Goal: Task Accomplishment & Management: Complete application form

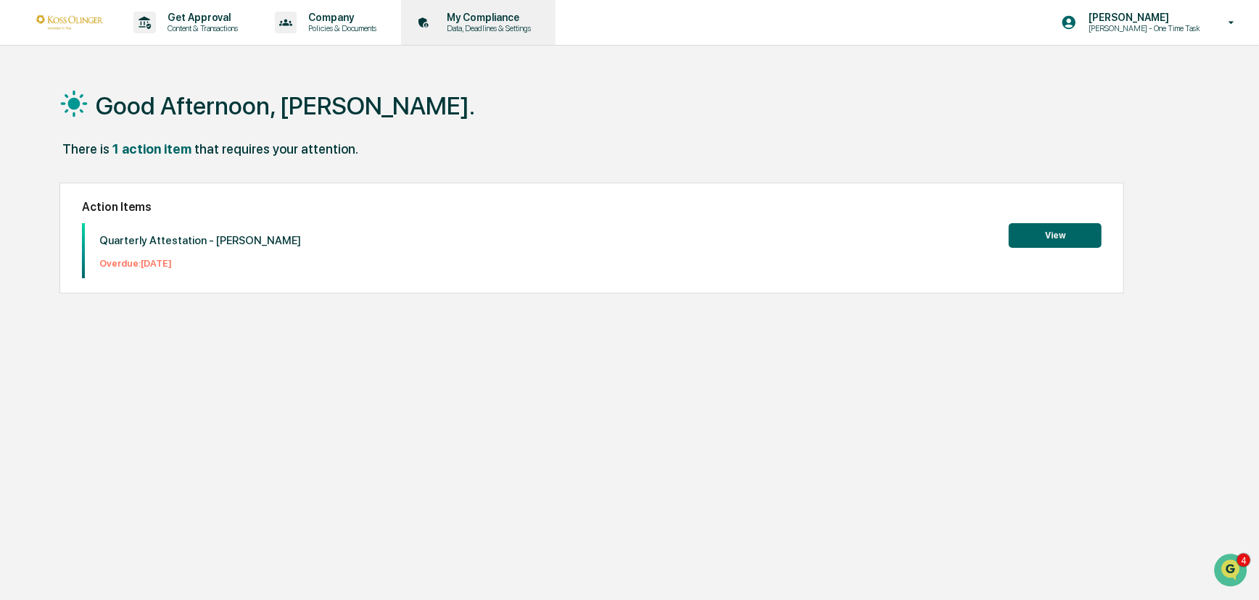
click at [483, 21] on p "My Compliance" at bounding box center [486, 18] width 103 height 12
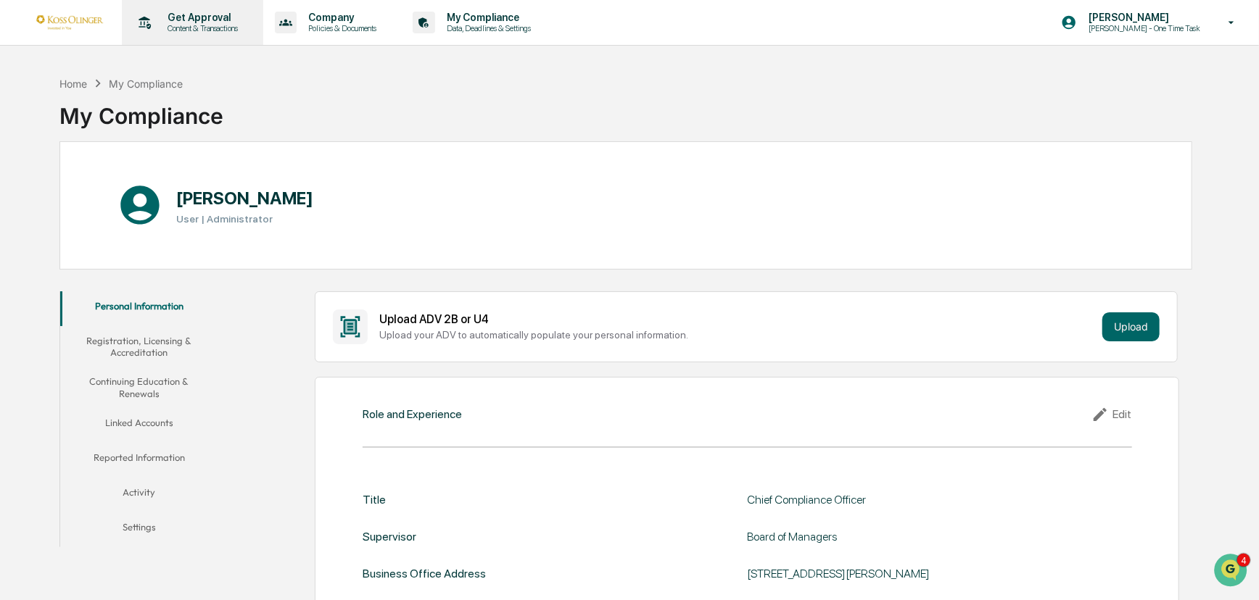
click at [204, 15] on p "Get Approval" at bounding box center [201, 18] width 90 height 12
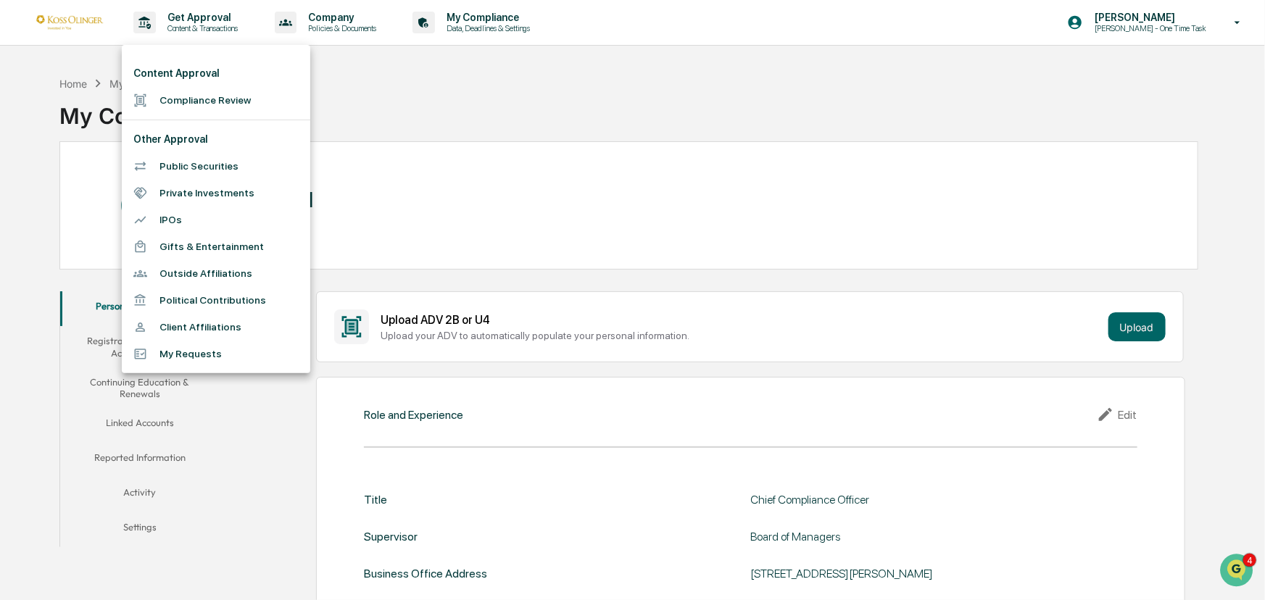
click at [331, 20] on div at bounding box center [632, 300] width 1265 height 600
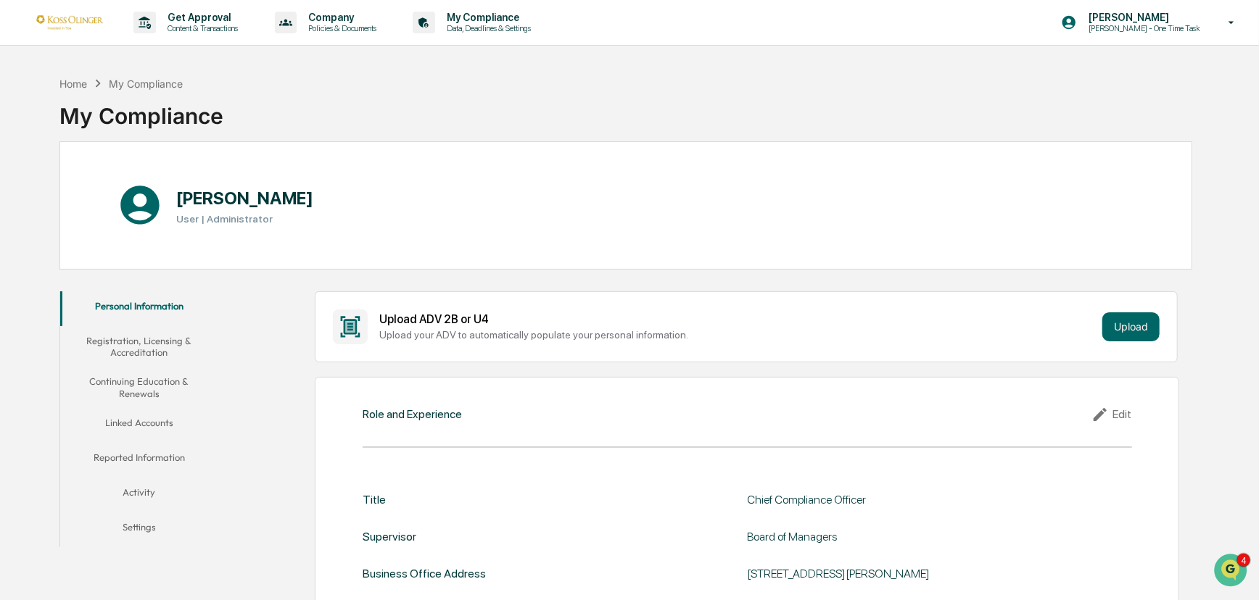
click at [331, 20] on p "Company" at bounding box center [340, 18] width 87 height 12
click at [1139, 27] on div at bounding box center [632, 300] width 1265 height 600
click at [1139, 27] on p "[PERSON_NAME] - One Time Task" at bounding box center [1142, 28] width 131 height 10
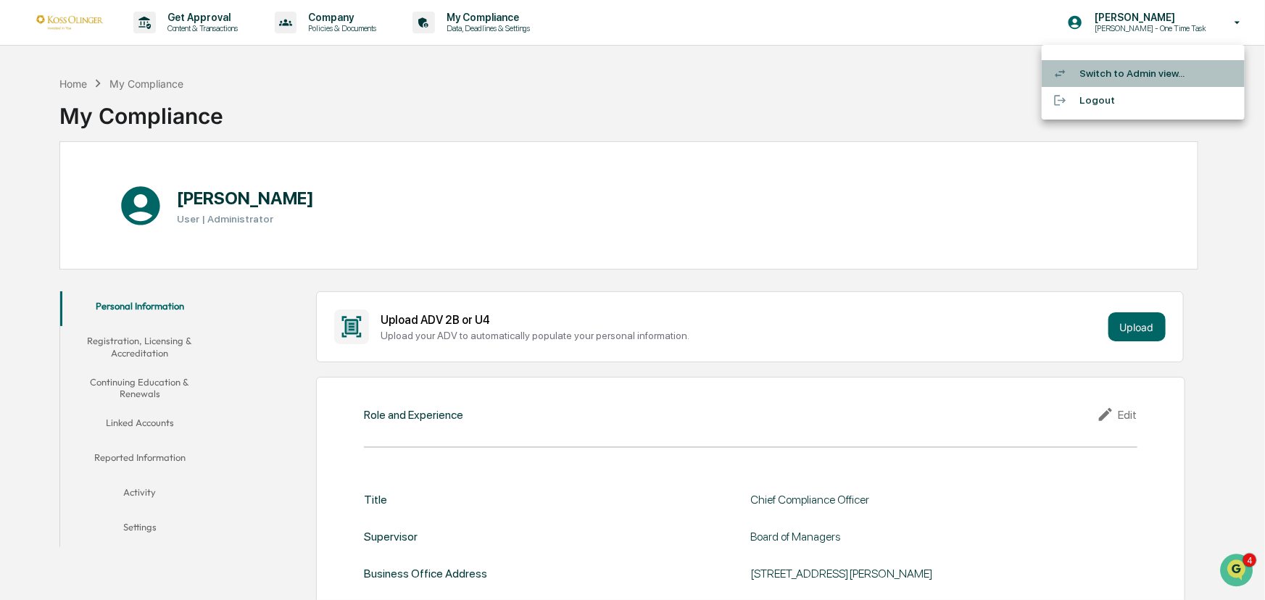
click at [1112, 73] on li "Switch to Admin view..." at bounding box center [1143, 73] width 203 height 27
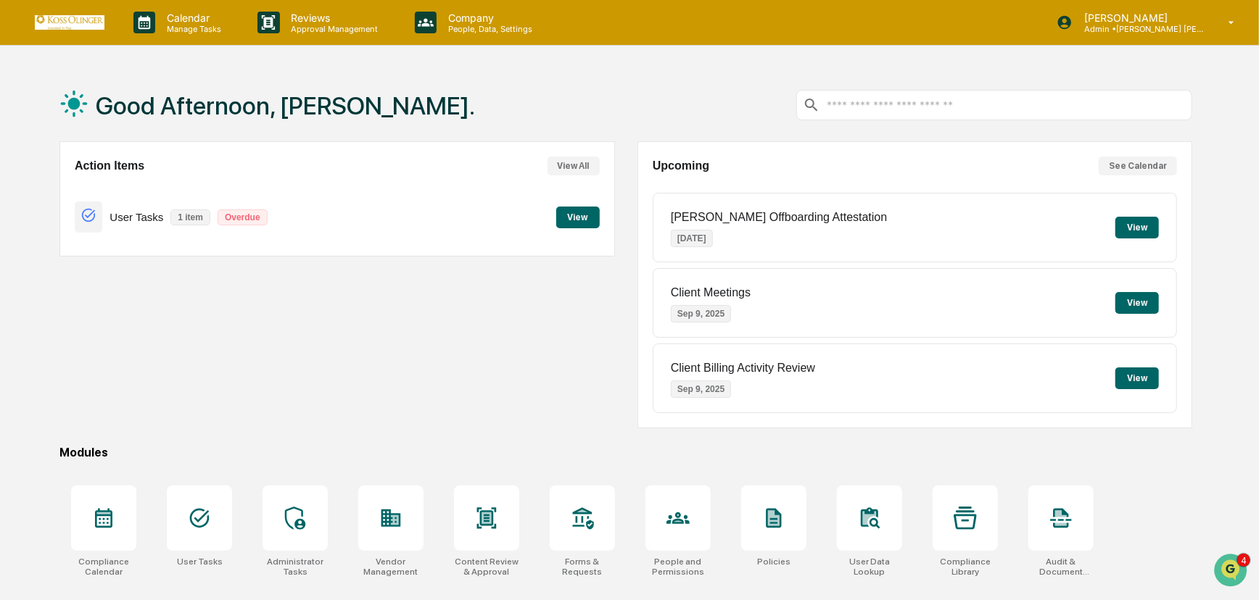
click at [582, 215] on button "View" at bounding box center [578, 218] width 44 height 22
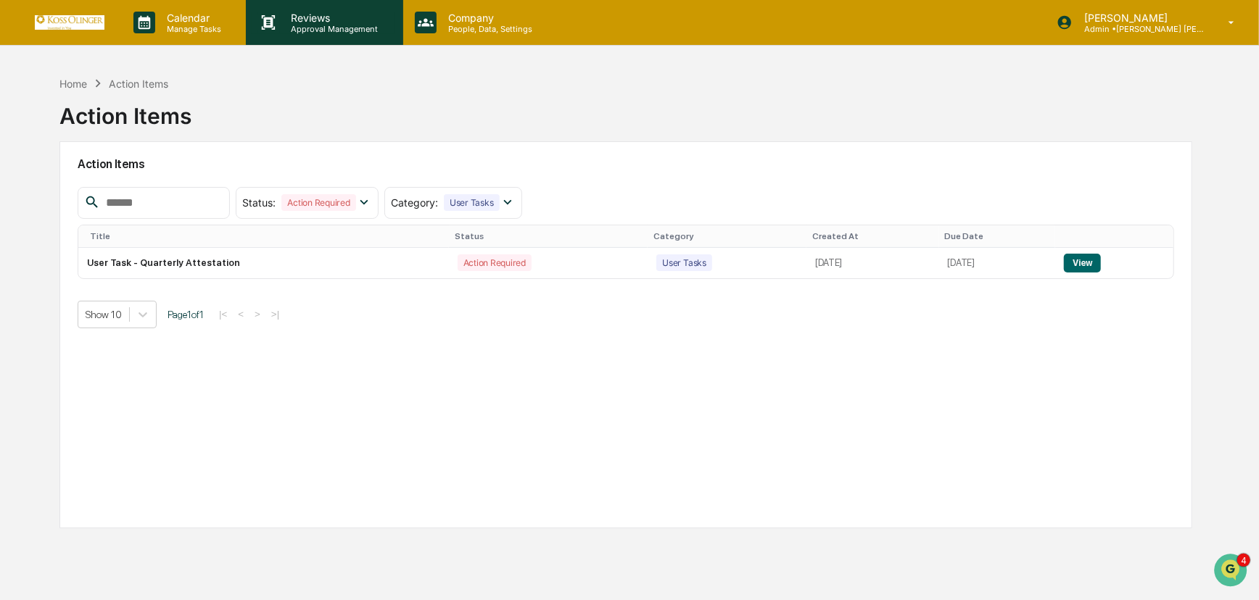
click at [320, 24] on p "Approval Management" at bounding box center [333, 29] width 106 height 10
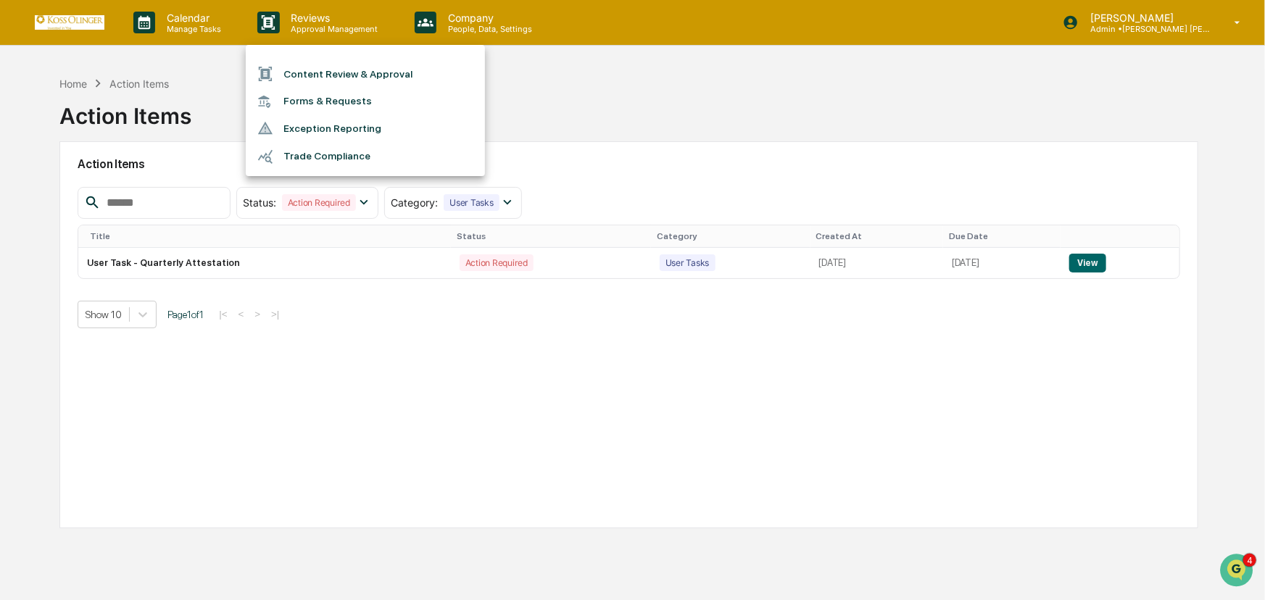
click at [199, 26] on div at bounding box center [632, 300] width 1265 height 600
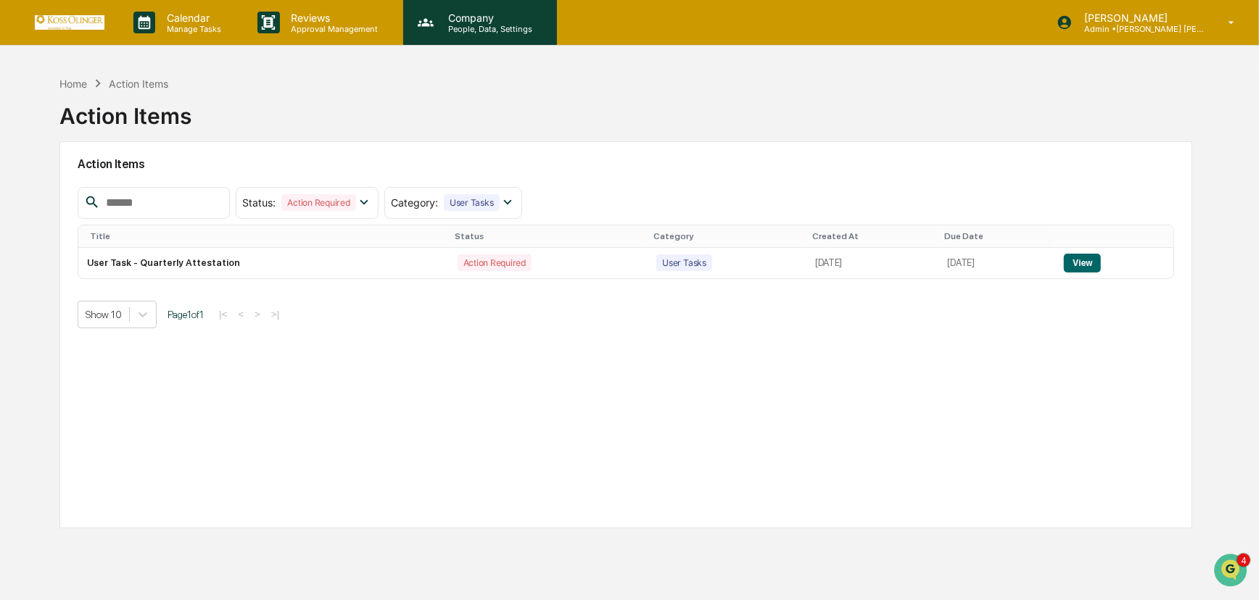
click at [499, 22] on p "Company" at bounding box center [488, 18] width 103 height 12
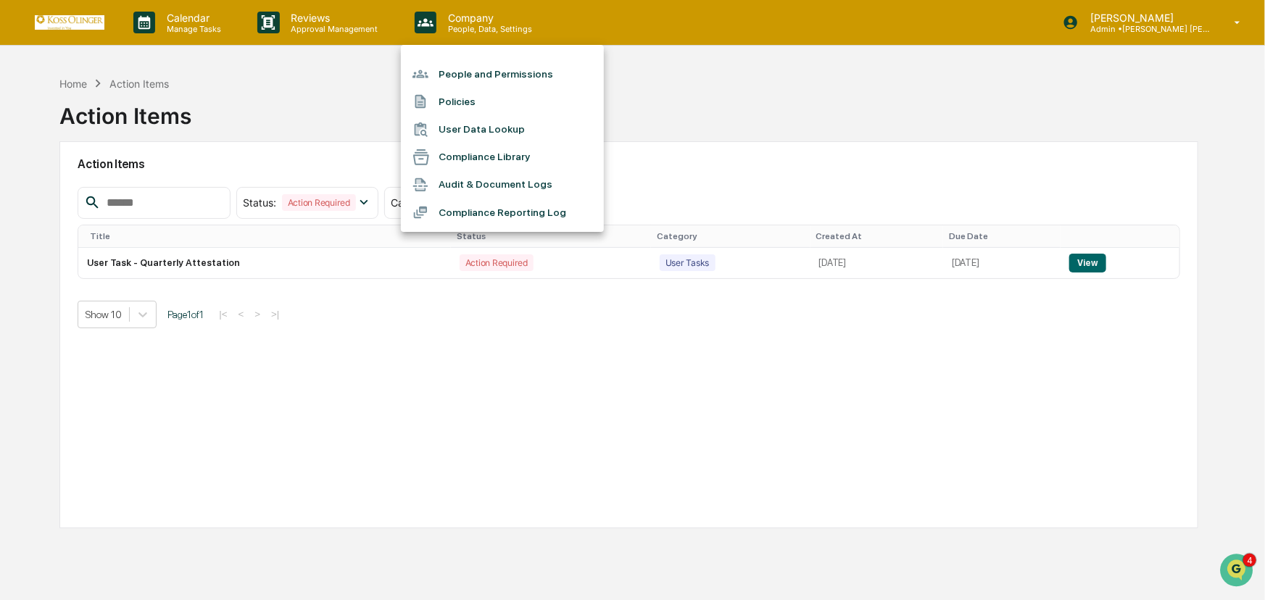
click at [328, 22] on div at bounding box center [632, 300] width 1265 height 600
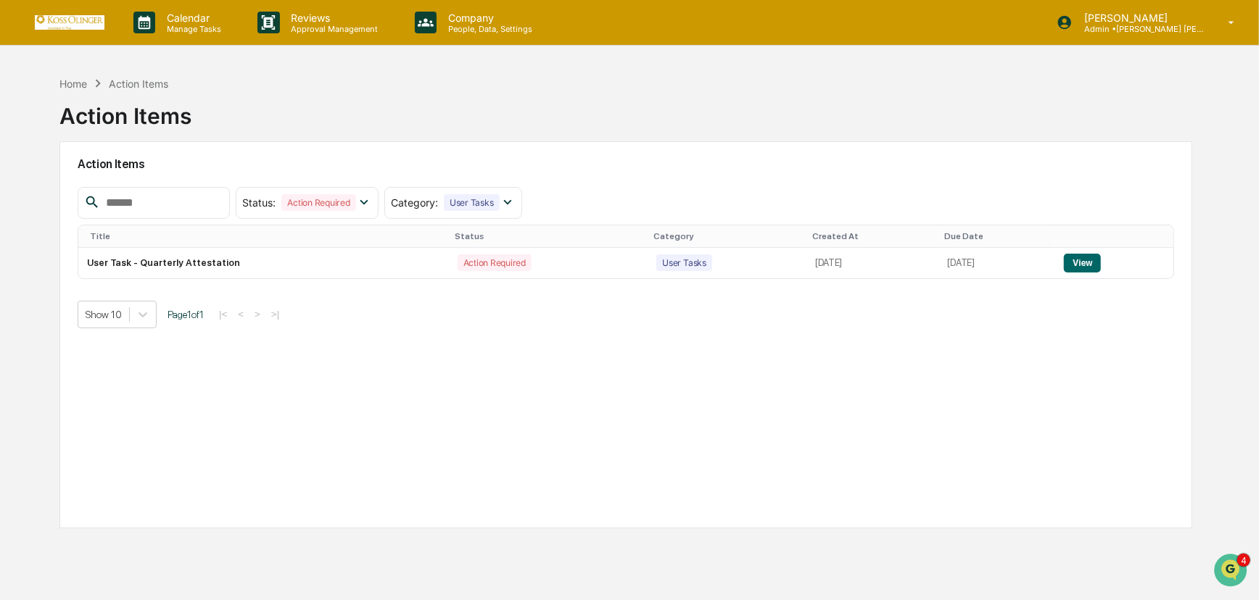
click at [328, 22] on p "Reviews" at bounding box center [333, 18] width 106 height 12
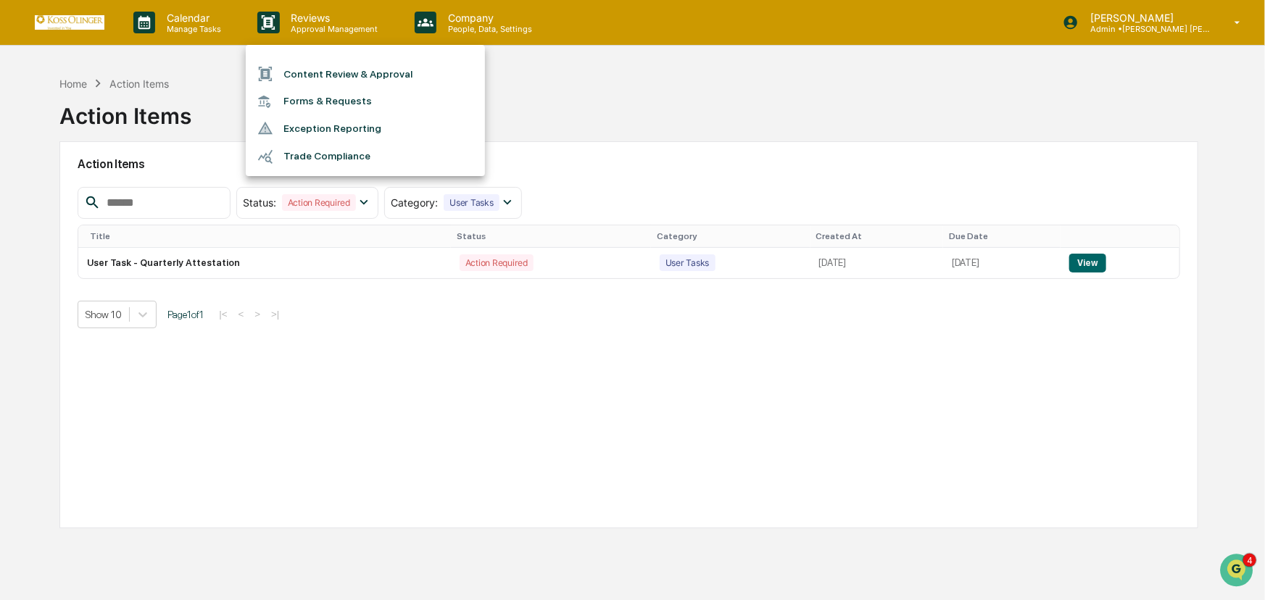
click at [347, 73] on li "Content Review & Approval" at bounding box center [365, 74] width 239 height 28
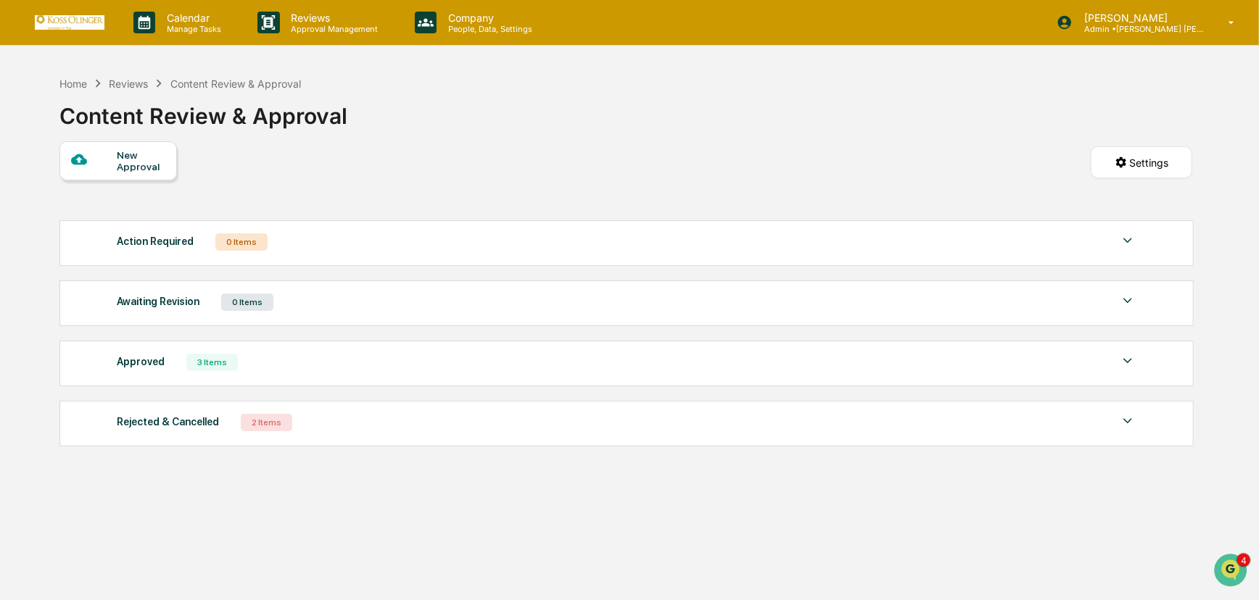
click at [211, 367] on div "3 Items" at bounding box center [211, 362] width 51 height 17
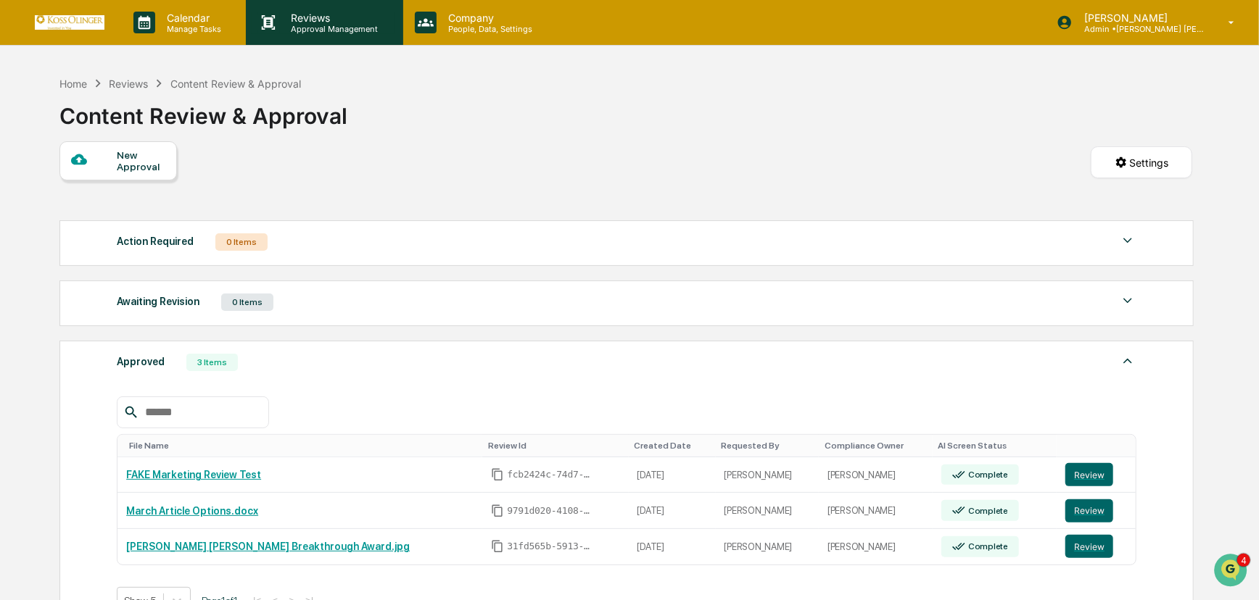
click at [344, 13] on p "Reviews" at bounding box center [333, 18] width 106 height 12
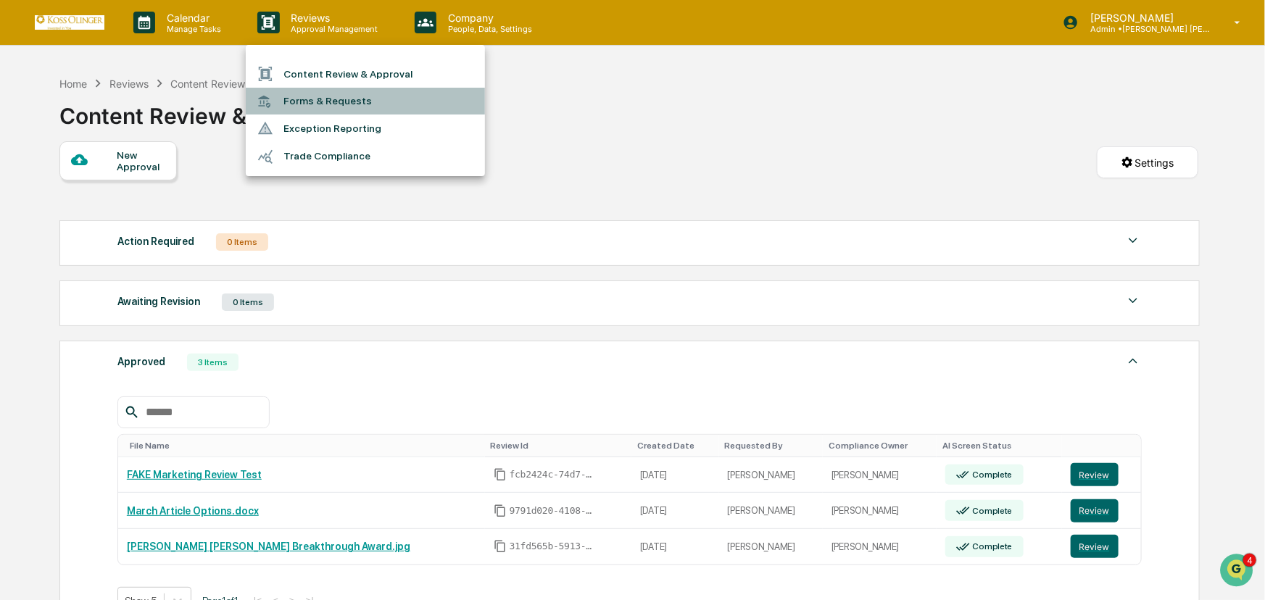
click at [326, 102] on li "Forms & Requests" at bounding box center [365, 101] width 239 height 27
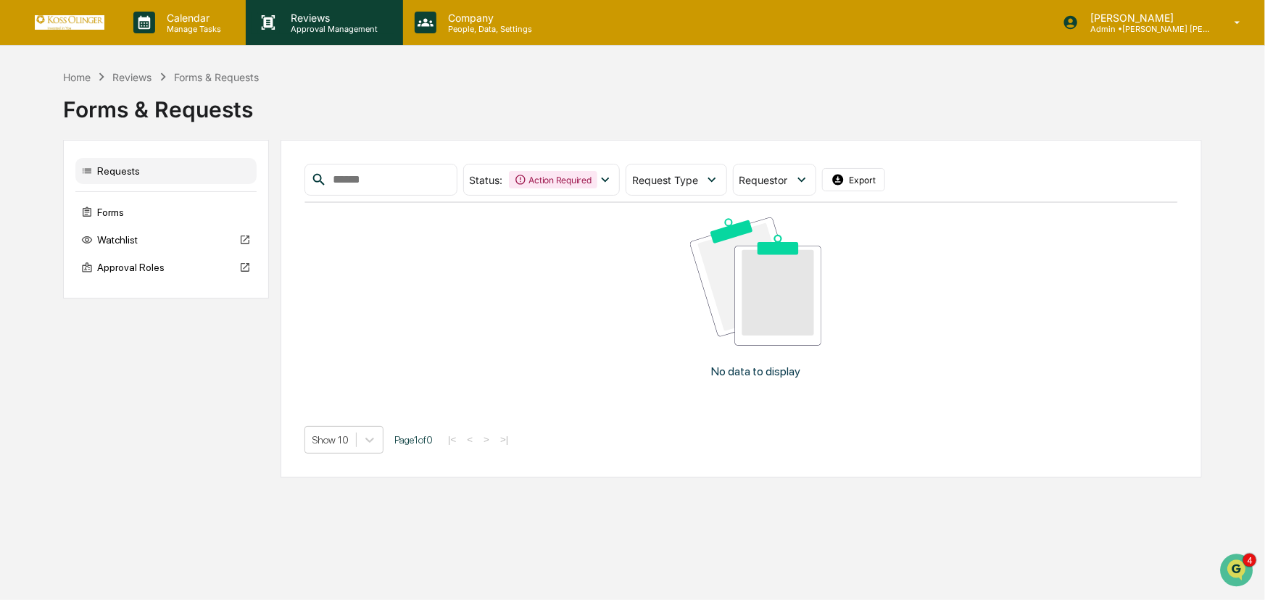
click at [315, 26] on p "Approval Management" at bounding box center [333, 29] width 106 height 10
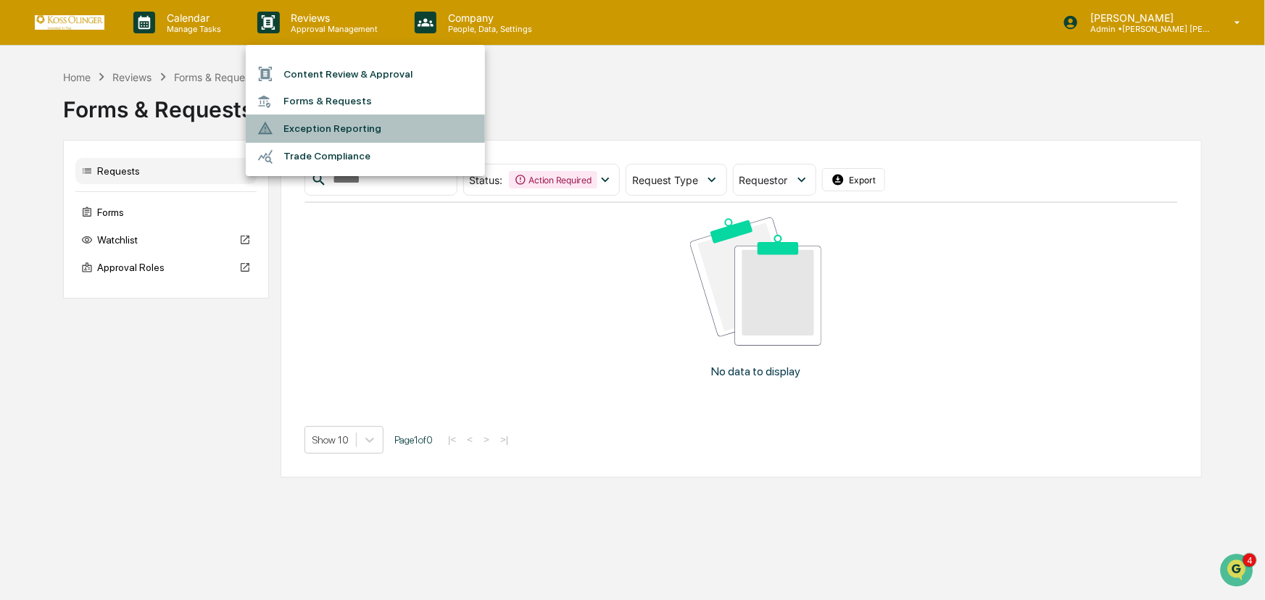
click at [317, 128] on li "Exception Reporting" at bounding box center [365, 129] width 239 height 28
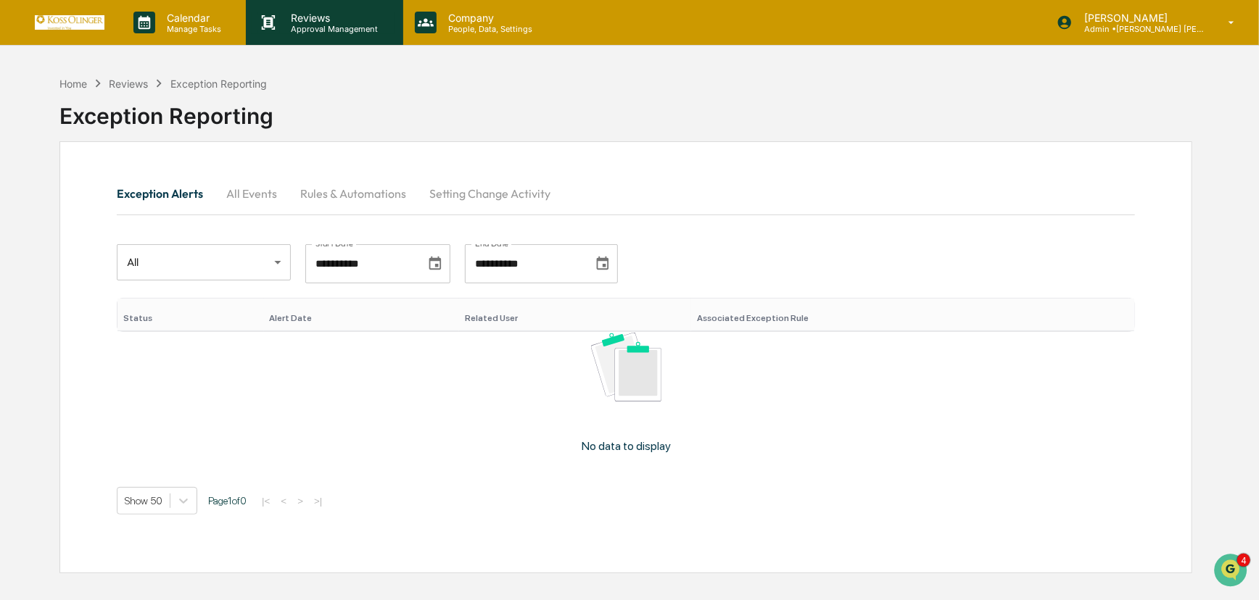
click at [337, 18] on p "Reviews" at bounding box center [333, 18] width 106 height 12
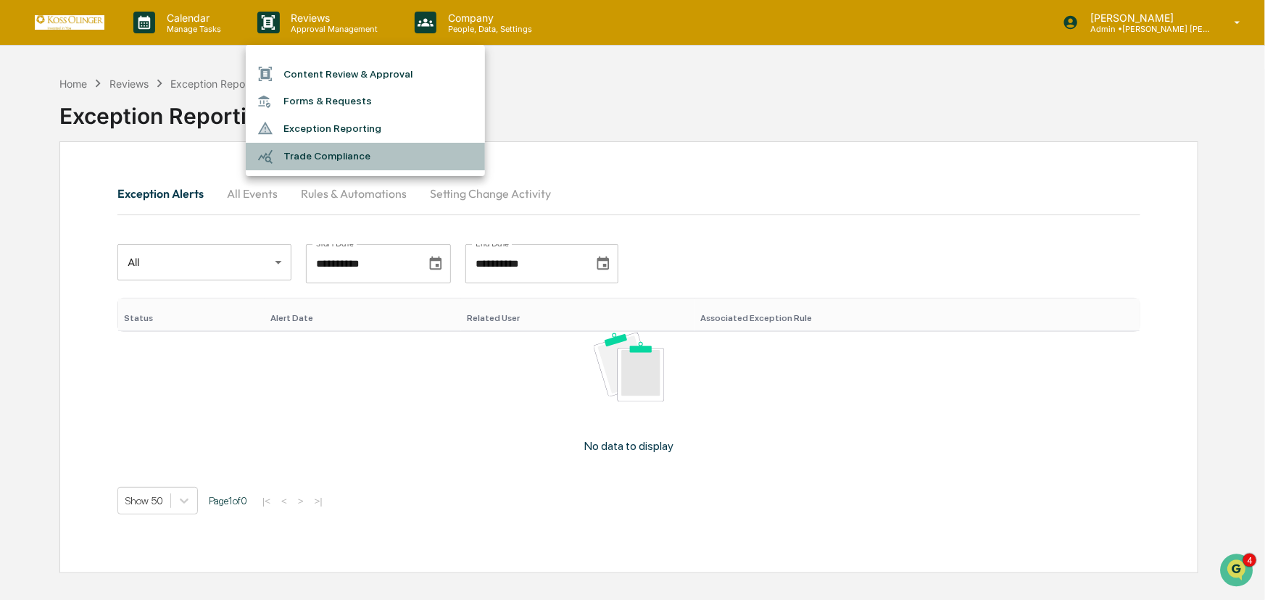
click at [335, 160] on li "Trade Compliance" at bounding box center [365, 157] width 239 height 28
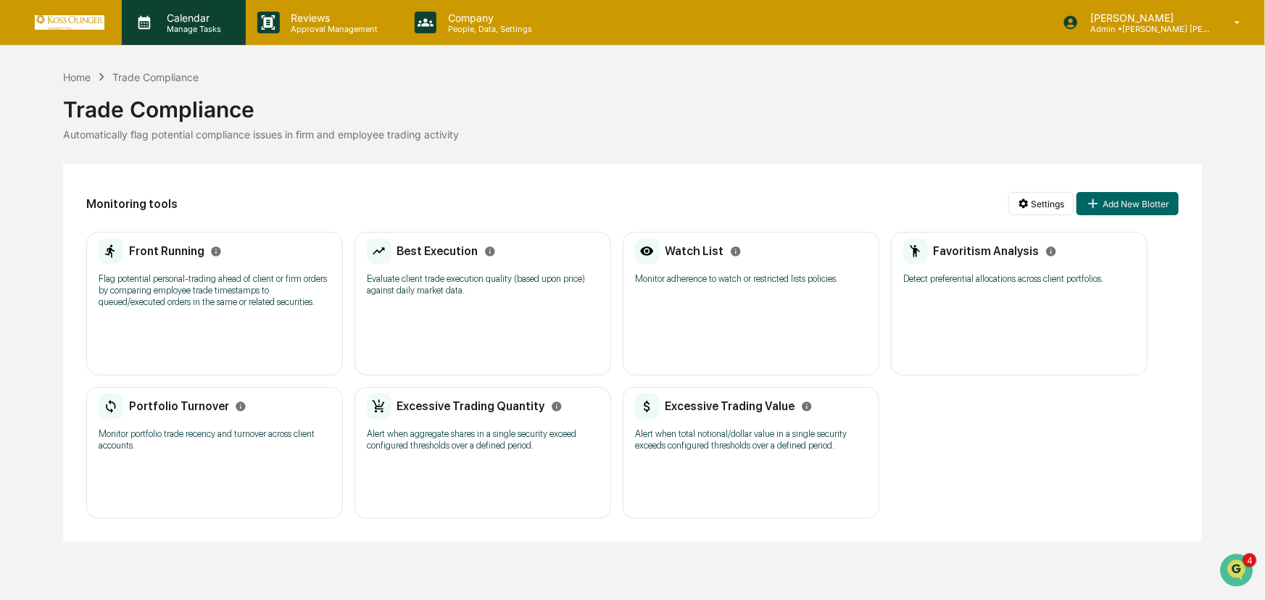
click at [182, 26] on p "Manage Tasks" at bounding box center [191, 29] width 73 height 10
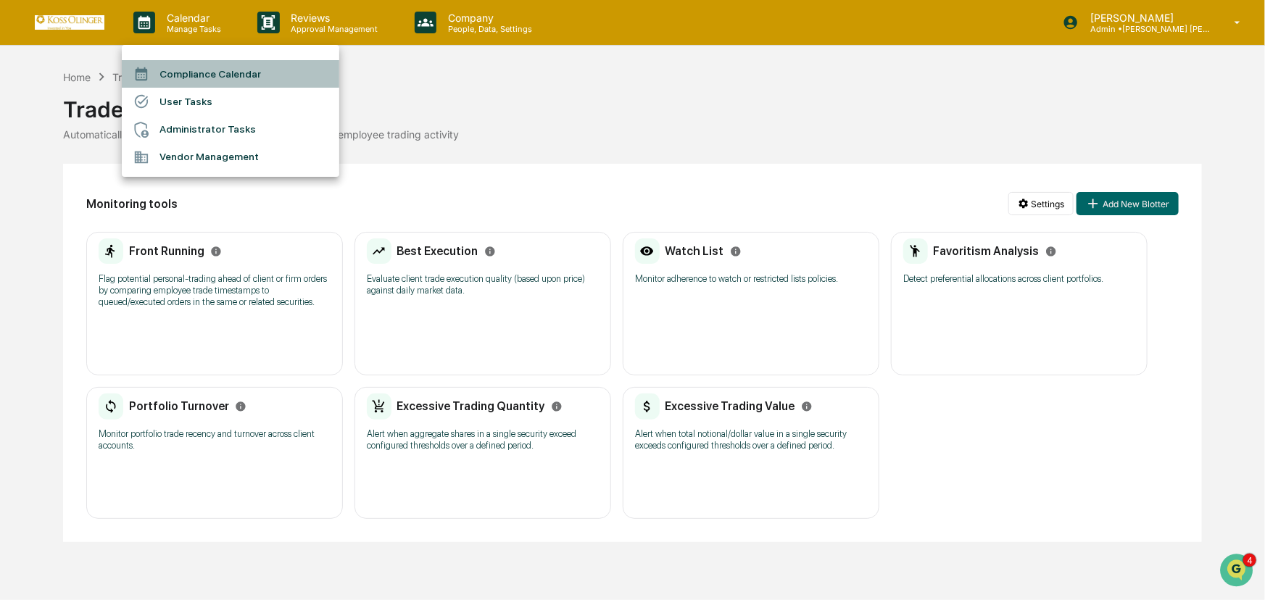
click at [195, 73] on li "Compliance Calendar" at bounding box center [231, 74] width 218 height 28
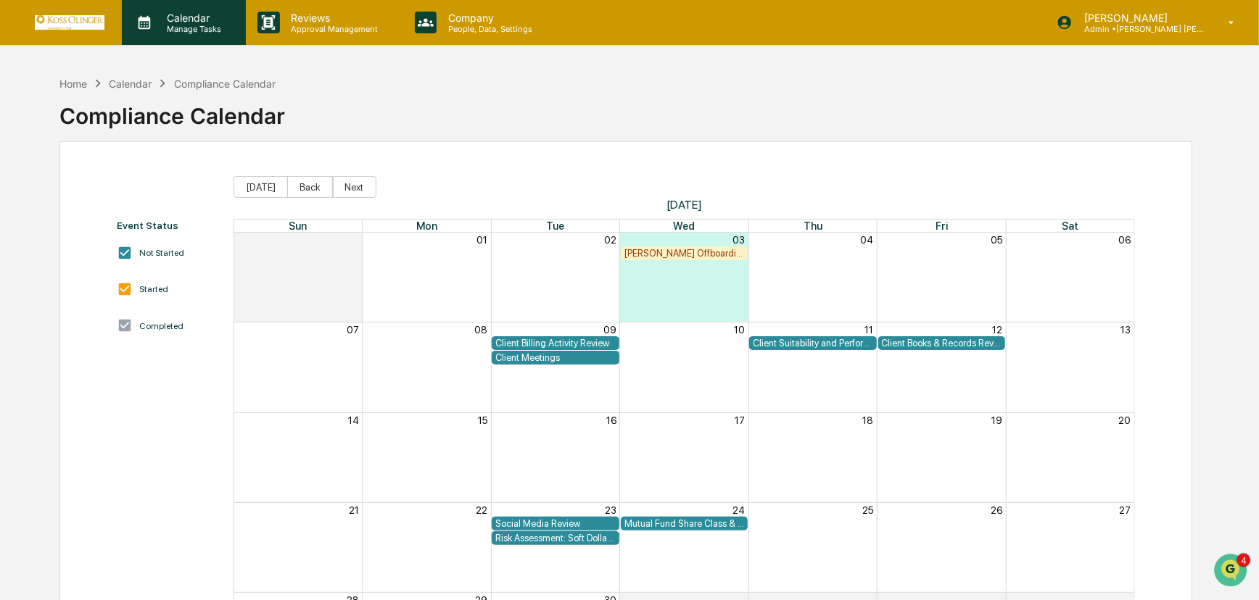
click at [166, 22] on p "Calendar" at bounding box center [191, 18] width 73 height 12
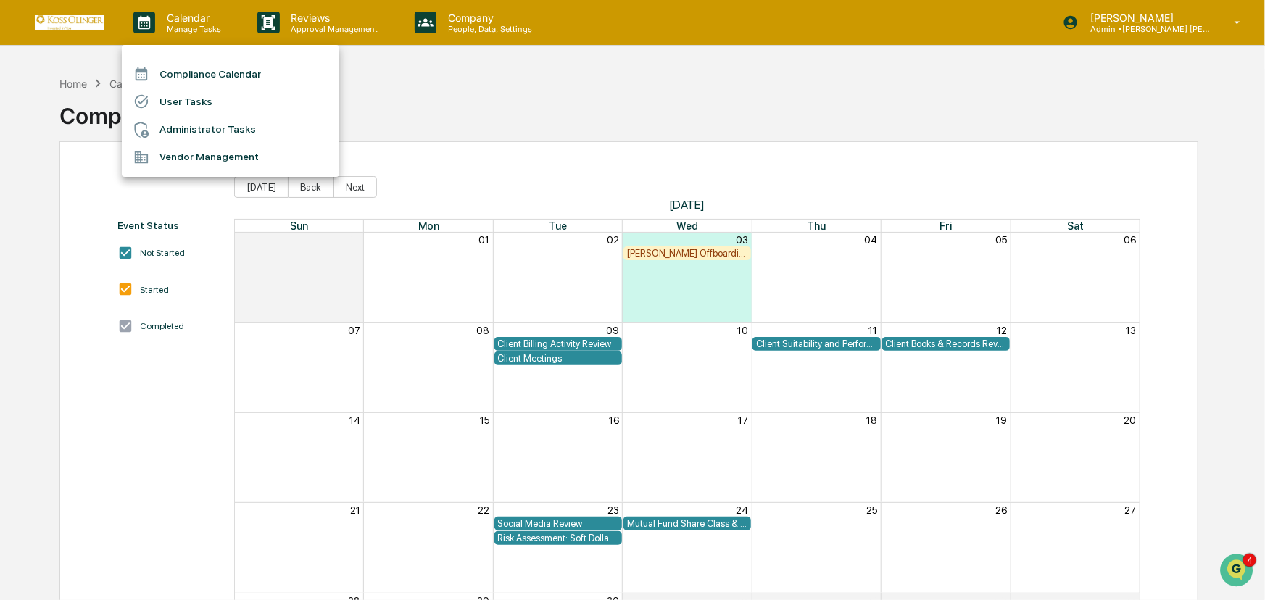
click at [677, 255] on div at bounding box center [632, 300] width 1265 height 600
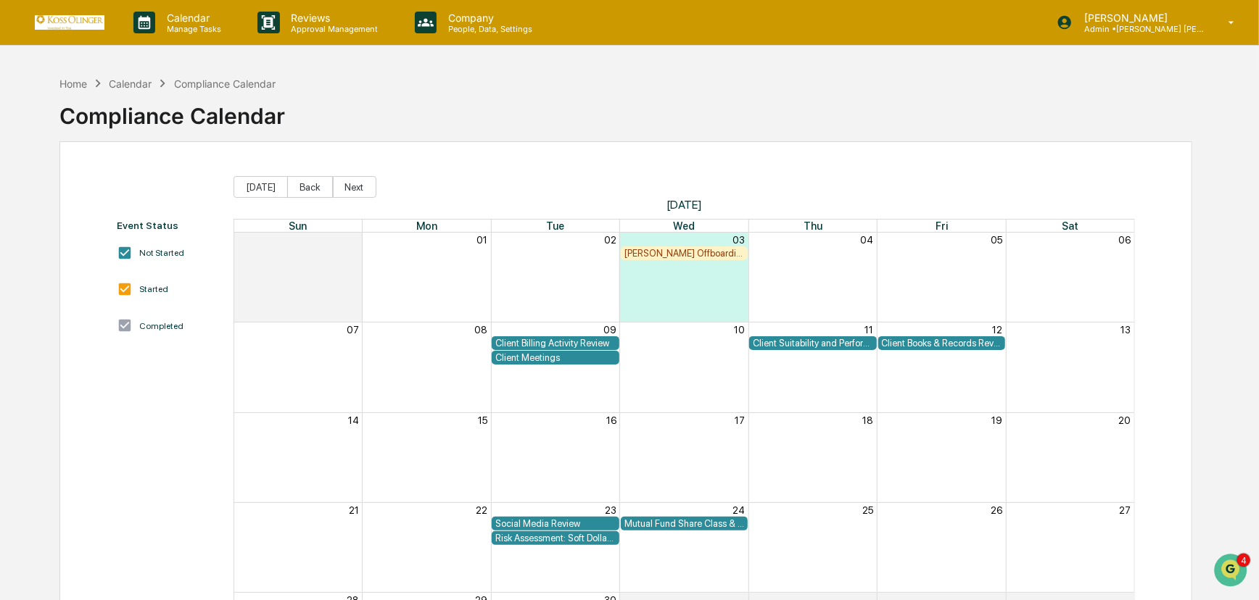
click at [677, 255] on div "[PERSON_NAME] Offboarding Attestation" at bounding box center [684, 253] width 120 height 11
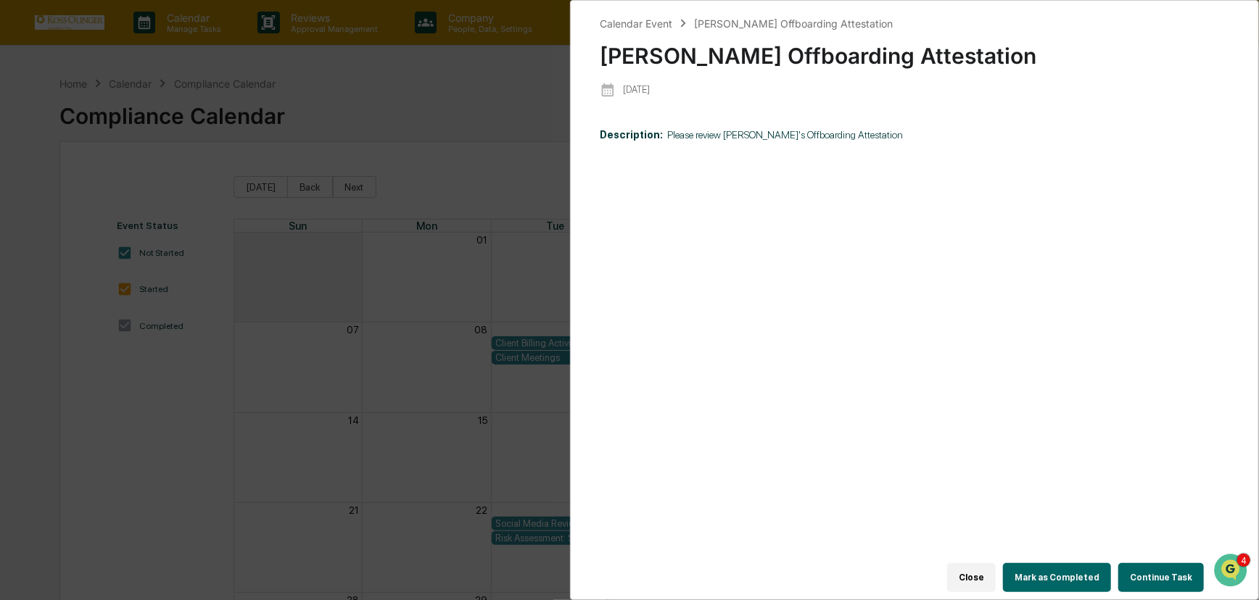
click at [1162, 566] on button "Continue Task" at bounding box center [1161, 577] width 86 height 29
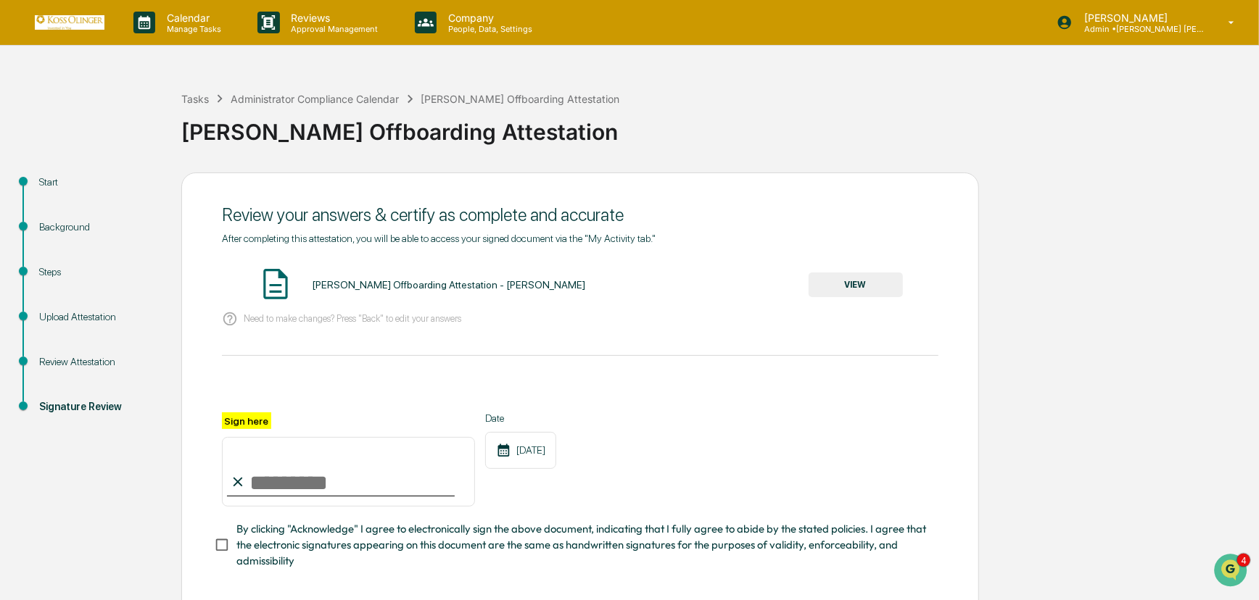
click at [880, 284] on button "VIEW" at bounding box center [855, 285] width 94 height 25
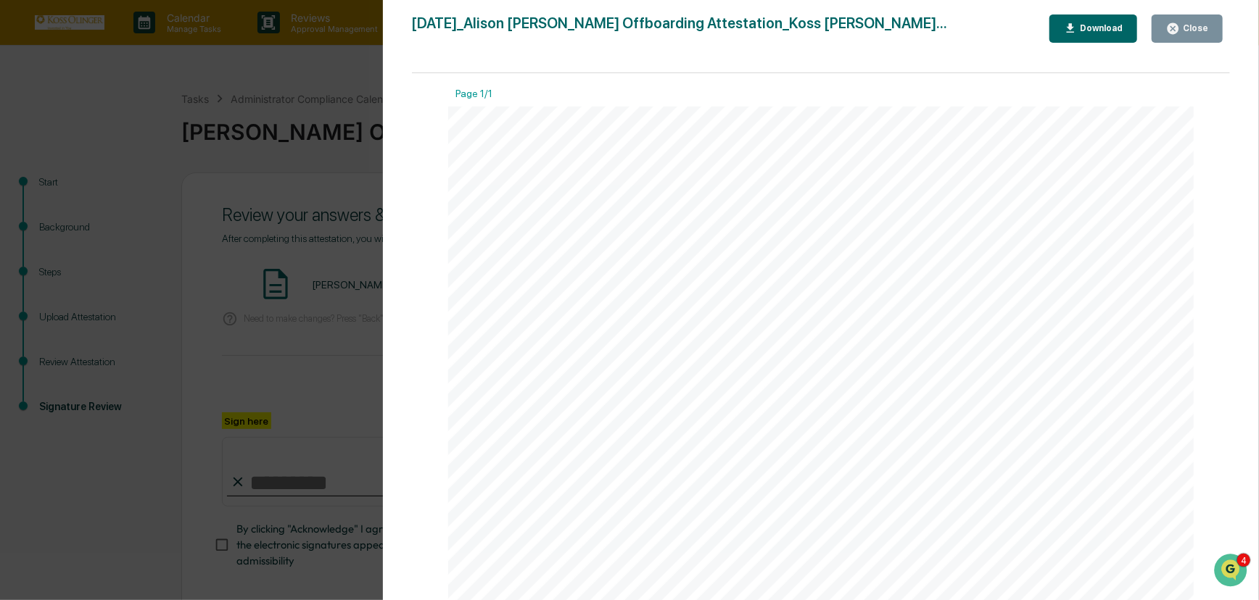
click at [1196, 23] on div "Close" at bounding box center [1194, 28] width 28 height 10
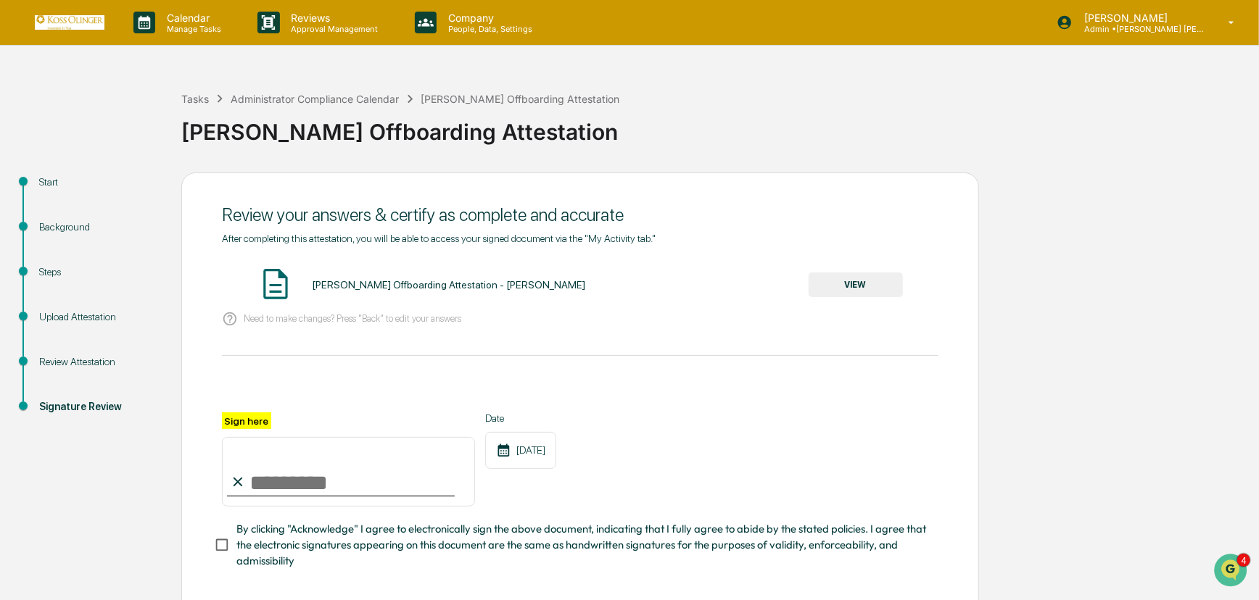
click at [863, 278] on button "VIEW" at bounding box center [855, 285] width 94 height 25
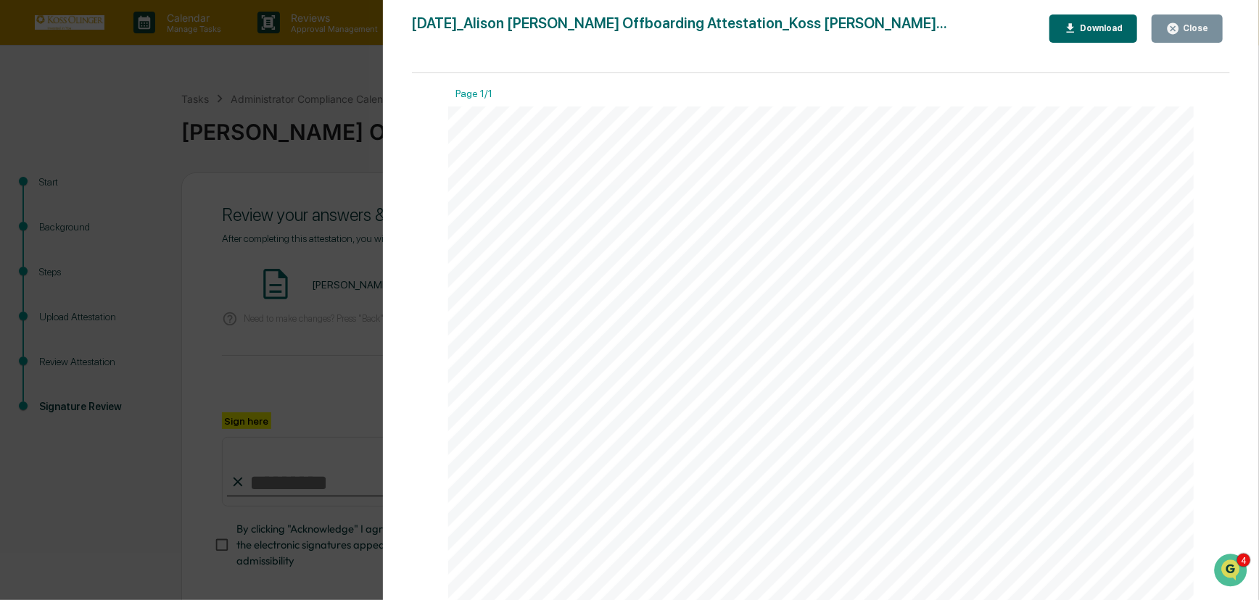
click at [1101, 18] on button "Download" at bounding box center [1093, 29] width 88 height 28
click at [298, 224] on div "Version History [DATE] 07:23 PM [PERSON_NAME] [DATE]_Alison [PERSON_NAME] Offbo…" at bounding box center [629, 300] width 1259 height 600
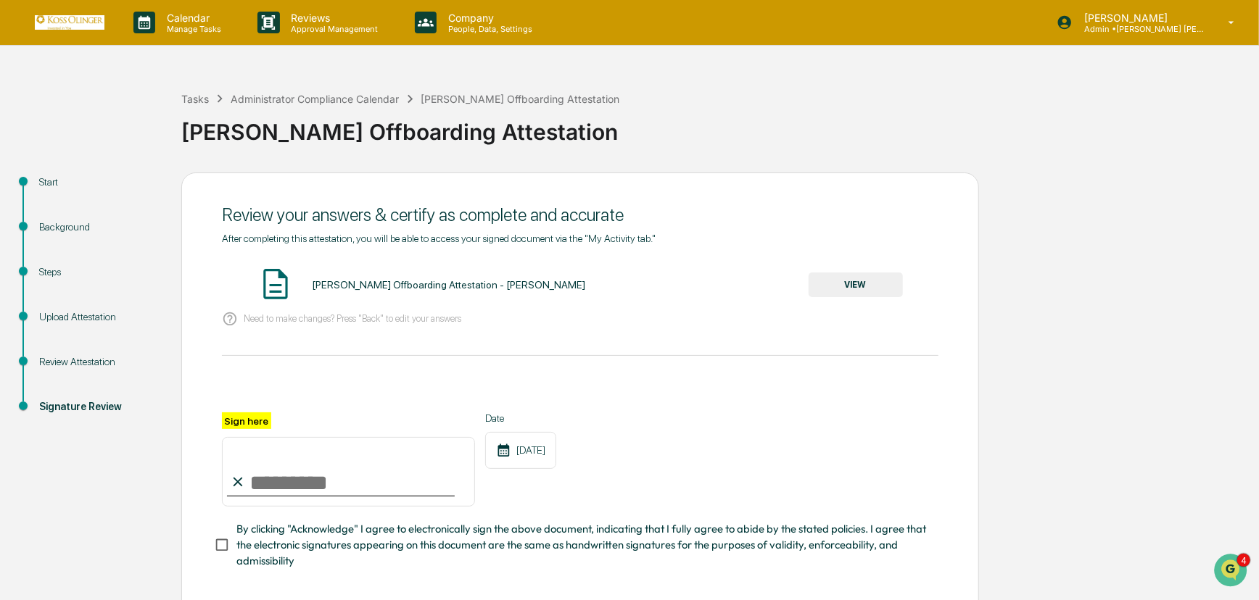
click at [91, 316] on div "Upload Attestation" at bounding box center [98, 317] width 119 height 15
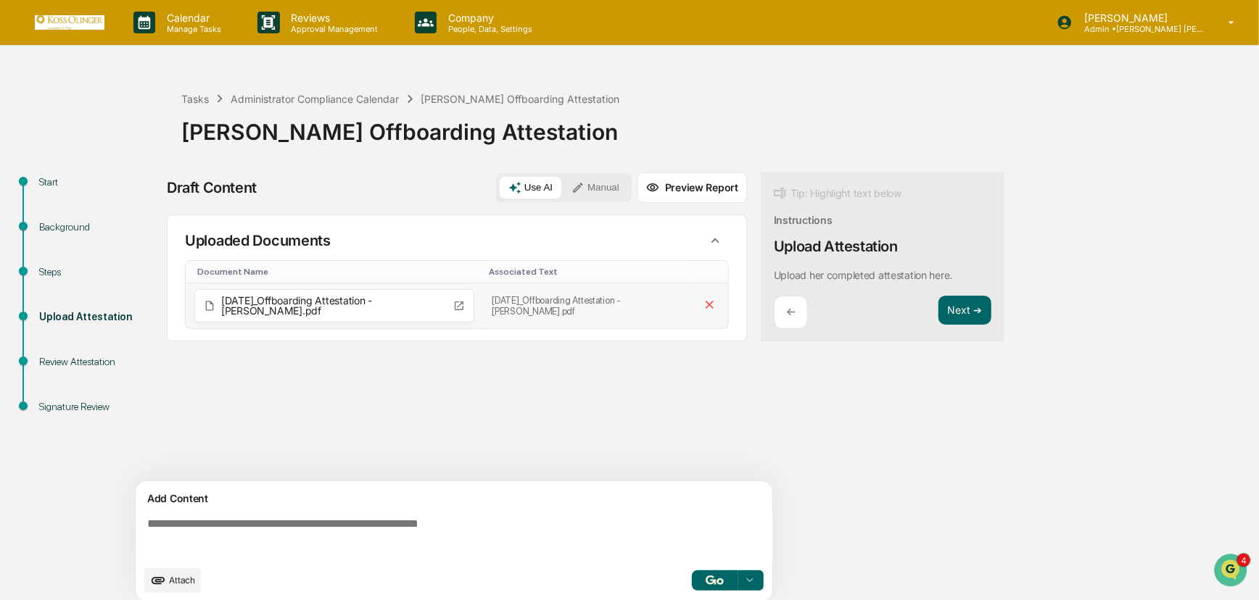
click at [262, 300] on span "[DATE]_Offboarding Attestation - [PERSON_NAME].pdf" at bounding box center [334, 306] width 226 height 20
click at [967, 305] on button "Next ➔" at bounding box center [964, 311] width 53 height 30
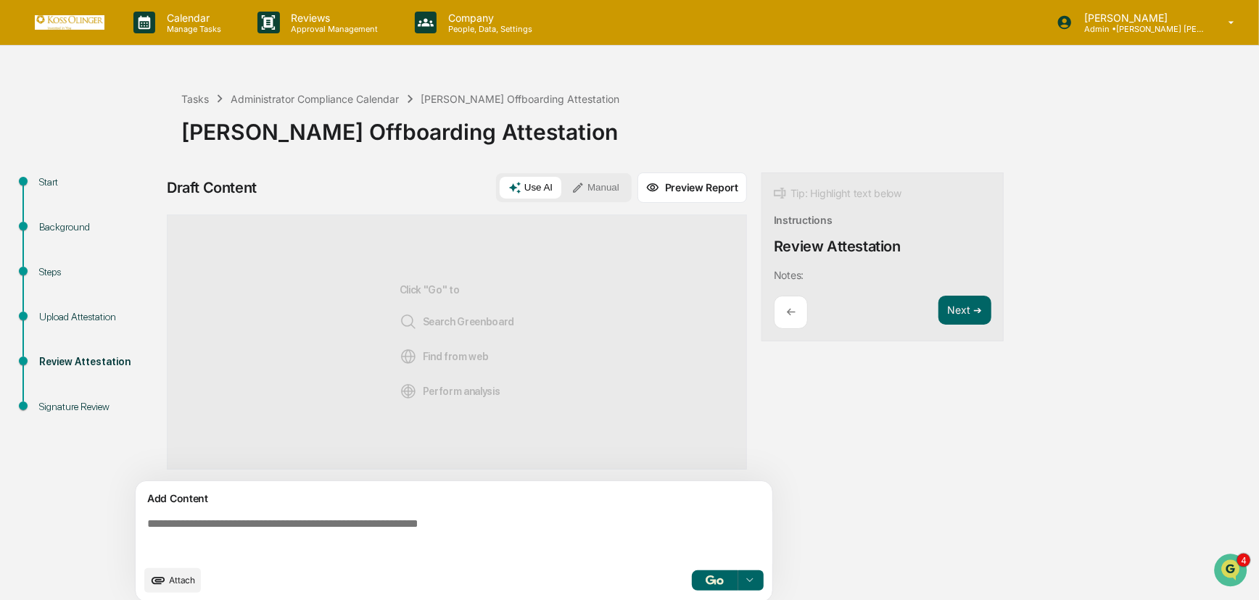
click at [704, 185] on button "Preview Report" at bounding box center [691, 188] width 109 height 30
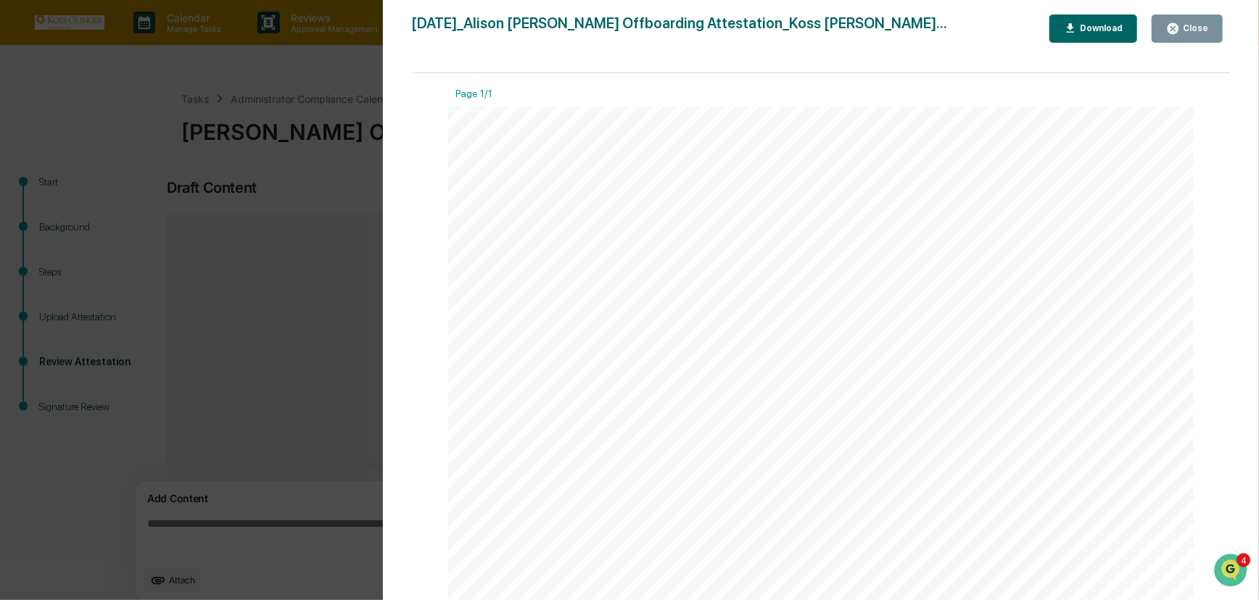
click at [1196, 29] on div "Close" at bounding box center [1194, 28] width 28 height 10
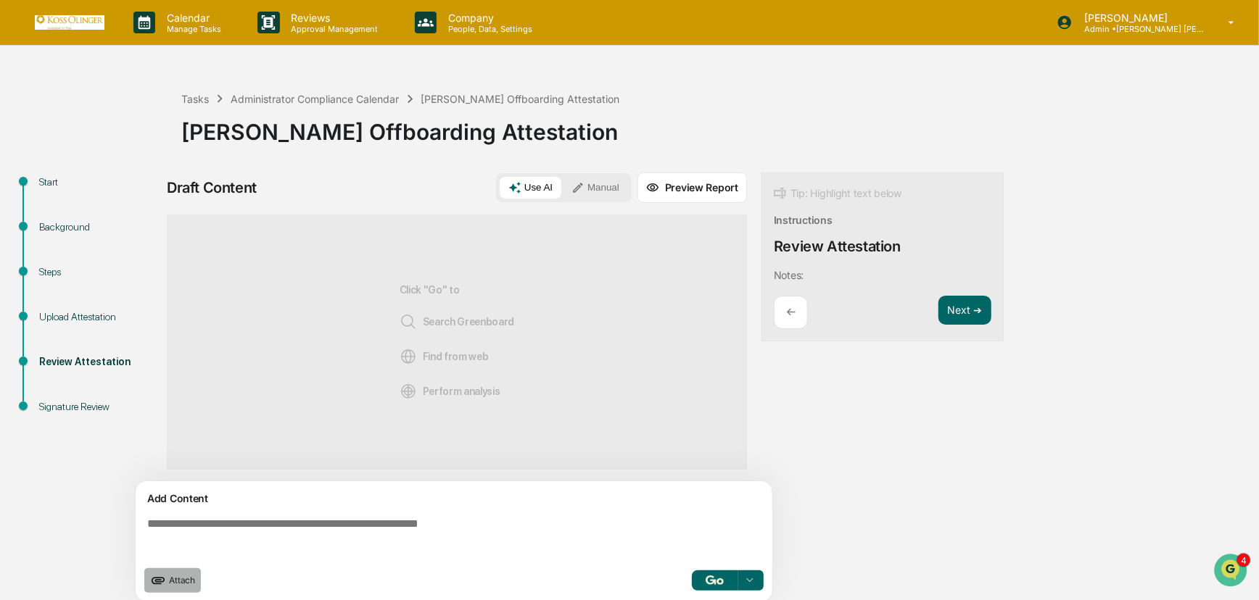
click at [162, 581] on icon "upload document" at bounding box center [158, 581] width 16 height 16
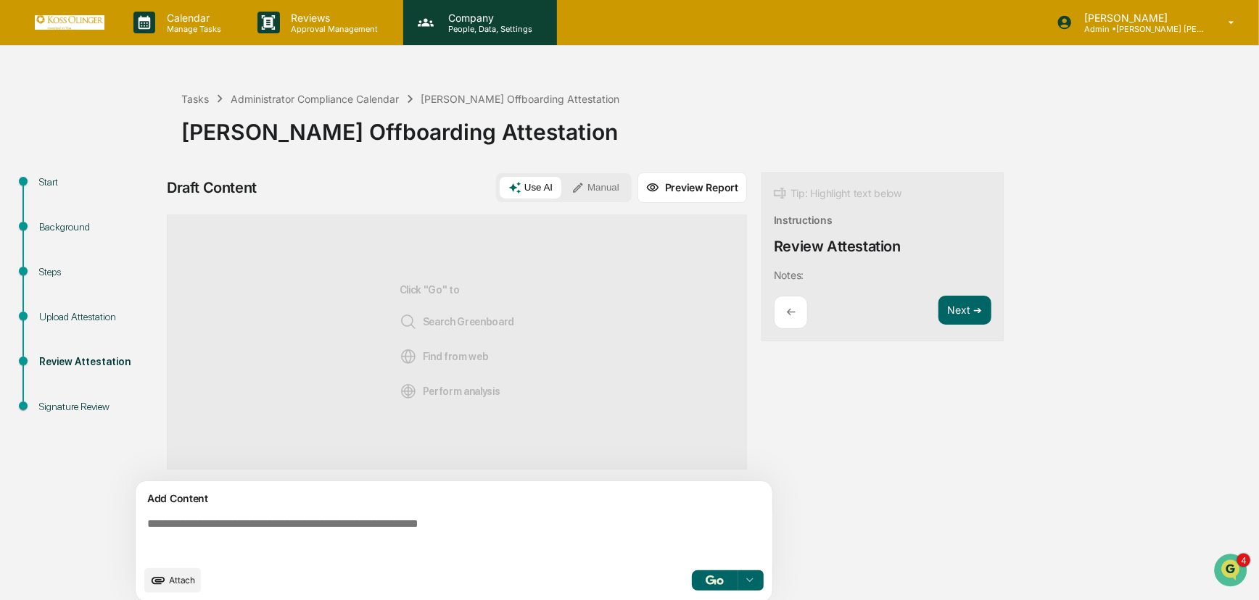
click at [471, 15] on p "Company" at bounding box center [488, 18] width 103 height 12
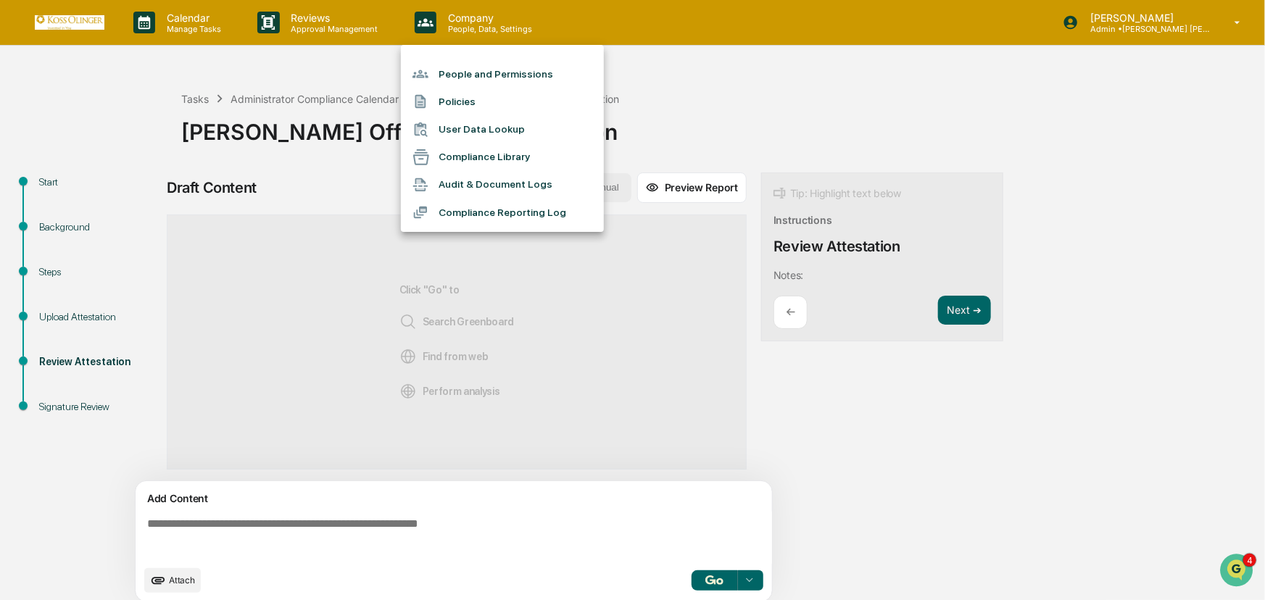
click at [199, 24] on div at bounding box center [632, 300] width 1265 height 600
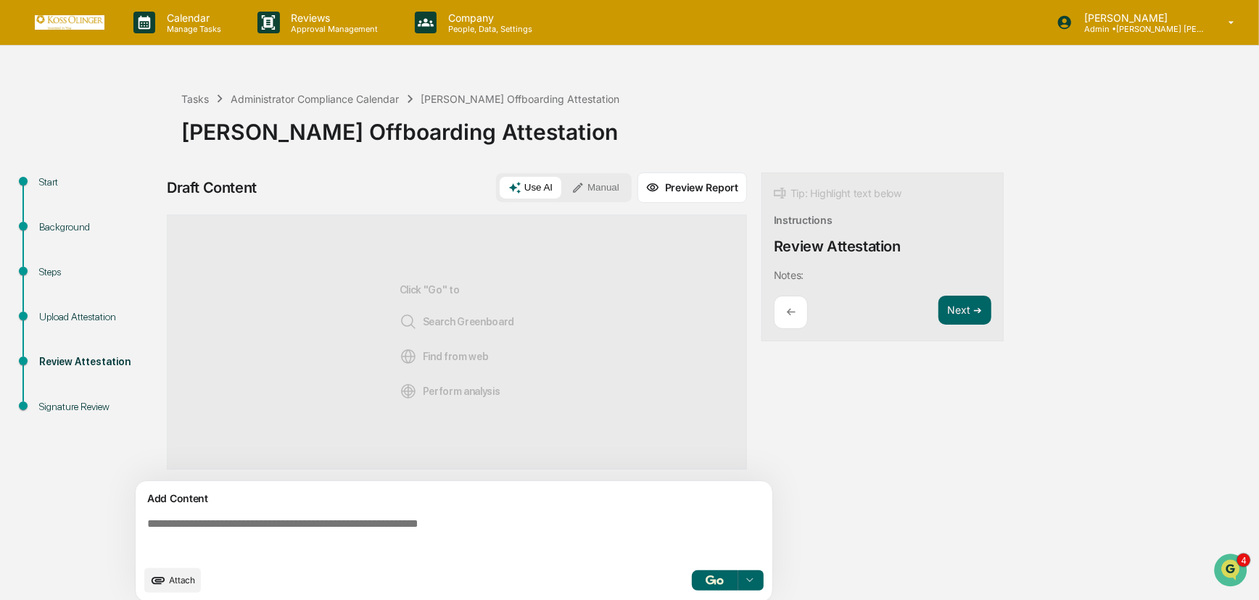
click at [199, 24] on p "Manage Tasks" at bounding box center [191, 29] width 73 height 10
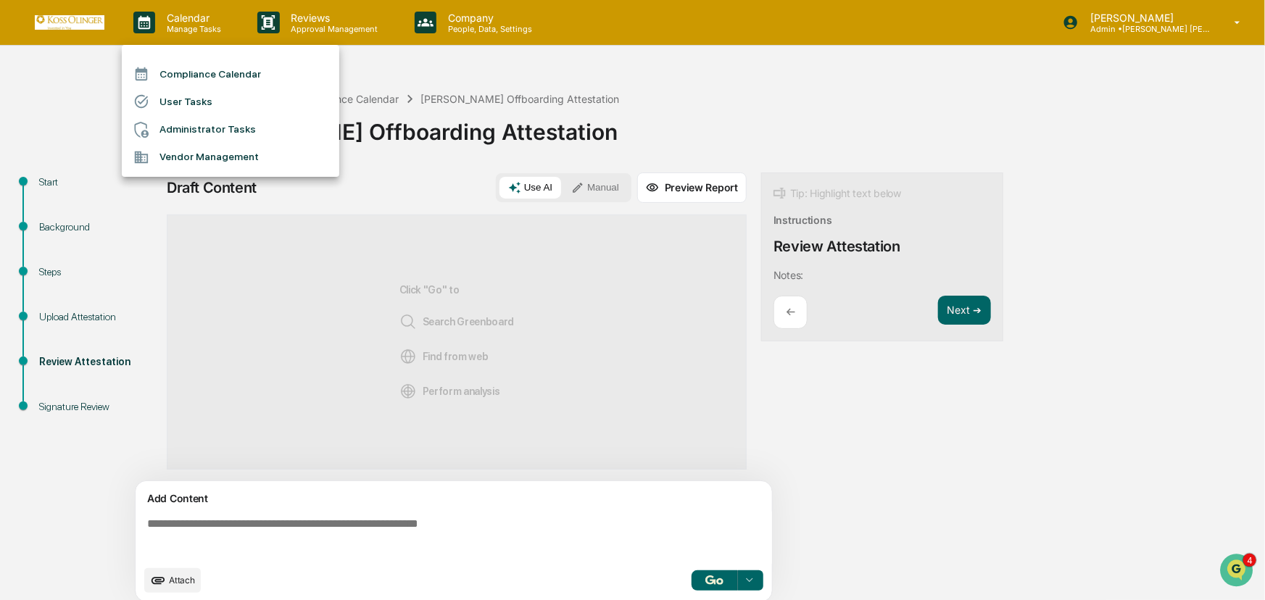
click at [202, 98] on li "User Tasks" at bounding box center [231, 102] width 218 height 28
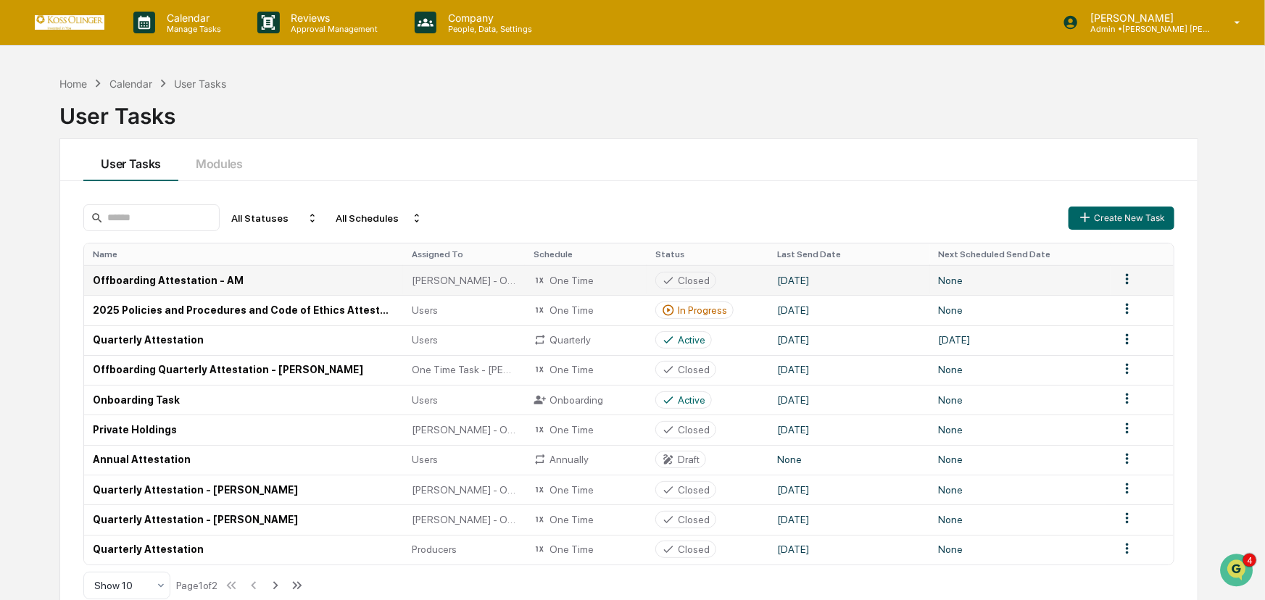
click at [1122, 276] on html "Calendar Manage Tasks Reviews Approval Management Company People, Data, Setting…" at bounding box center [632, 300] width 1265 height 600
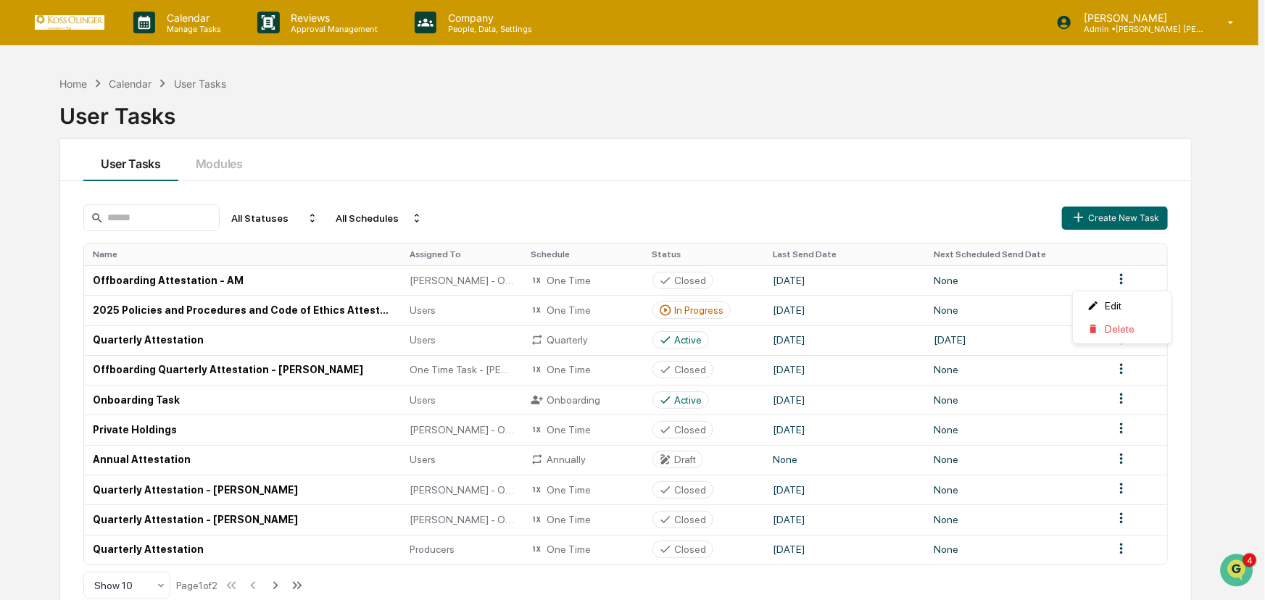
click at [931, 284] on html "Calendar Manage Tasks Reviews Approval Management Company People, Data, Setting…" at bounding box center [632, 300] width 1265 height 600
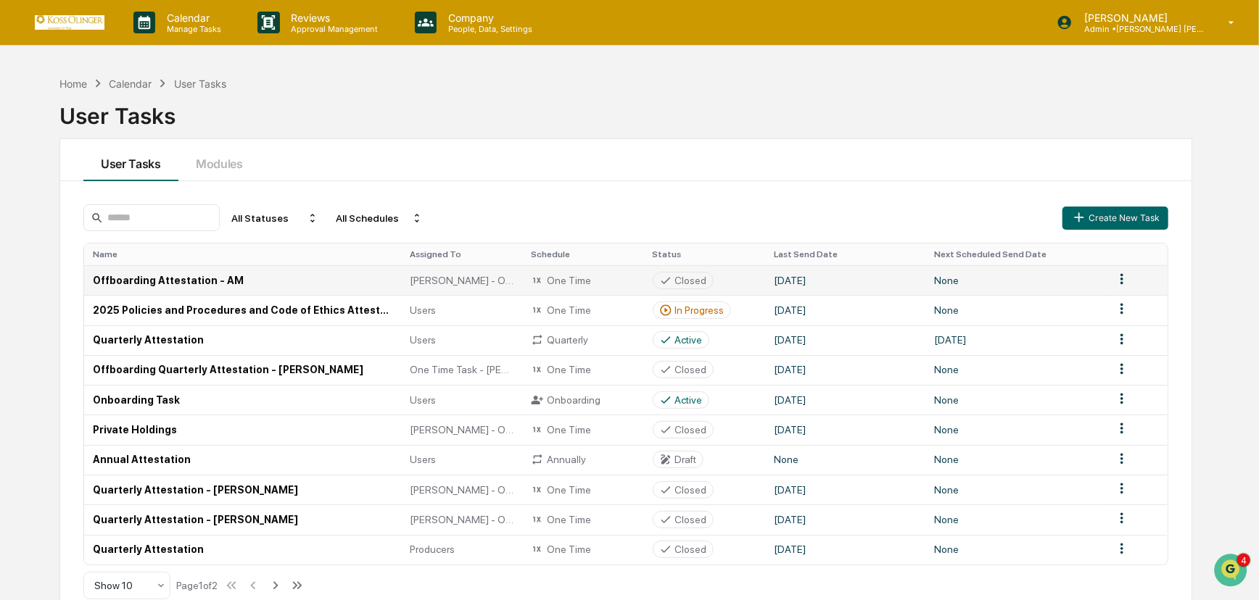
click at [196, 276] on td "Offboarding Attestation - AM" at bounding box center [242, 280] width 317 height 30
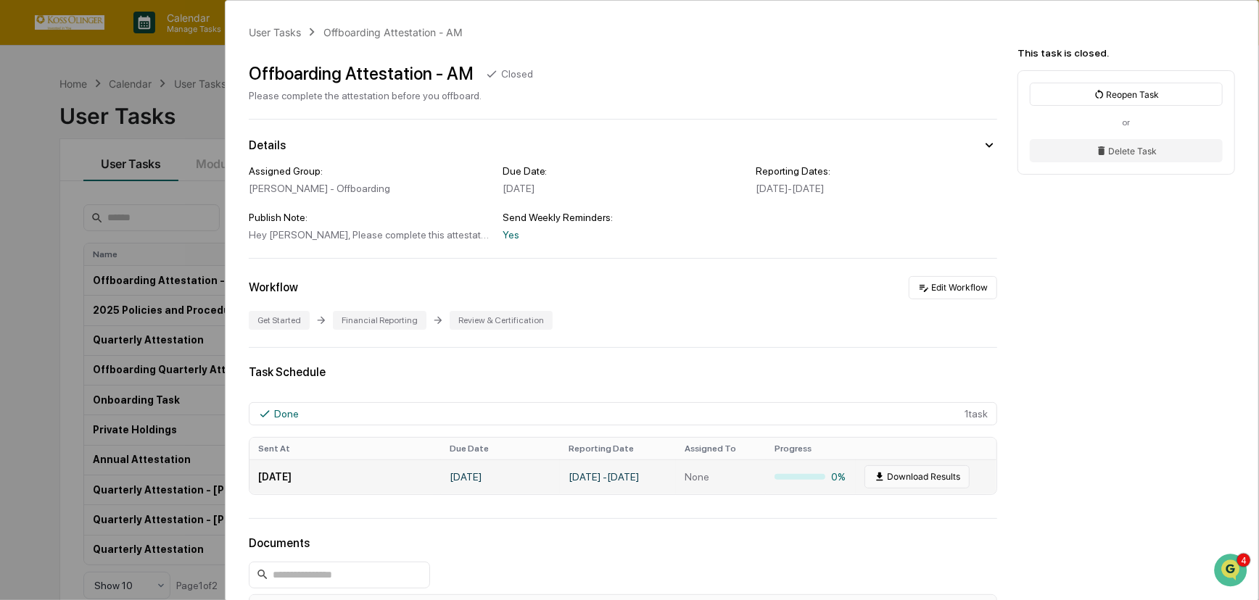
click at [903, 482] on button "Download Results" at bounding box center [916, 477] width 105 height 23
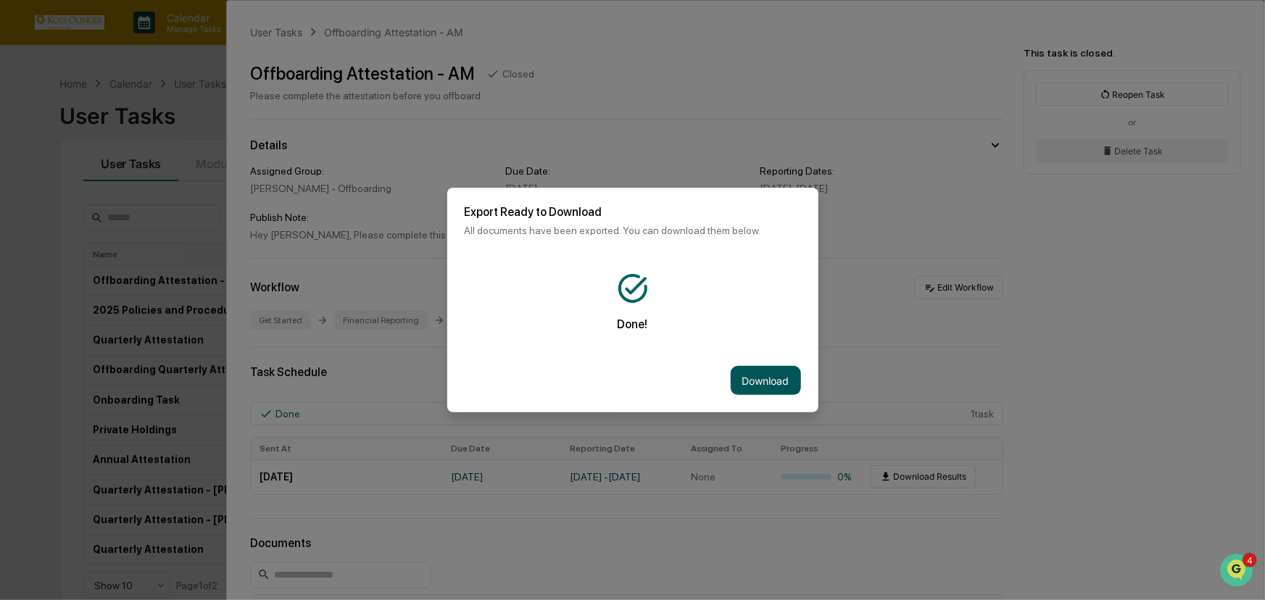
click at [765, 384] on button "Download" at bounding box center [766, 380] width 70 height 29
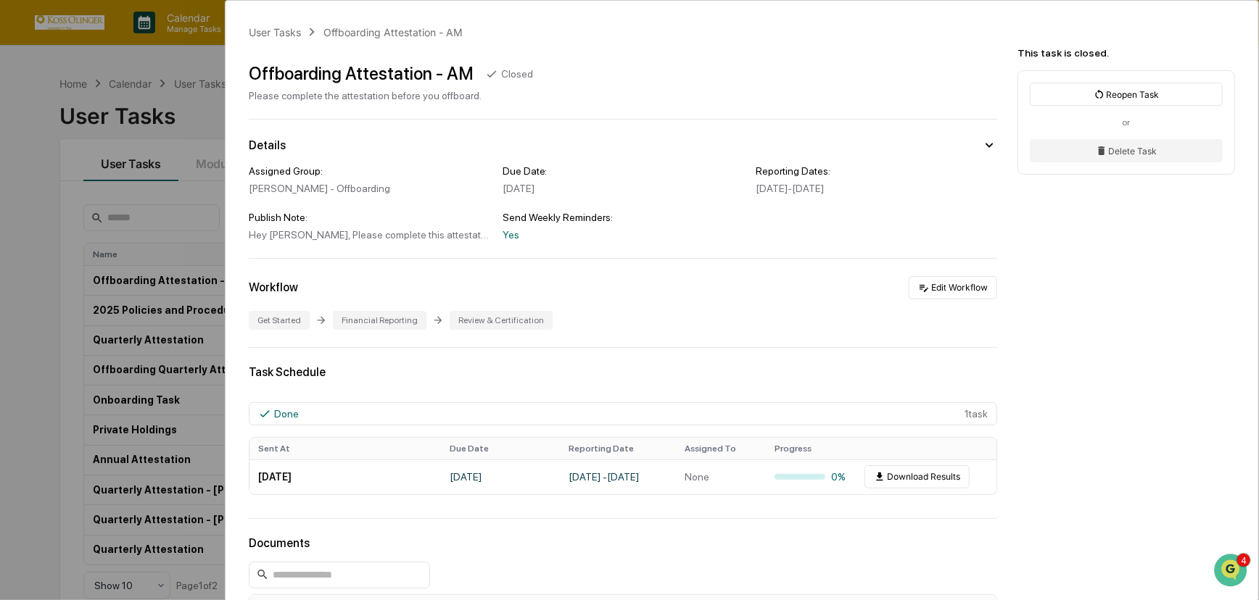
click at [158, 247] on div "User Tasks Offboarding Attestation - AM Offboarding Attestation - AM Closed Ple…" at bounding box center [629, 300] width 1259 height 600
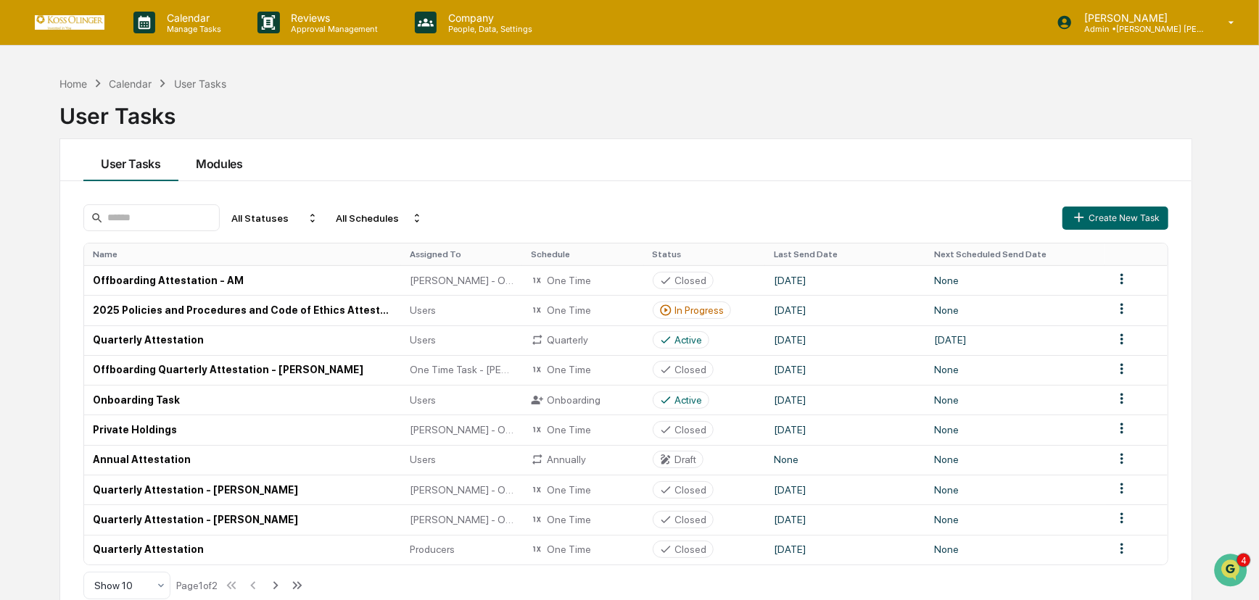
click at [230, 160] on button "Modules" at bounding box center [219, 160] width 82 height 42
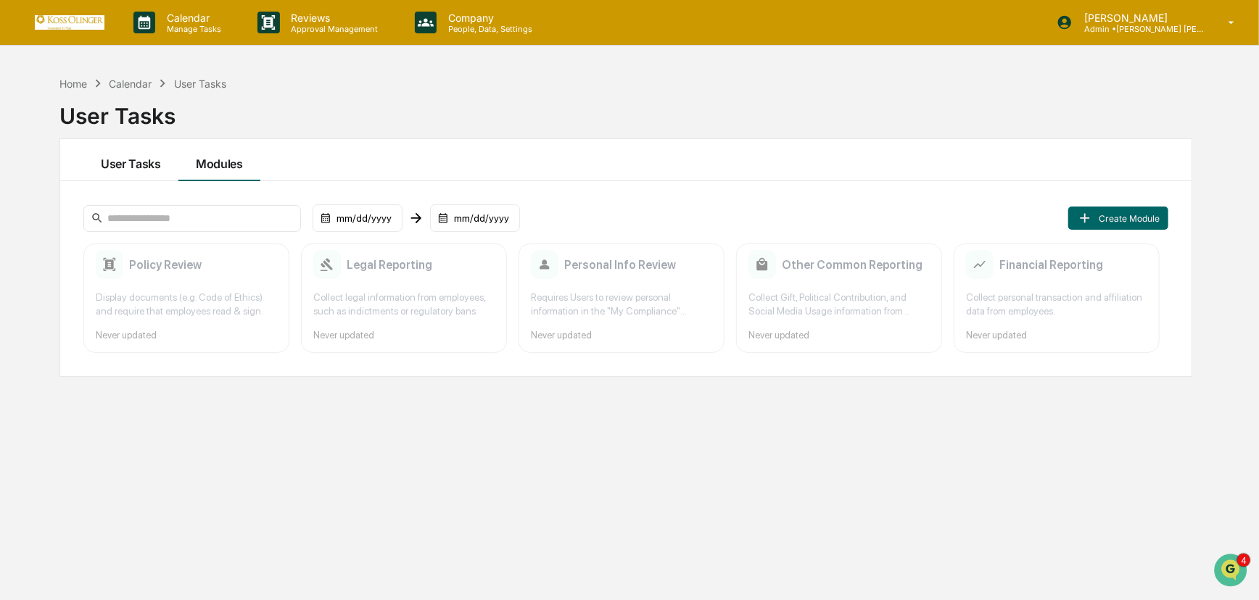
click at [128, 170] on button "User Tasks" at bounding box center [130, 160] width 95 height 42
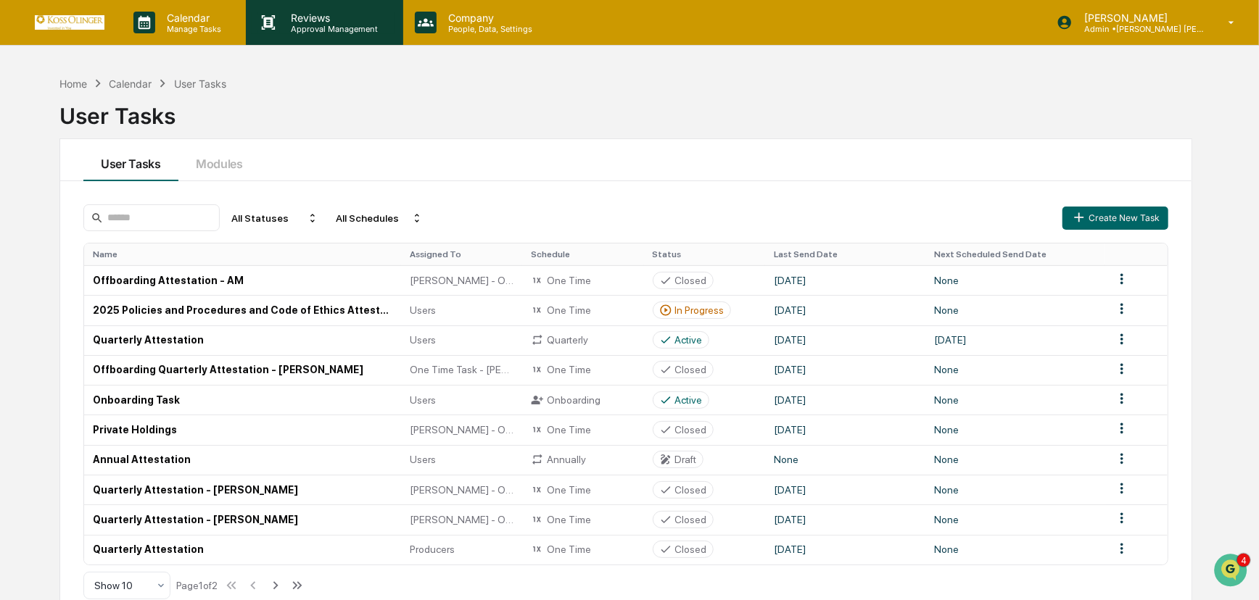
click at [307, 22] on p "Reviews" at bounding box center [333, 18] width 106 height 12
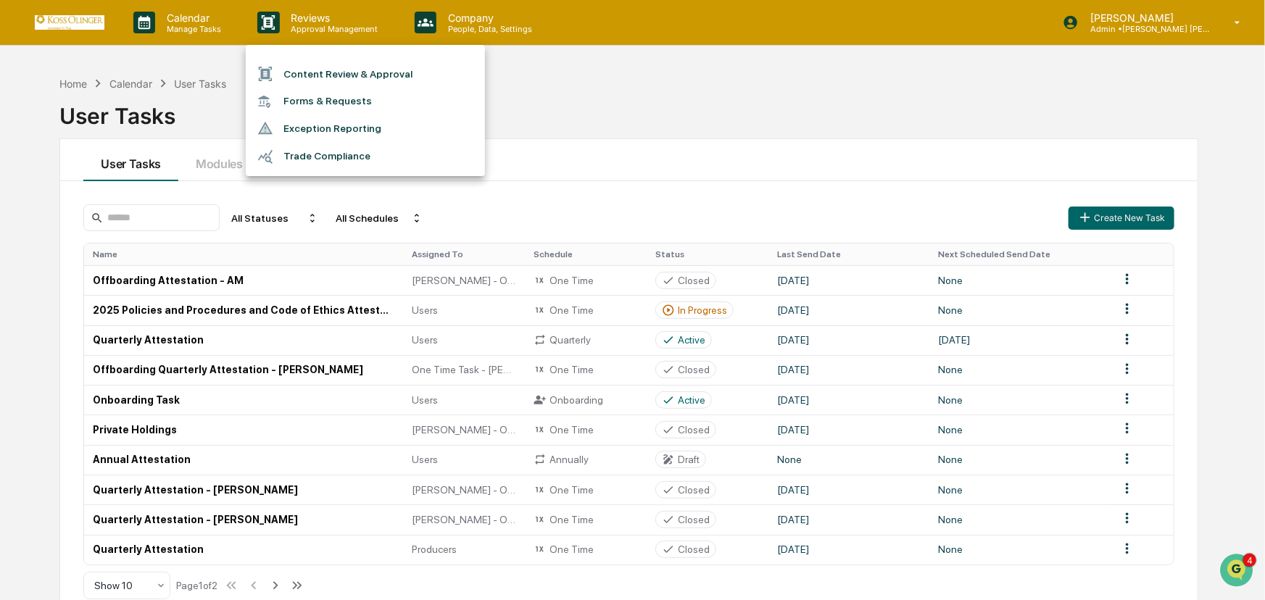
click at [194, 23] on div at bounding box center [632, 300] width 1265 height 600
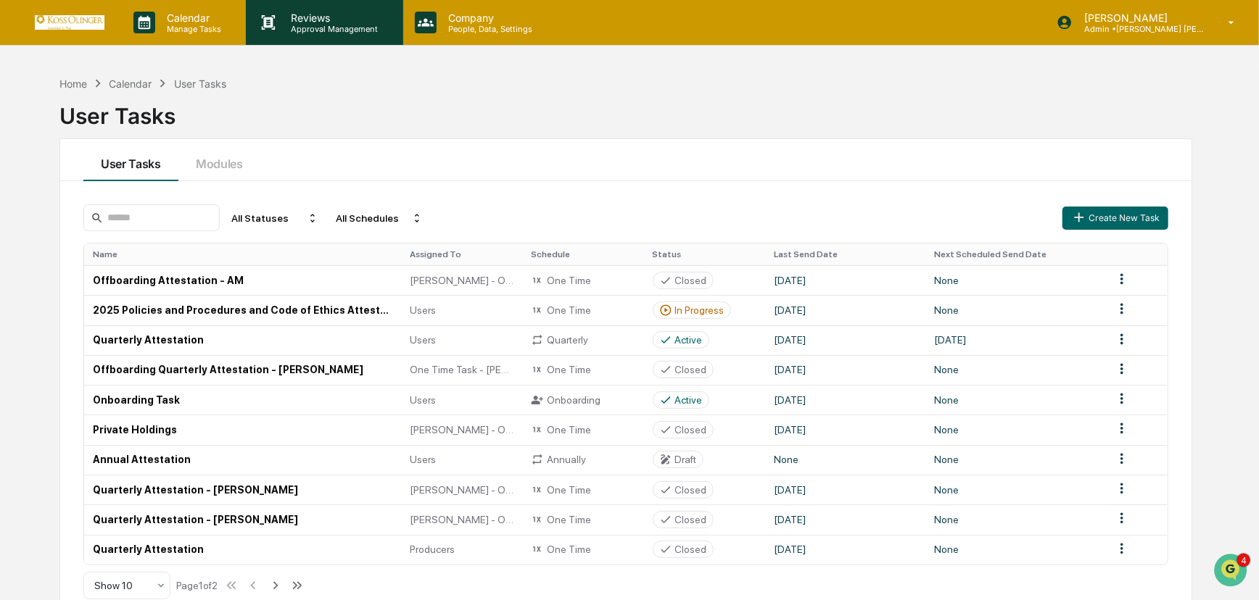
click at [300, 21] on p "Reviews" at bounding box center [333, 18] width 106 height 12
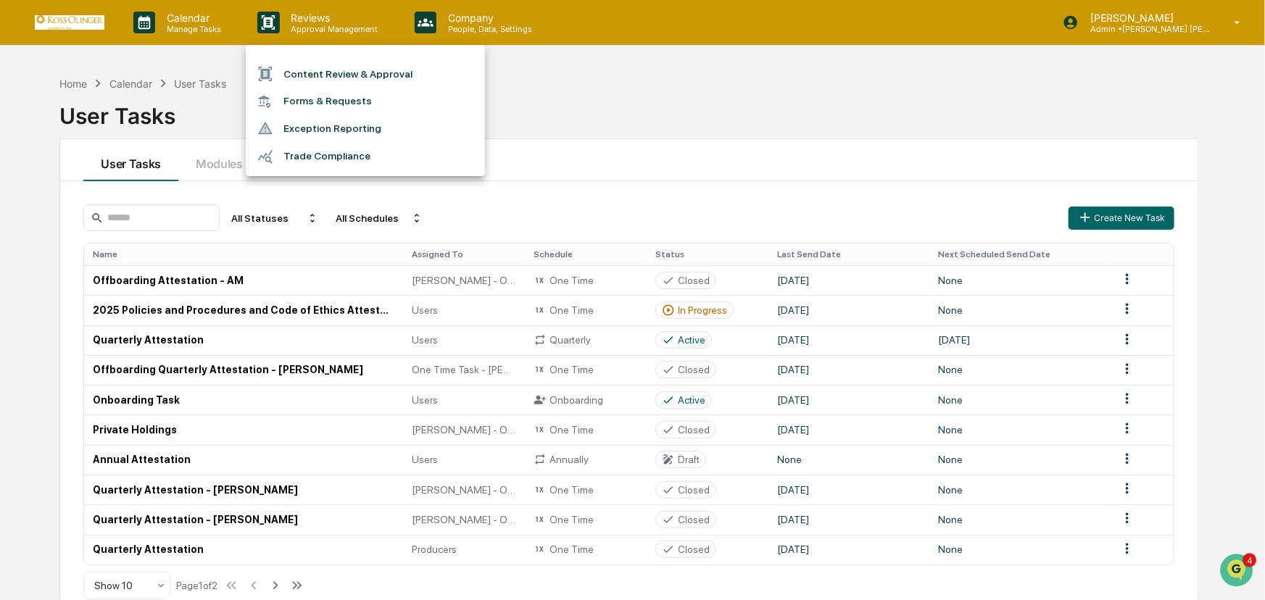
click at [334, 29] on div at bounding box center [632, 300] width 1265 height 600
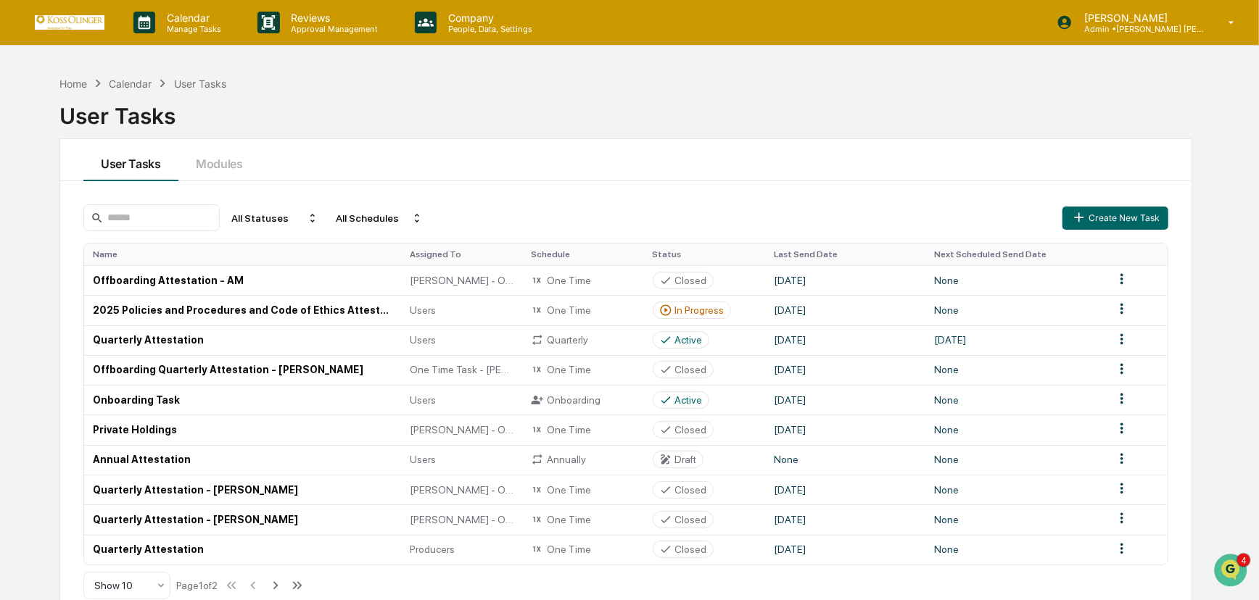
click at [334, 29] on p "Approval Management" at bounding box center [333, 29] width 106 height 10
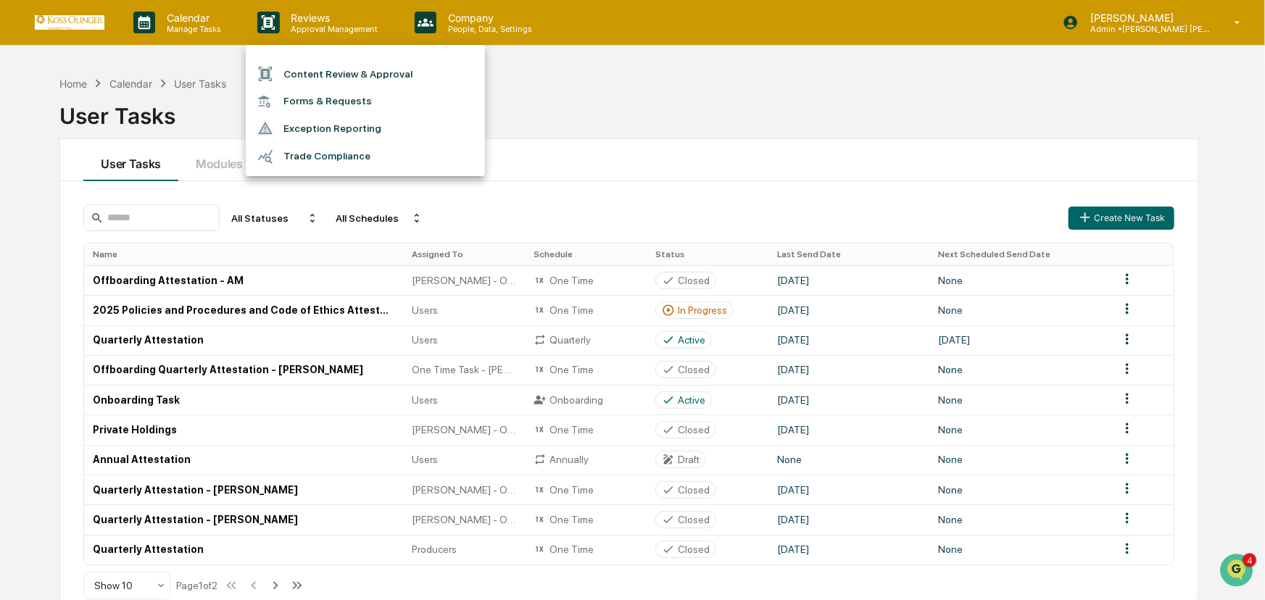
click at [325, 67] on li "Content Review & Approval" at bounding box center [365, 74] width 239 height 28
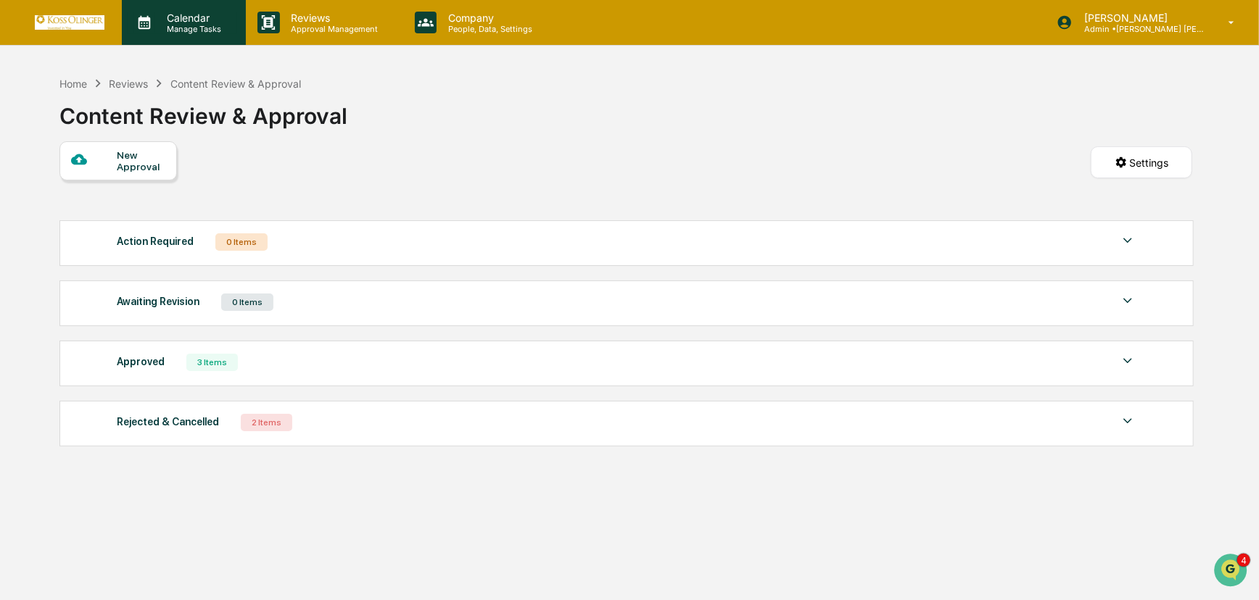
click at [188, 20] on p "Calendar" at bounding box center [191, 18] width 73 height 12
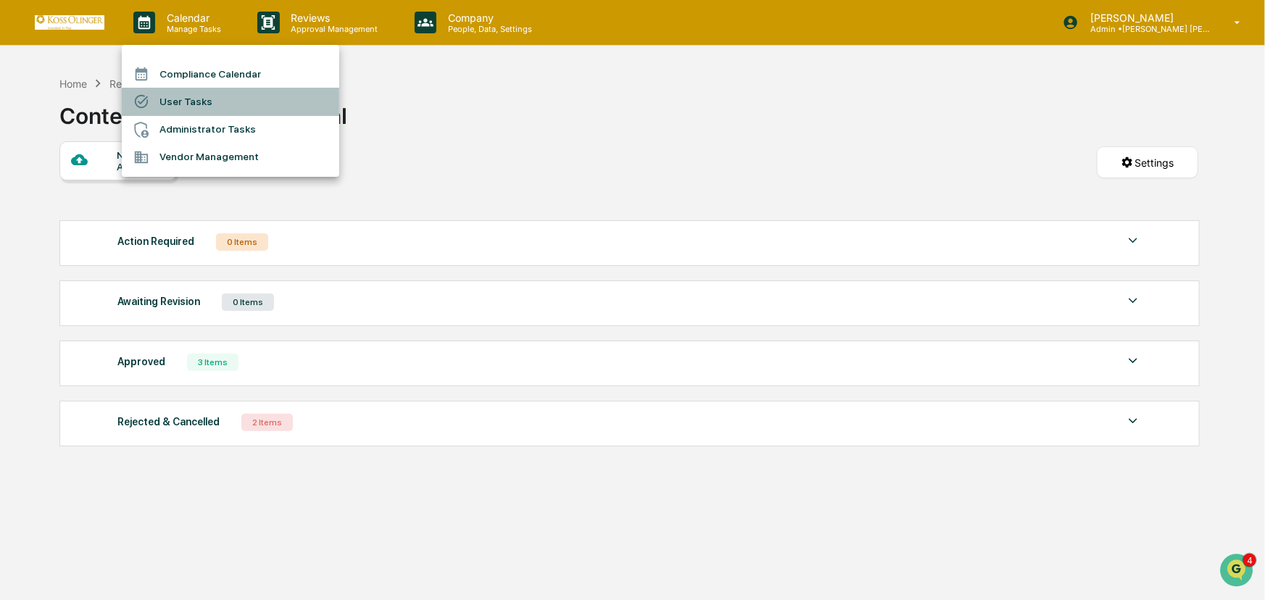
click at [186, 98] on li "User Tasks" at bounding box center [231, 102] width 218 height 28
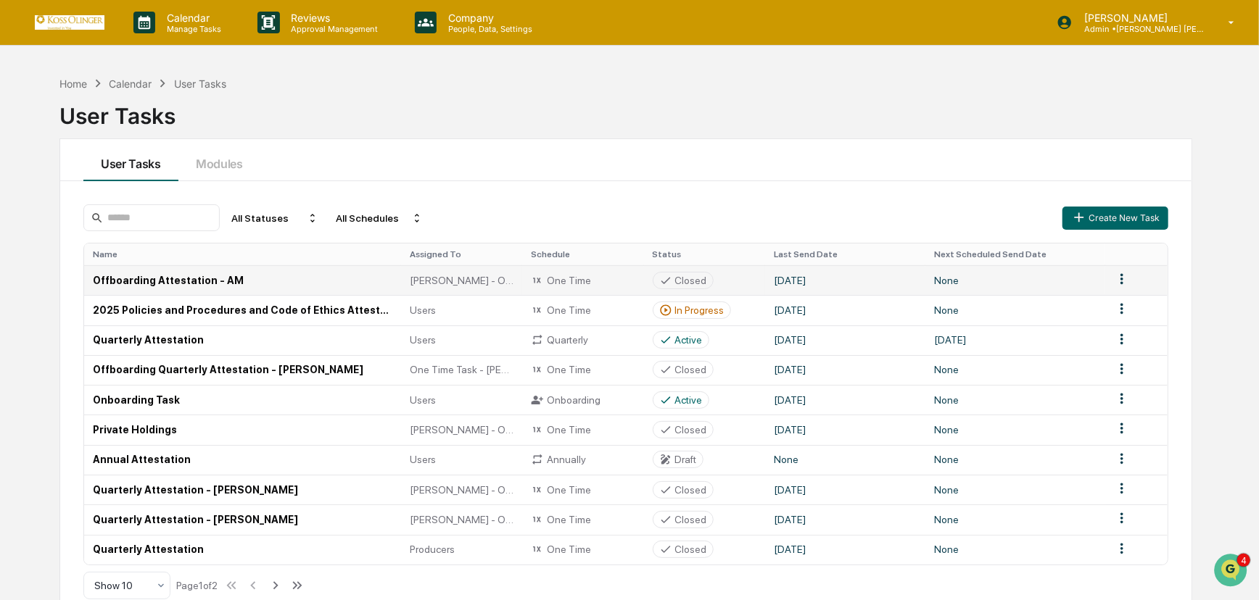
click at [181, 276] on td "Offboarding Attestation - AM" at bounding box center [242, 280] width 317 height 30
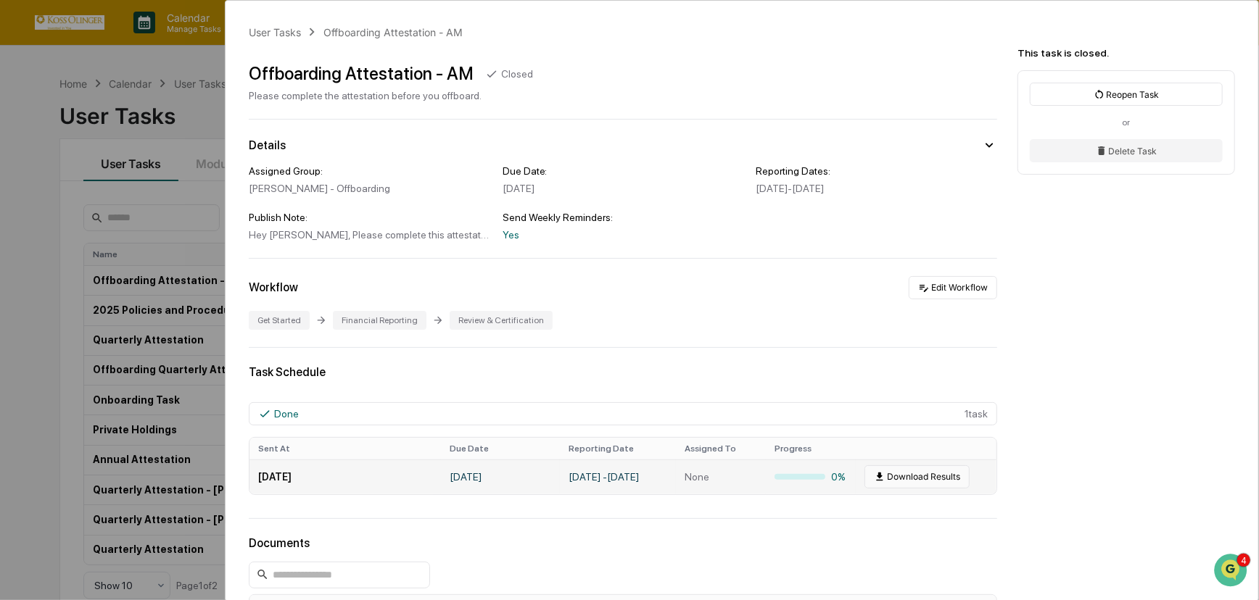
click at [913, 478] on button "Download Results" at bounding box center [916, 477] width 105 height 23
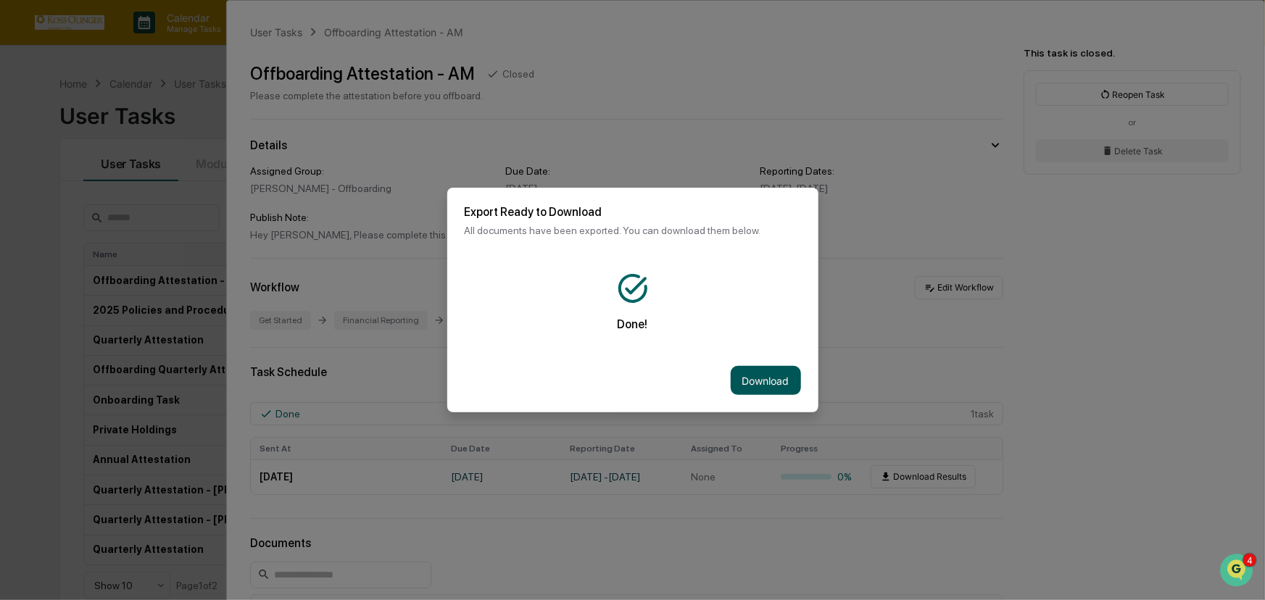
click at [766, 379] on button "Download" at bounding box center [766, 380] width 70 height 29
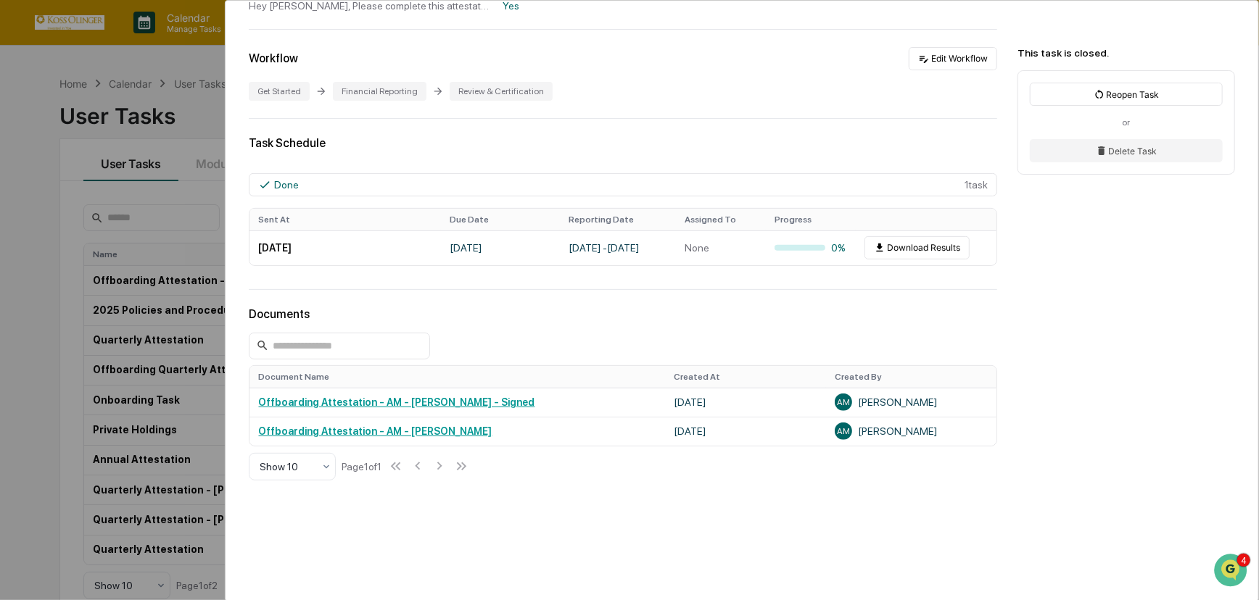
scroll to position [260, 0]
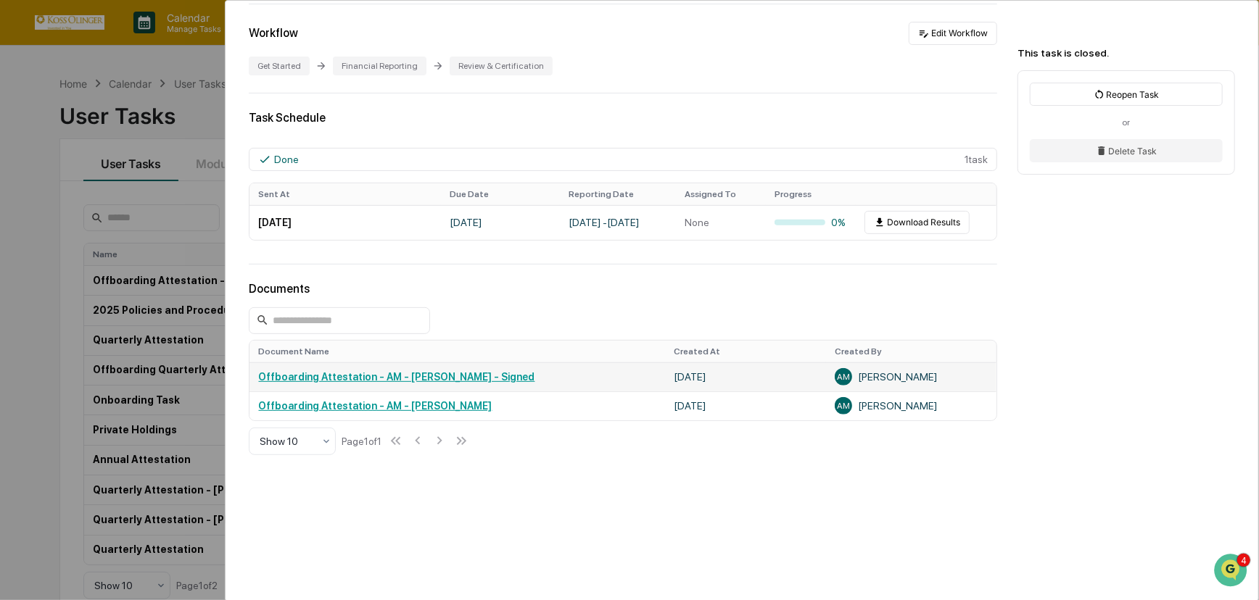
click at [423, 369] on td "Offboarding Attestation - AM - [PERSON_NAME] - Signed" at bounding box center [456, 377] width 415 height 29
click at [421, 374] on link "Offboarding Attestation - AM - [PERSON_NAME] - Signed" at bounding box center [396, 377] width 276 height 12
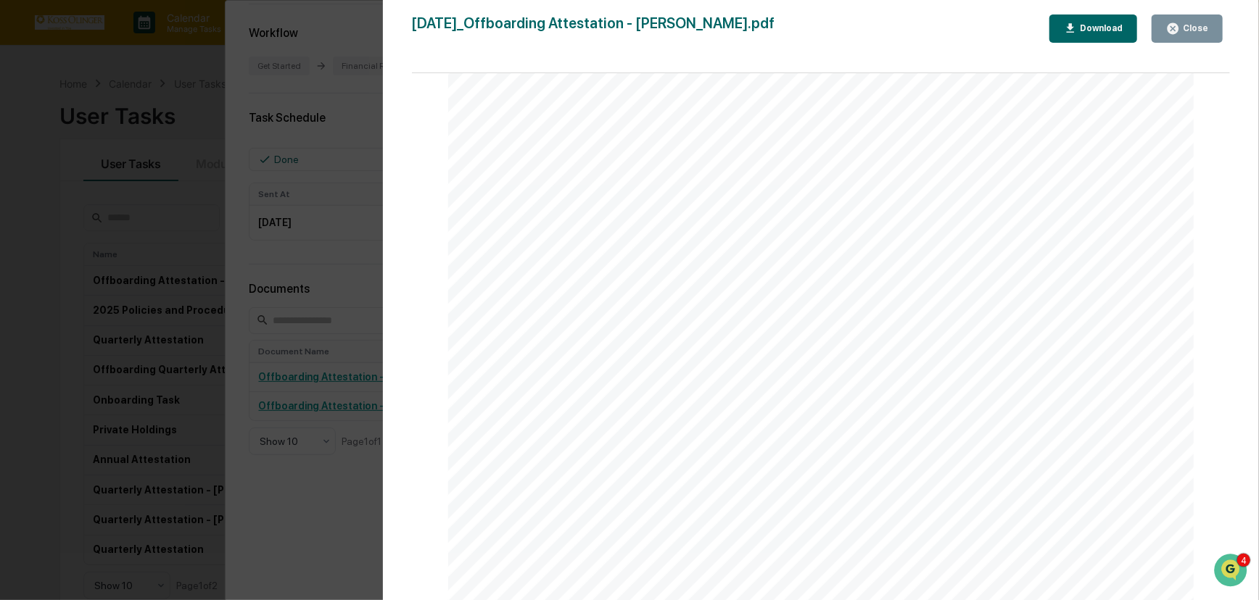
scroll to position [0, 0]
click at [1089, 30] on div "Download" at bounding box center [1100, 28] width 46 height 10
click at [1197, 33] on div "Close" at bounding box center [1194, 28] width 28 height 10
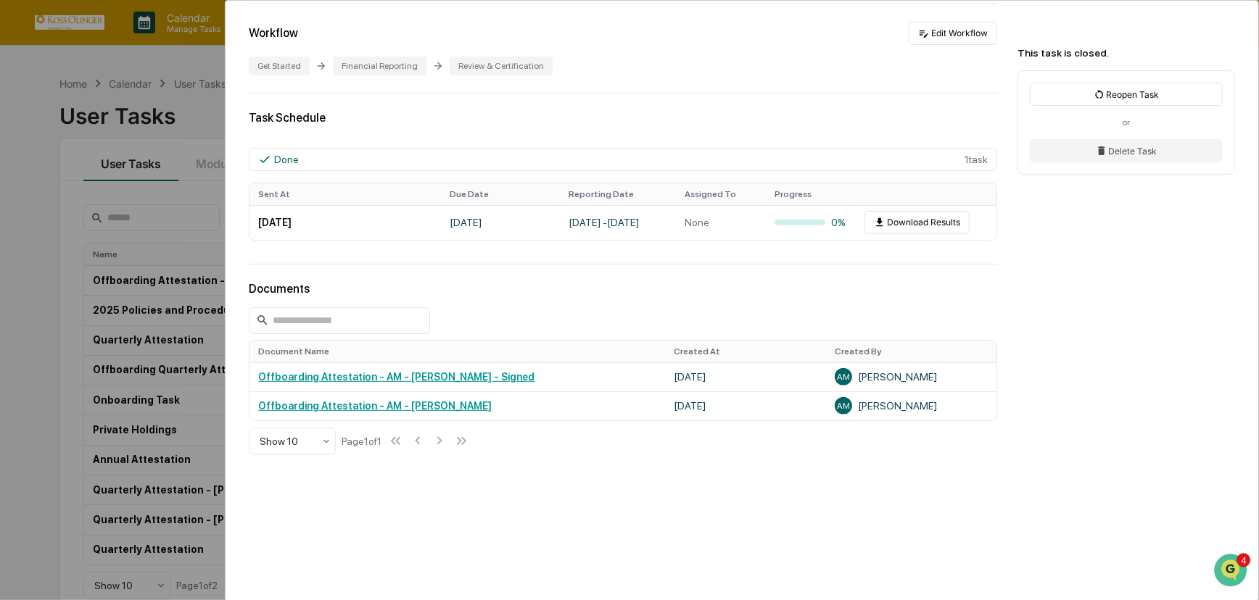
click at [143, 130] on div "User Tasks Offboarding Attestation - AM Offboarding Attestation - AM Closed Ple…" at bounding box center [629, 300] width 1259 height 600
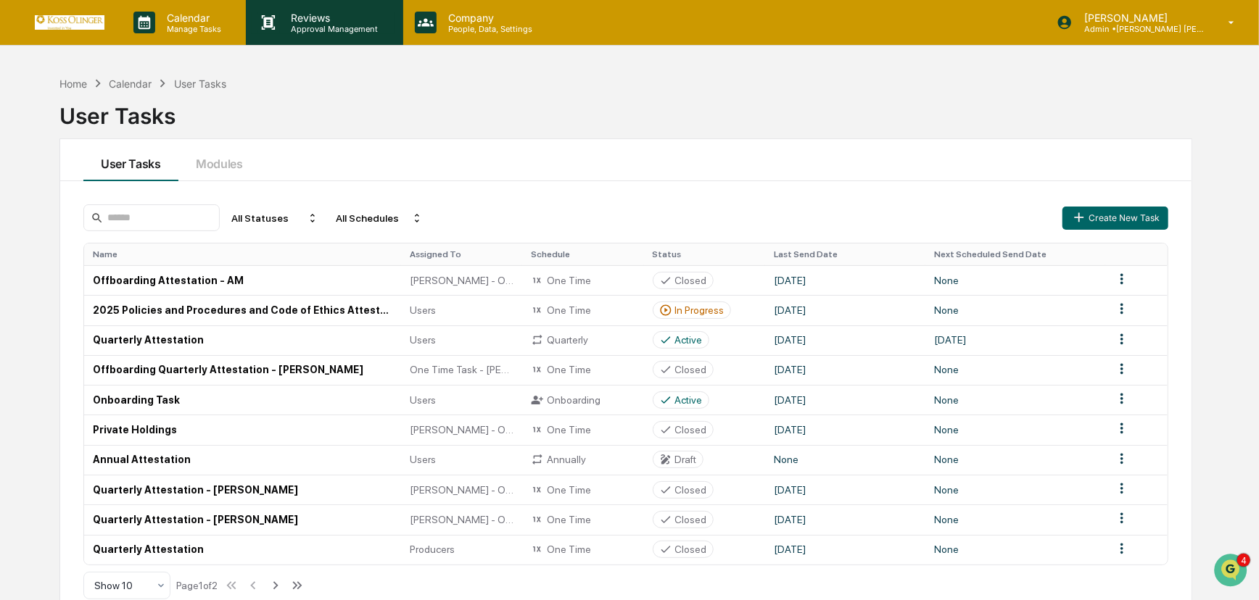
click at [308, 22] on p "Reviews" at bounding box center [333, 18] width 106 height 12
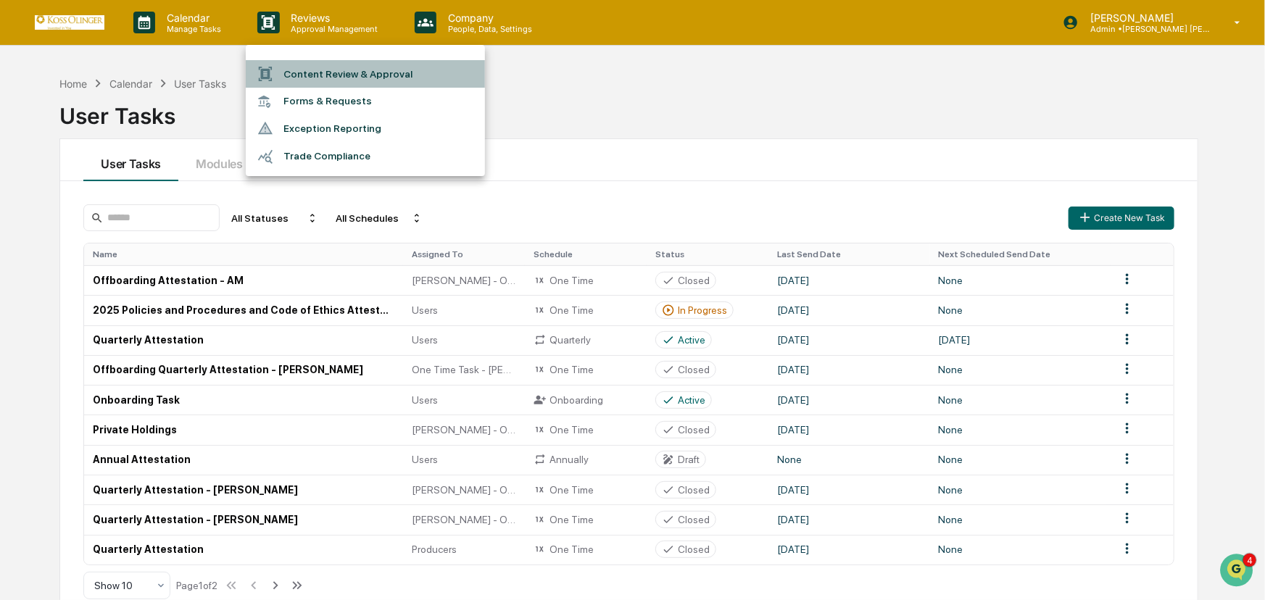
drag, startPoint x: 326, startPoint y: 68, endPoint x: 304, endPoint y: 60, distance: 23.2
click at [324, 68] on li "Content Review & Approval" at bounding box center [365, 74] width 239 height 28
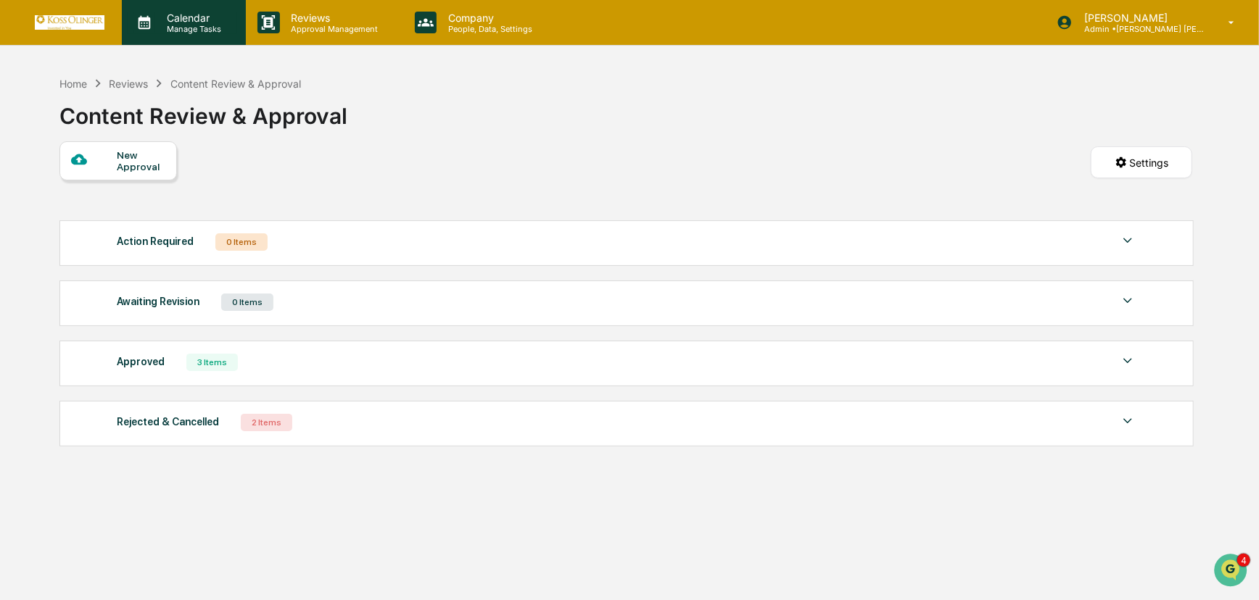
click at [192, 21] on p "Calendar" at bounding box center [191, 18] width 73 height 12
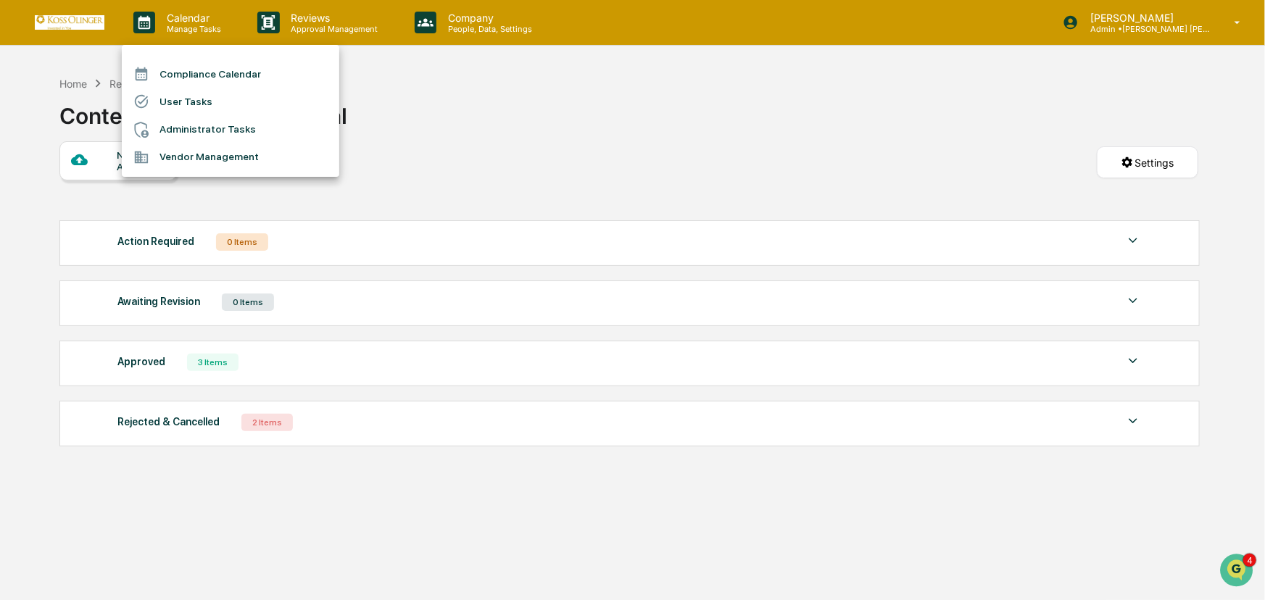
click at [186, 128] on li "Administrator Tasks" at bounding box center [231, 130] width 218 height 28
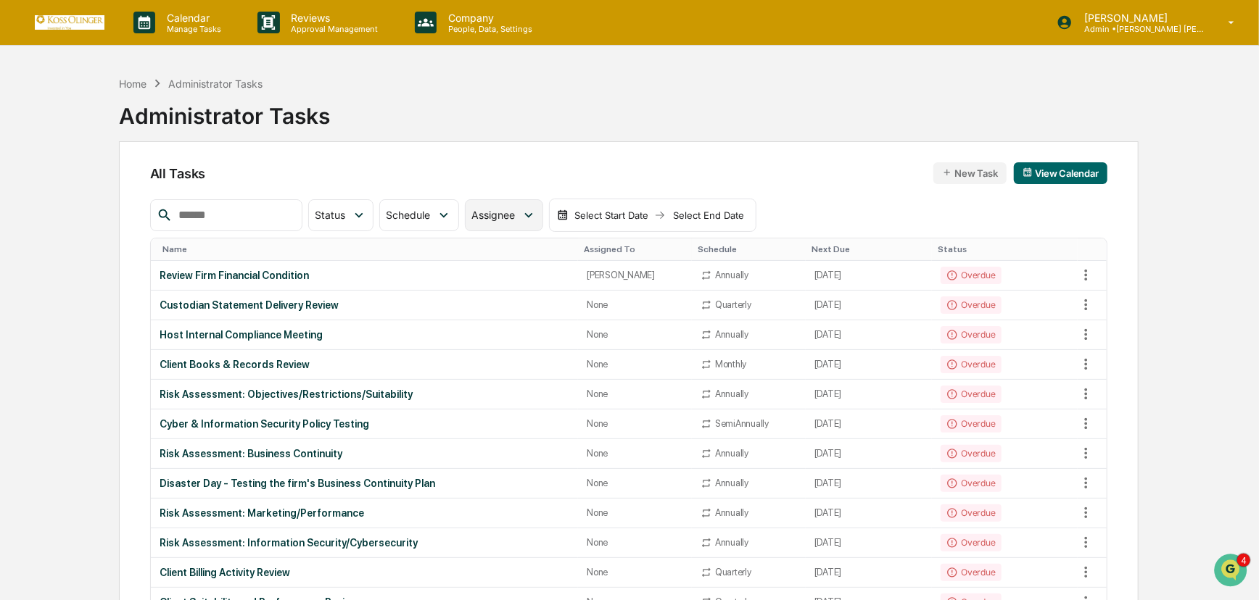
click at [537, 213] on icon at bounding box center [529, 215] width 16 height 16
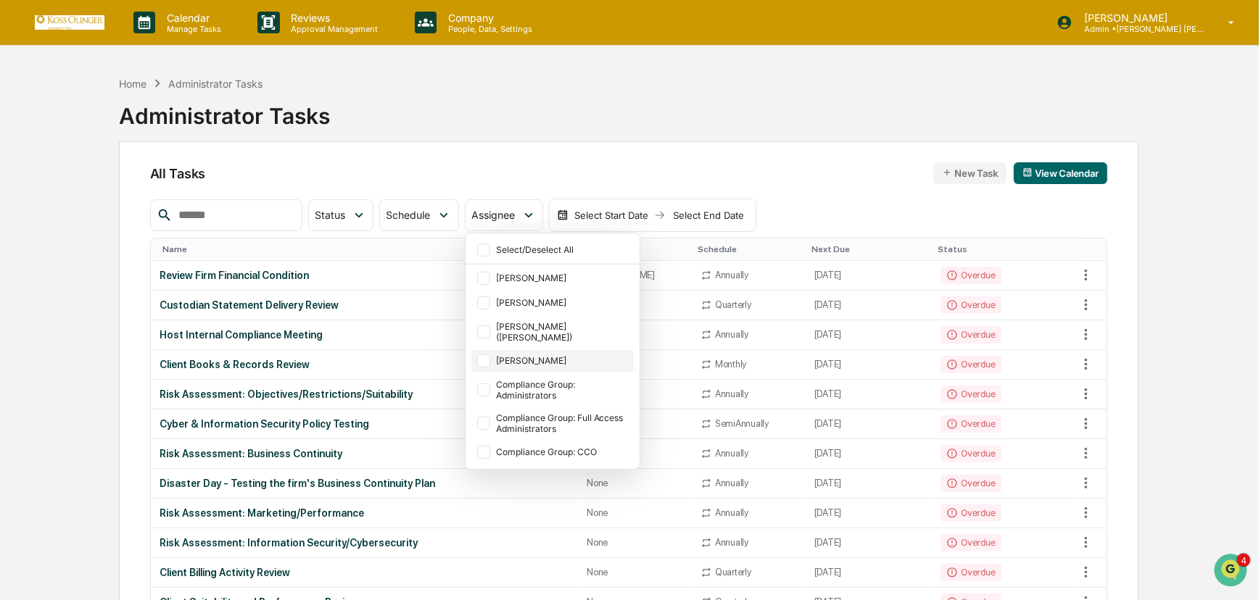
click at [547, 355] on div "[PERSON_NAME]" at bounding box center [563, 360] width 135 height 11
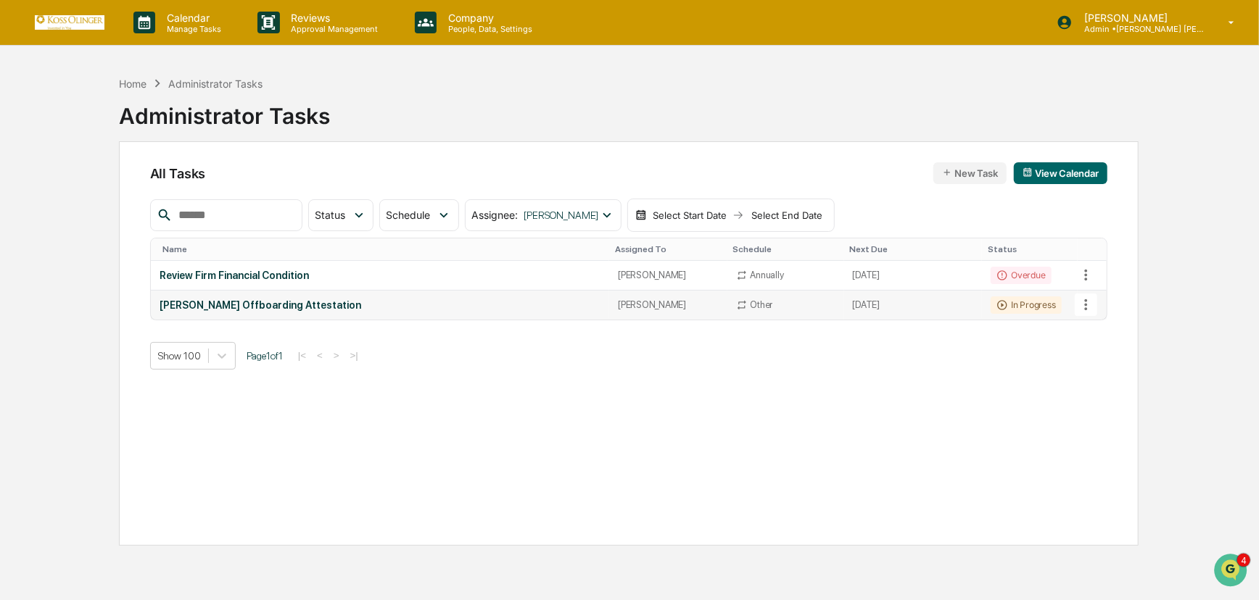
click at [307, 299] on div "[PERSON_NAME] Offboarding Attestation" at bounding box center [380, 305] width 441 height 12
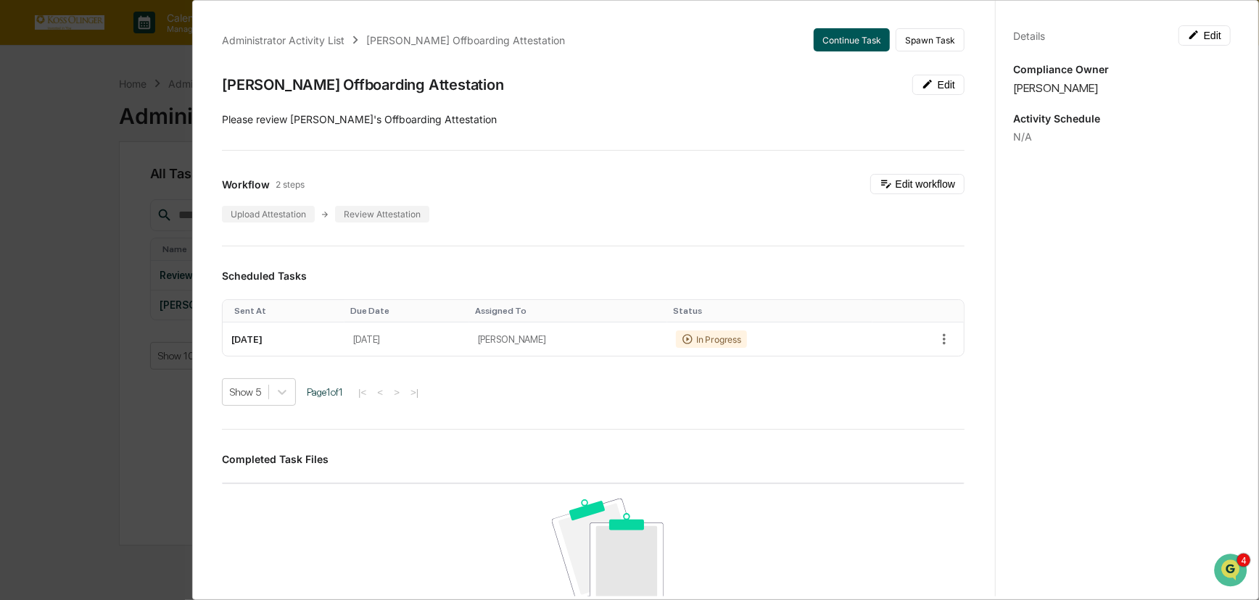
click at [858, 36] on button "Continue Task" at bounding box center [852, 39] width 76 height 23
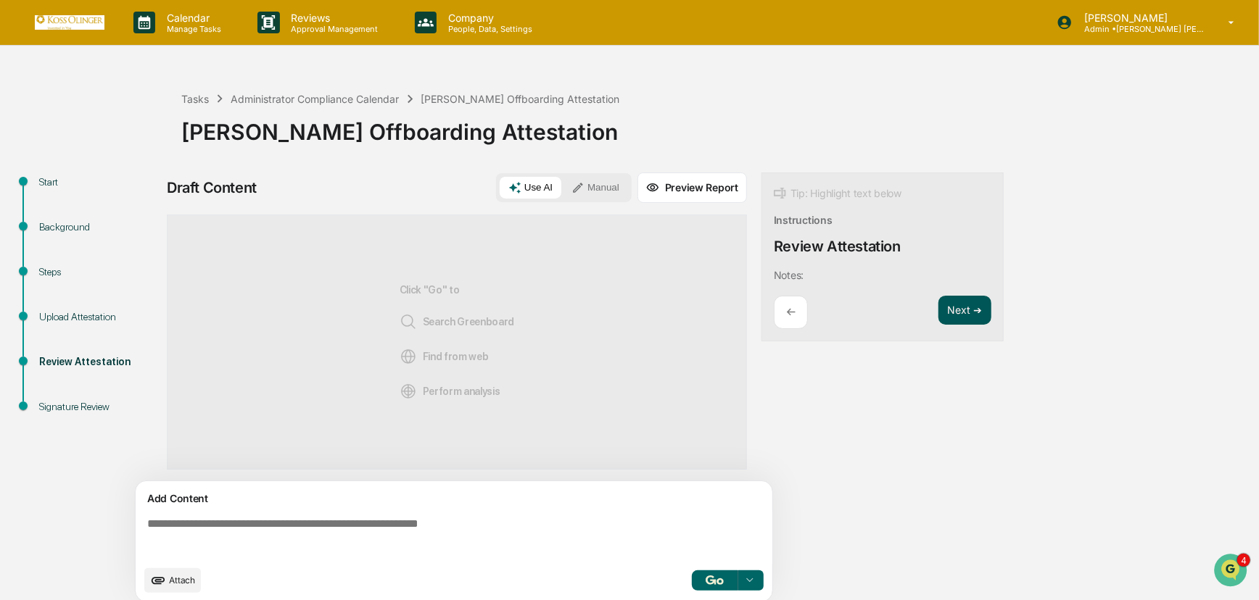
click at [967, 315] on button "Next ➔" at bounding box center [964, 311] width 53 height 30
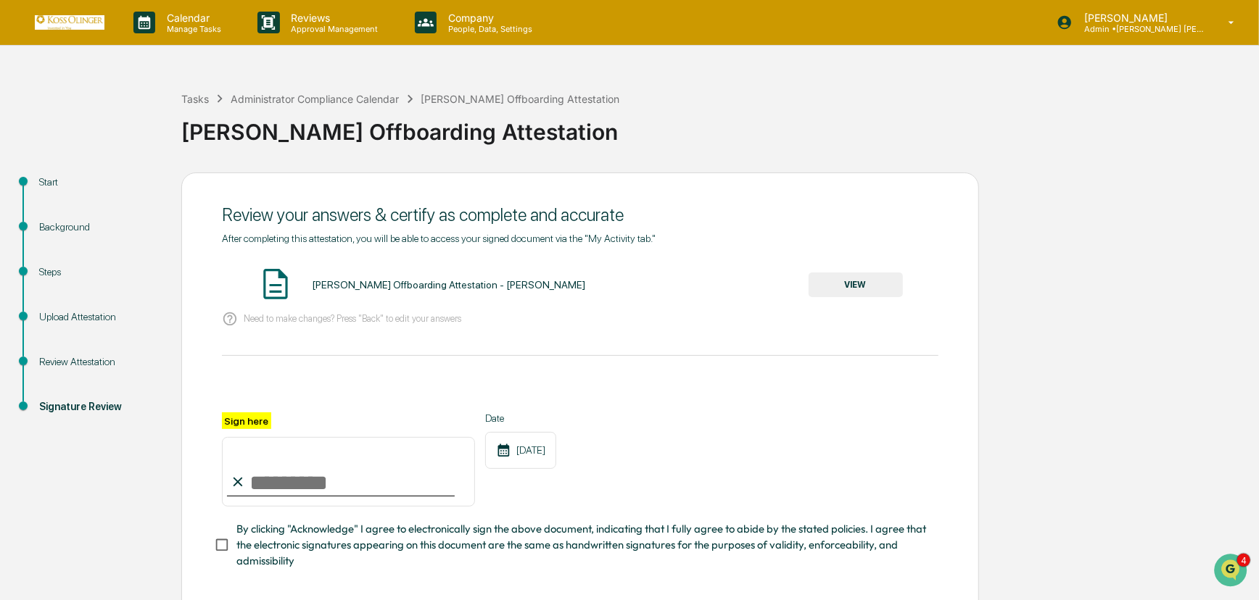
click at [859, 286] on button "VIEW" at bounding box center [855, 285] width 94 height 25
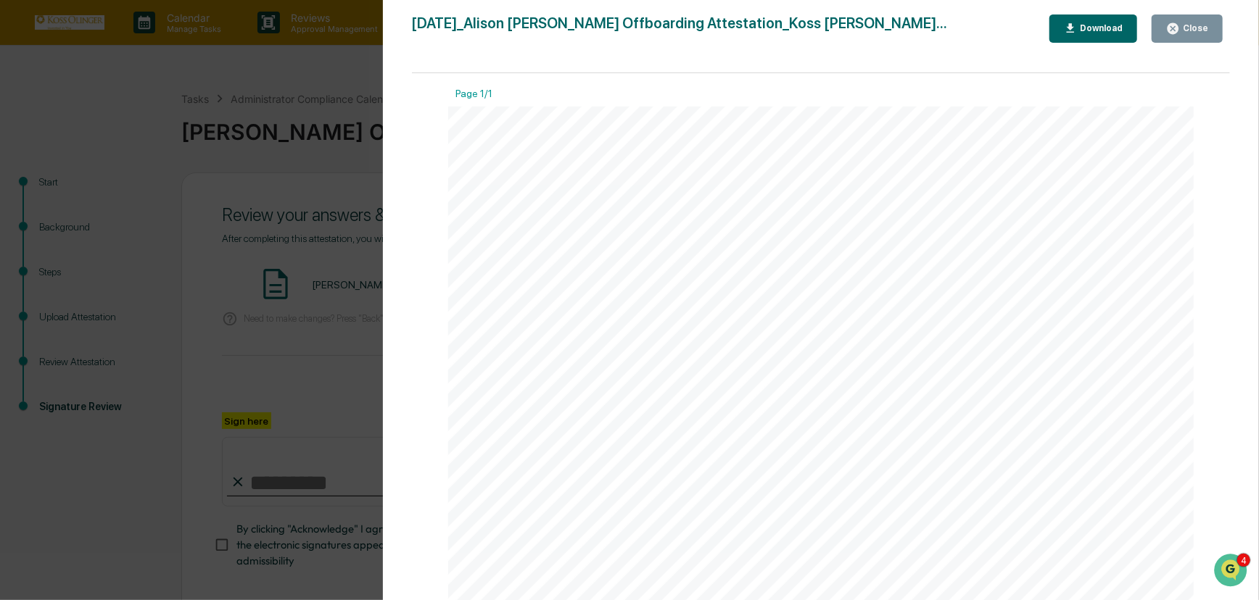
click at [1196, 28] on div "Close" at bounding box center [1194, 28] width 28 height 10
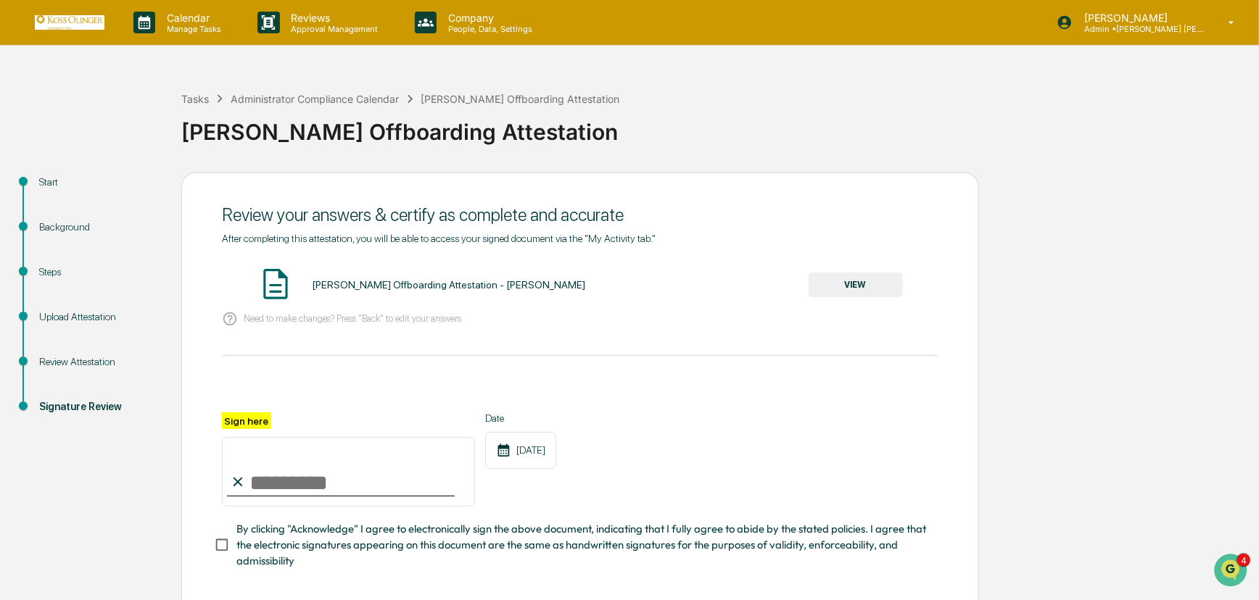
click at [80, 317] on div "Upload Attestation" at bounding box center [98, 317] width 119 height 15
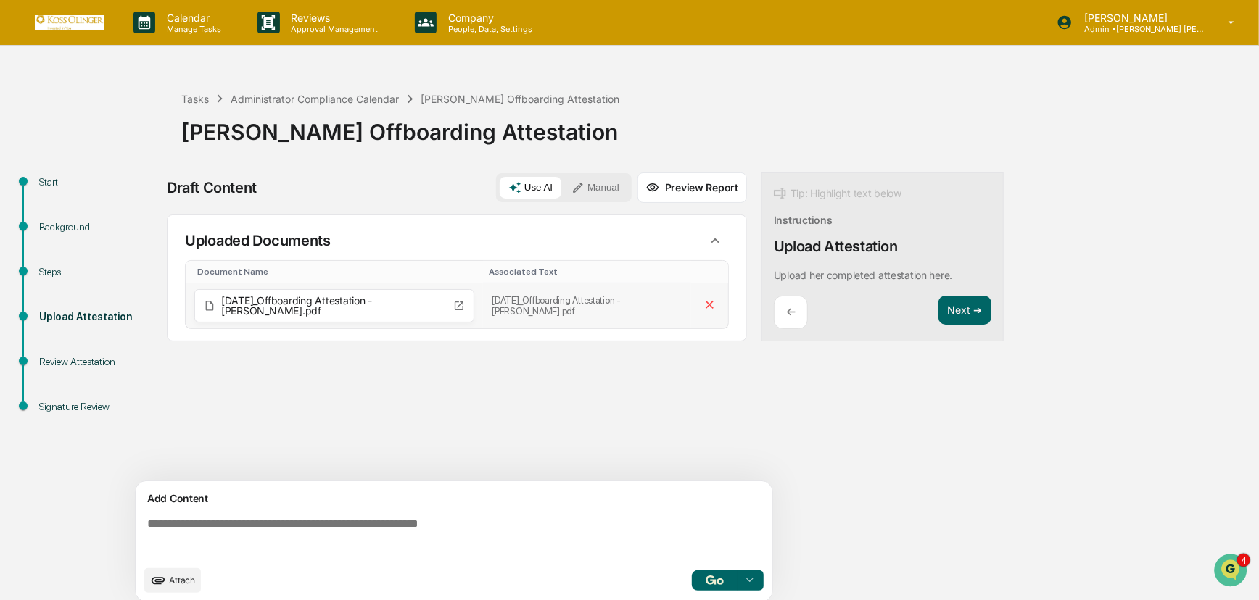
click at [347, 300] on span "[DATE]_Offboarding Attestation - [PERSON_NAME].pdf" at bounding box center [334, 306] width 226 height 20
click at [460, 305] on icon at bounding box center [459, 306] width 12 height 12
click at [356, 301] on span "[DATE]_Offboarding Attestation - [PERSON_NAME].pdf" at bounding box center [334, 306] width 226 height 20
click at [684, 189] on button "Preview Report" at bounding box center [691, 188] width 109 height 30
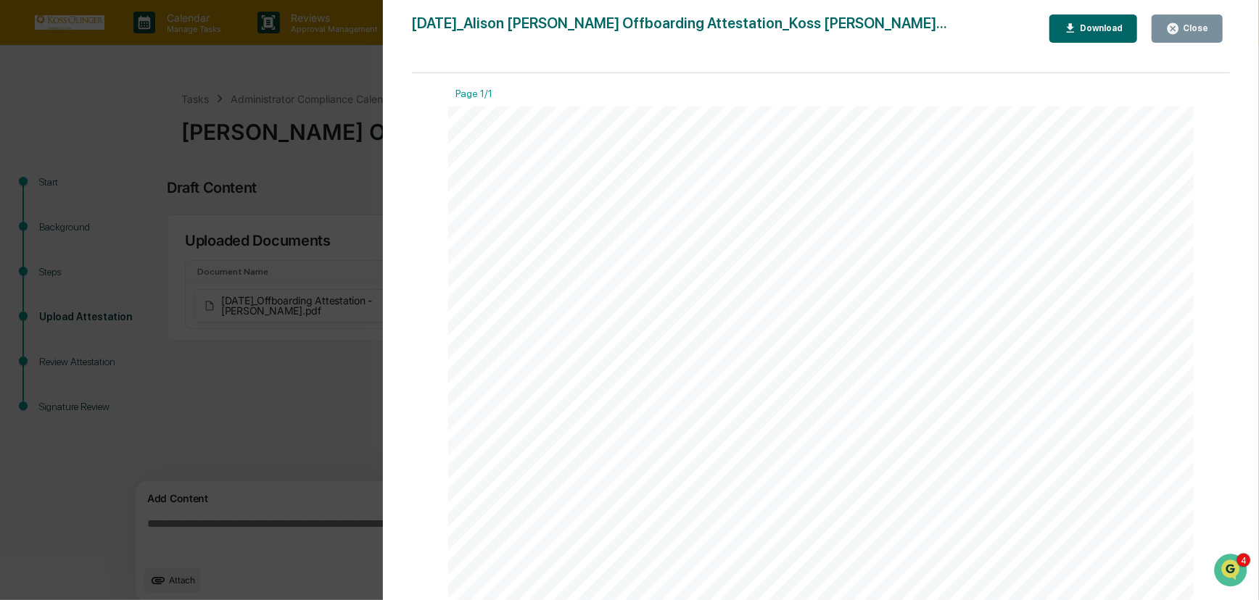
click at [1194, 23] on div "Close" at bounding box center [1194, 28] width 28 height 10
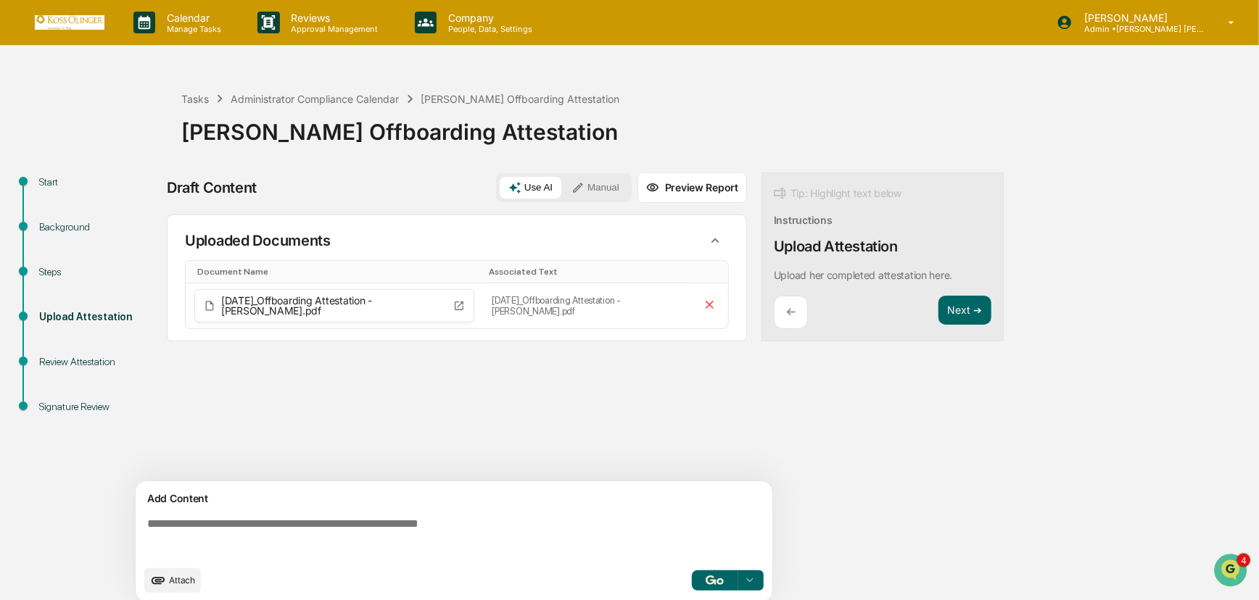
scroll to position [11, 0]
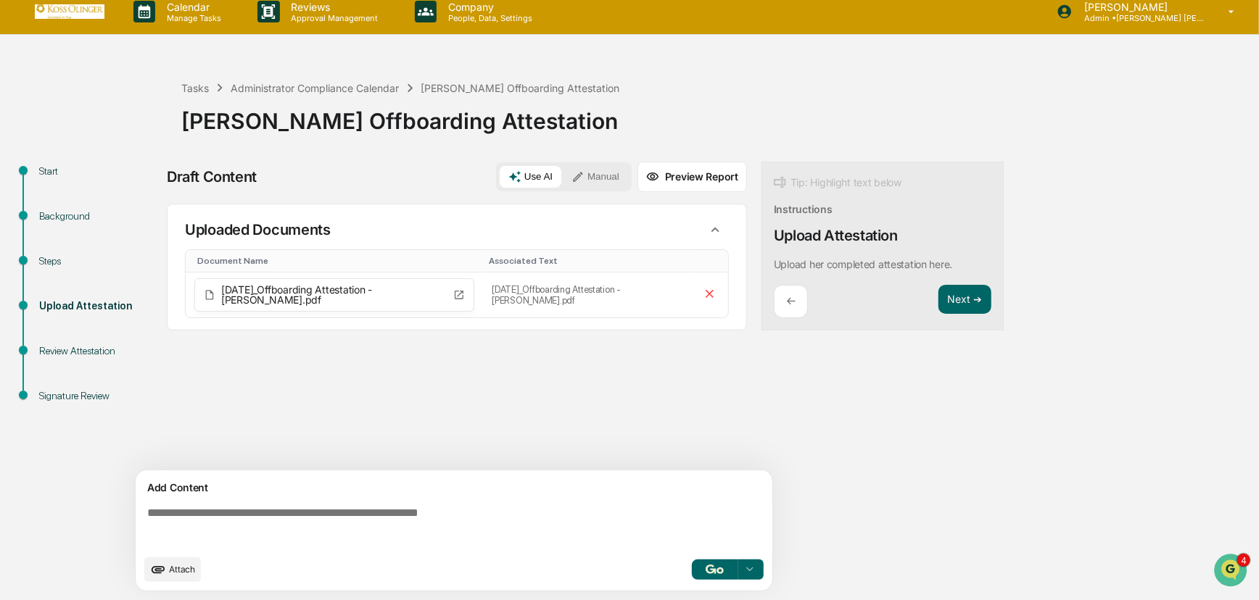
click at [722, 566] on img "button" at bounding box center [714, 569] width 17 height 9
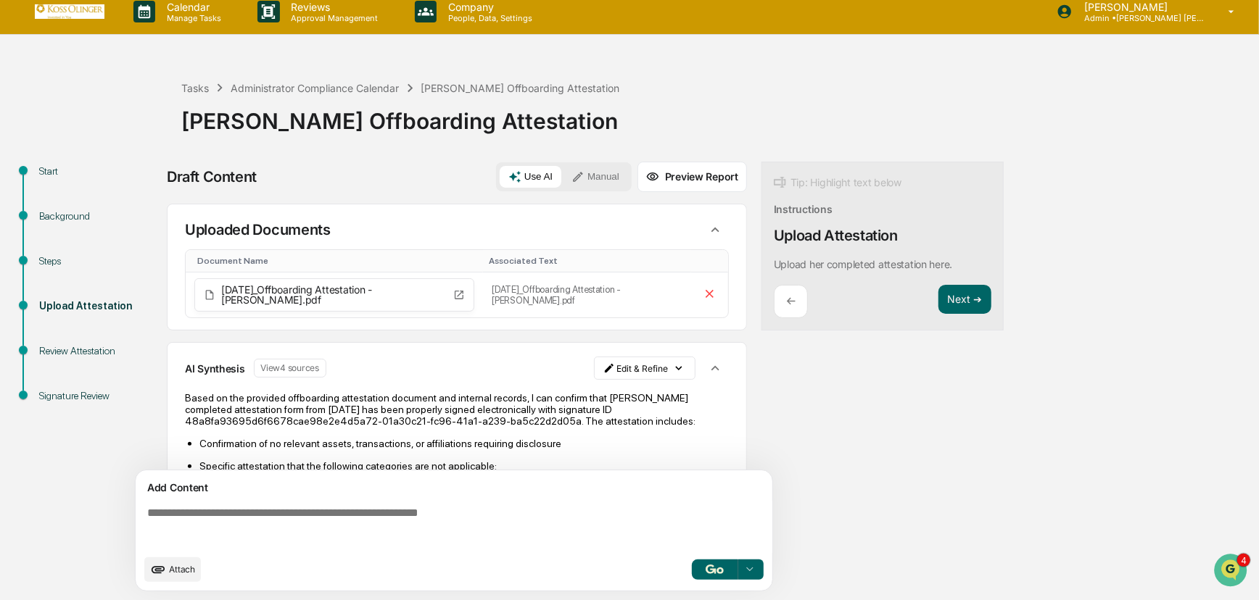
click at [825, 481] on div "Draft Content Use AI Manual Preview Report Sources Uploaded Documents Document …" at bounding box center [573, 381] width 812 height 439
click at [750, 568] on icon at bounding box center [750, 570] width 12 height 12
click at [863, 442] on div "Draft Content Use AI Manual Preview Report Sources Uploaded Documents Document …" at bounding box center [573, 381] width 812 height 439
click at [174, 572] on span "Attach" at bounding box center [182, 569] width 26 height 11
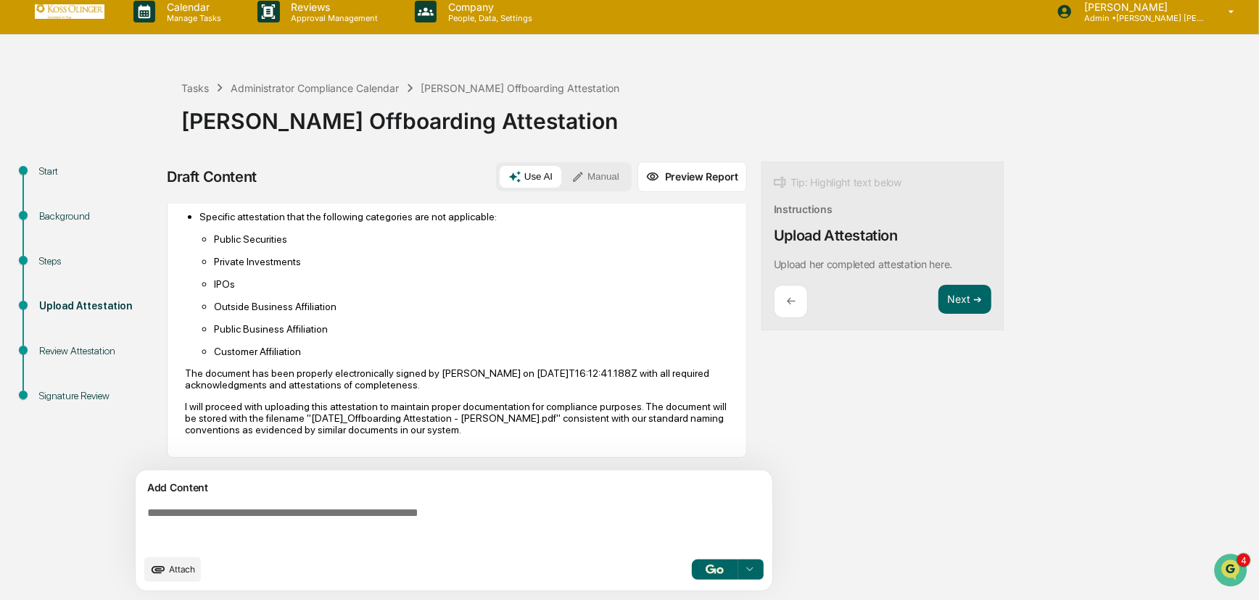
scroll to position [0, 0]
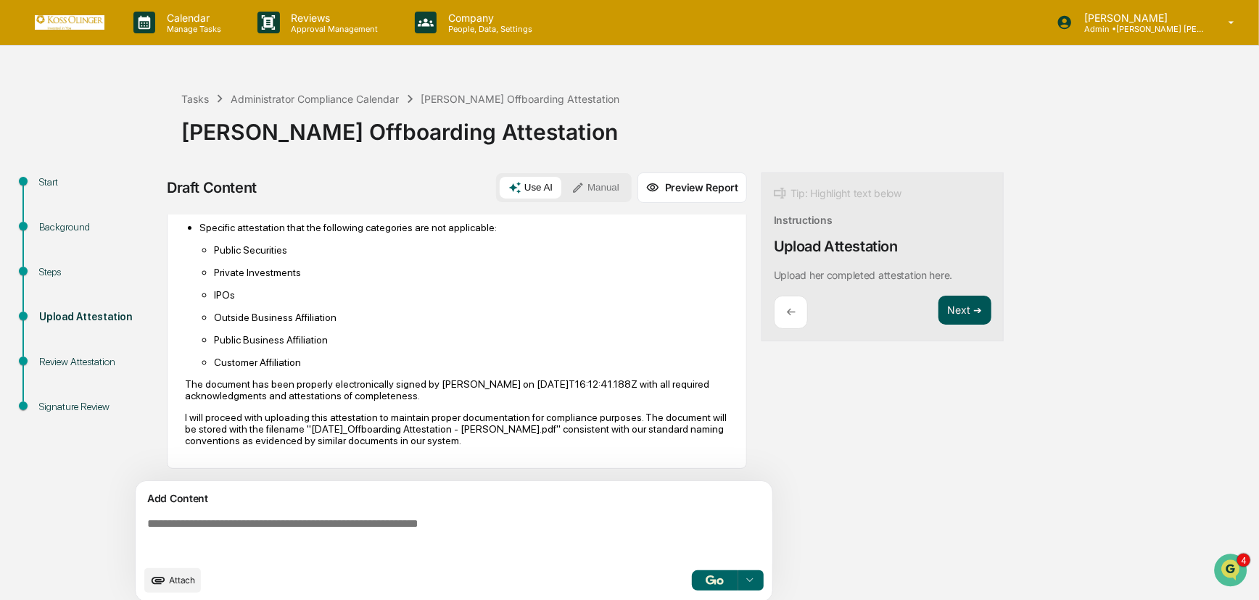
click at [975, 311] on button "Next ➔" at bounding box center [964, 311] width 53 height 30
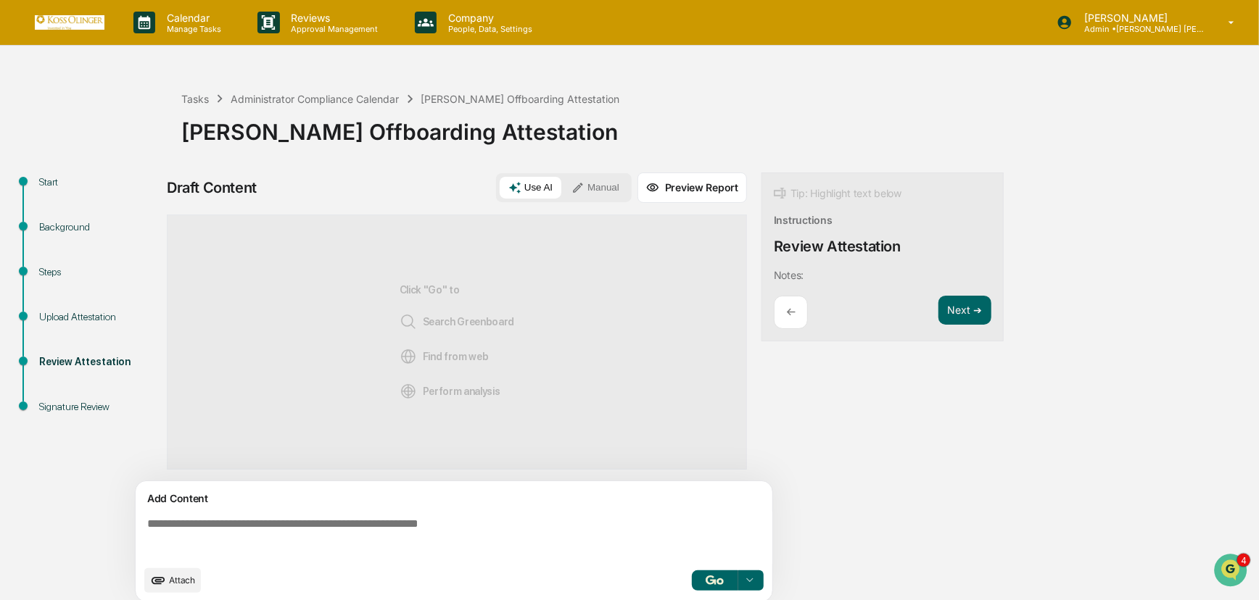
click at [692, 177] on button "Preview Report" at bounding box center [691, 188] width 109 height 30
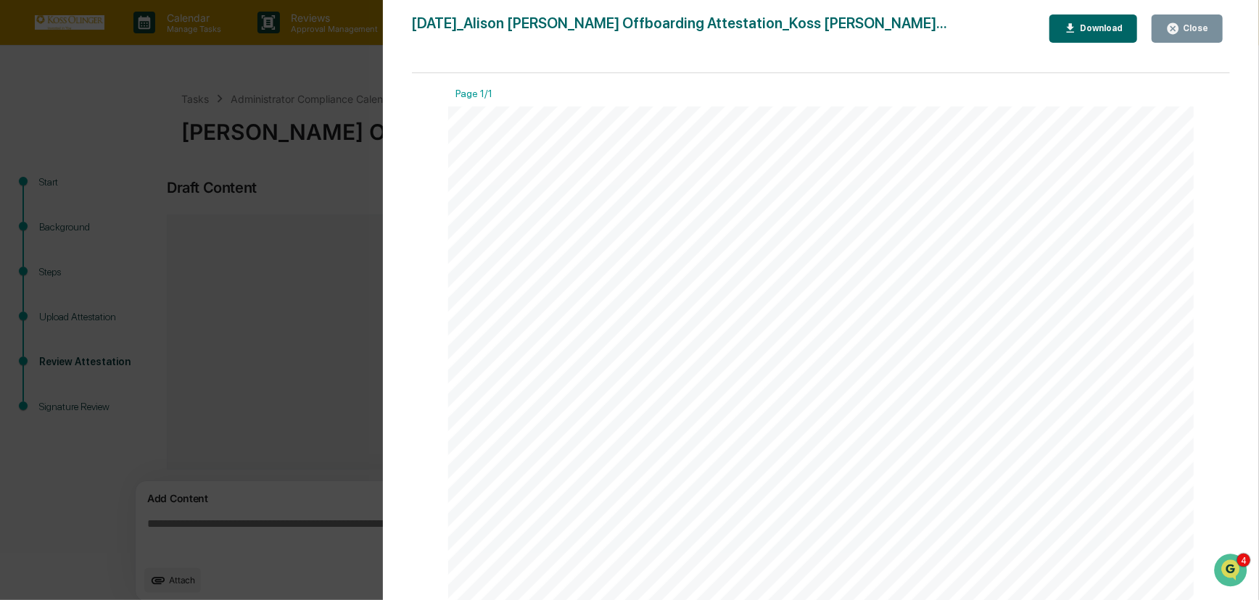
click at [1191, 26] on div "Close" at bounding box center [1194, 28] width 28 height 10
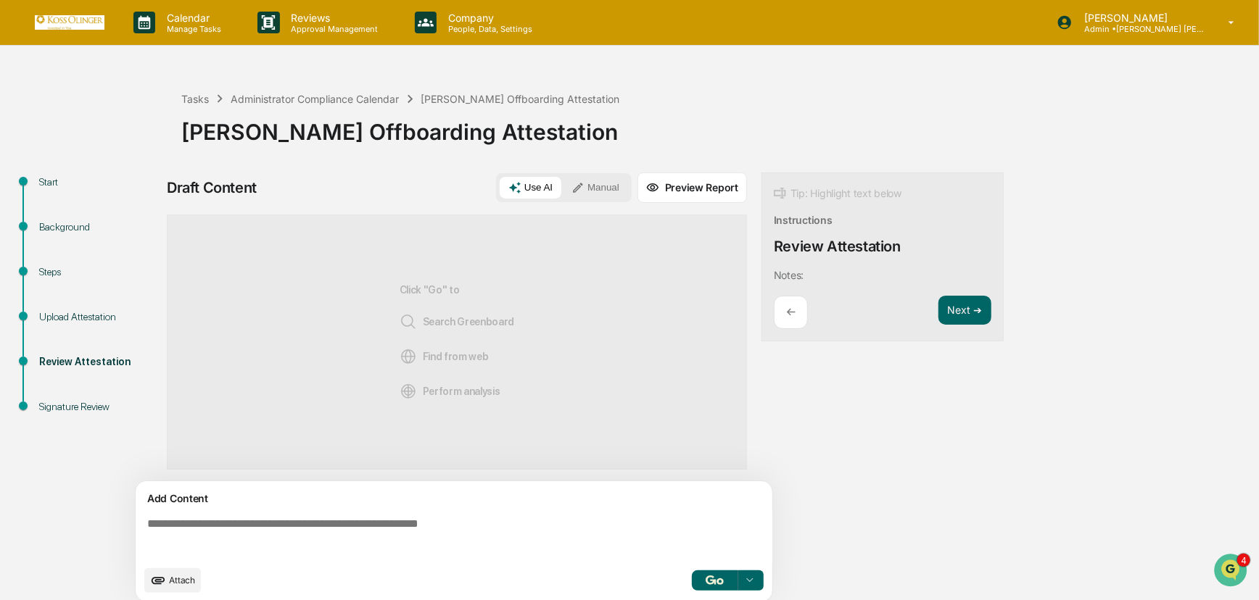
click at [51, 227] on div "Background" at bounding box center [98, 227] width 119 height 15
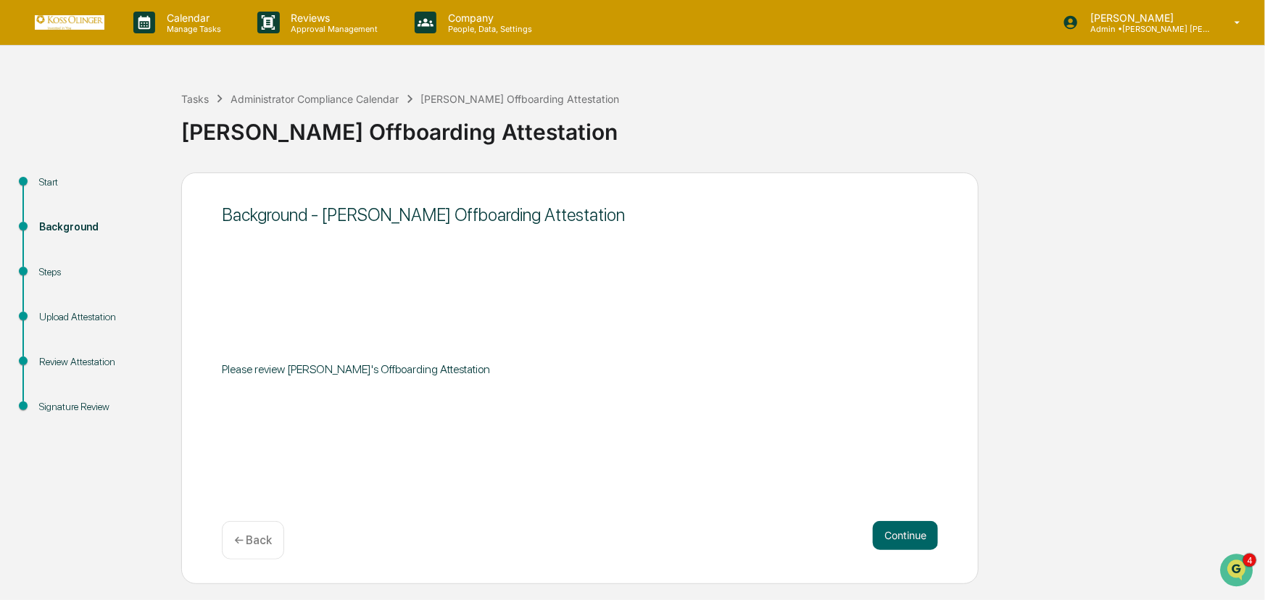
click at [49, 181] on div "Start" at bounding box center [98, 182] width 119 height 15
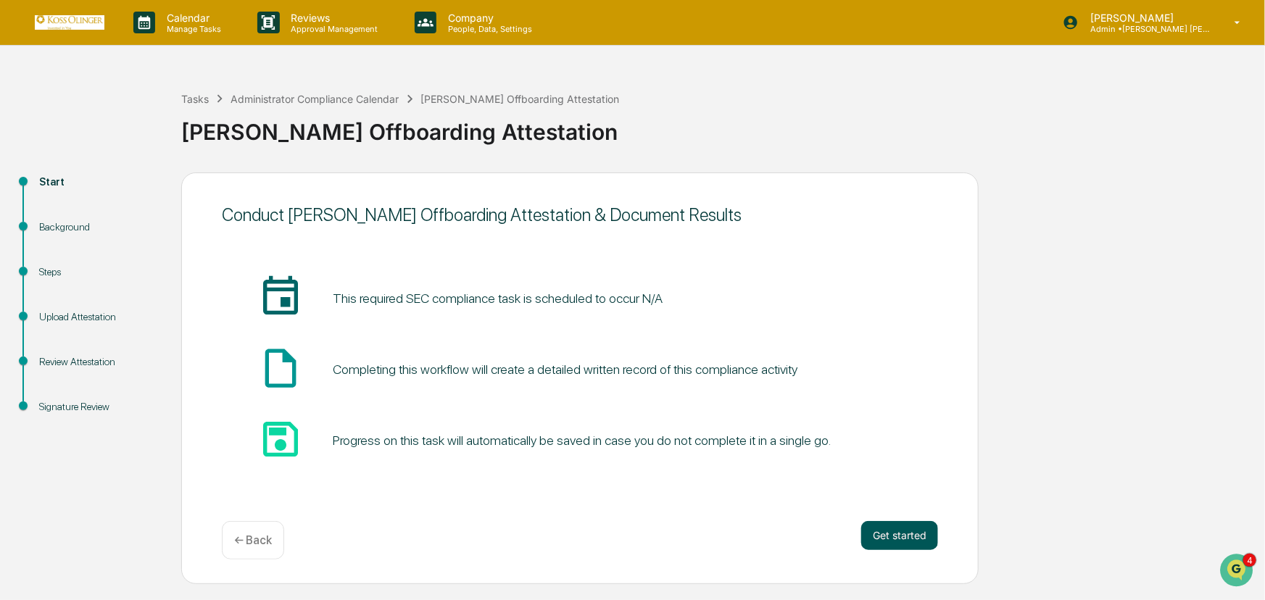
click at [899, 531] on button "Get started" at bounding box center [899, 535] width 77 height 29
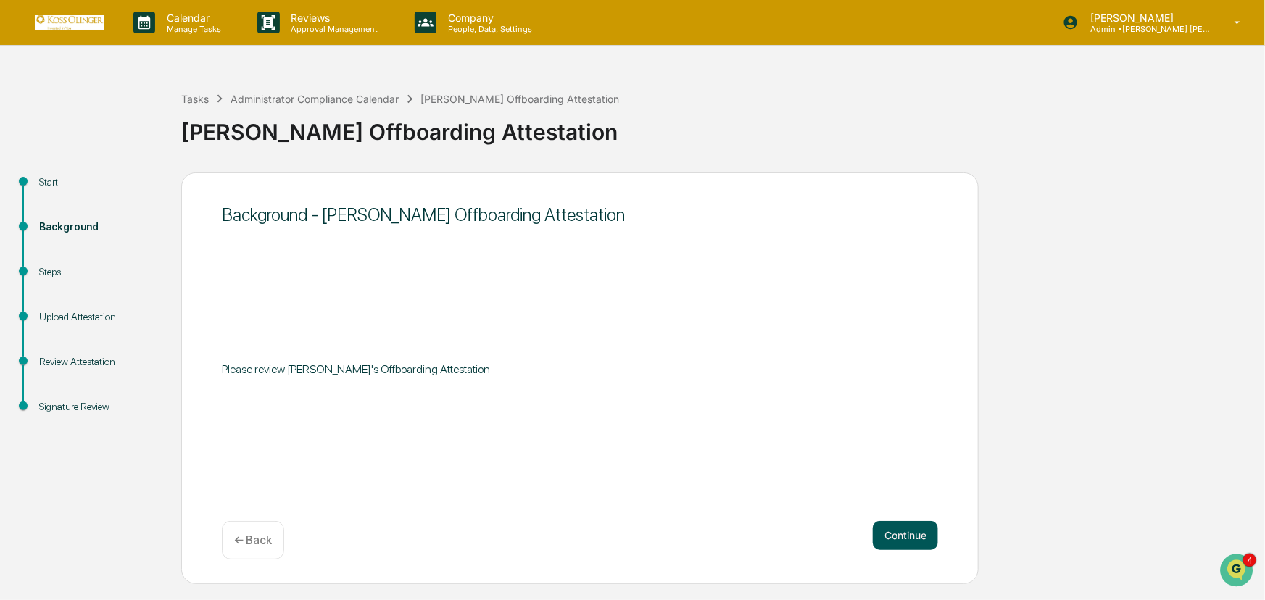
click at [911, 535] on button "Continue" at bounding box center [905, 535] width 65 height 29
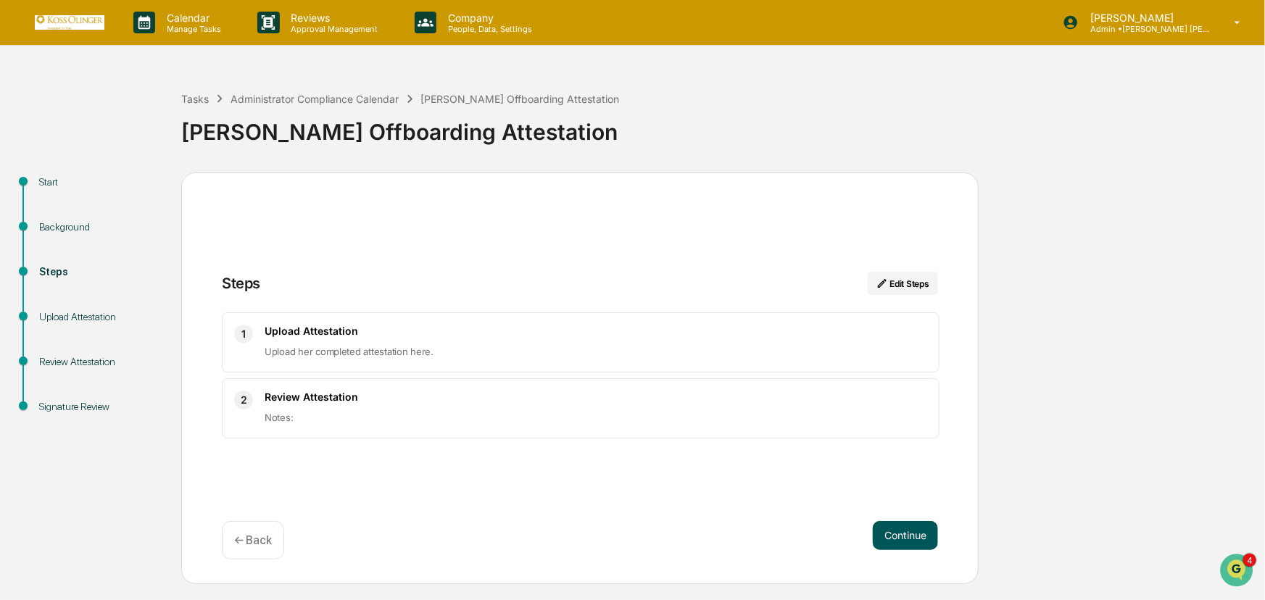
click at [906, 529] on button "Continue" at bounding box center [905, 535] width 65 height 29
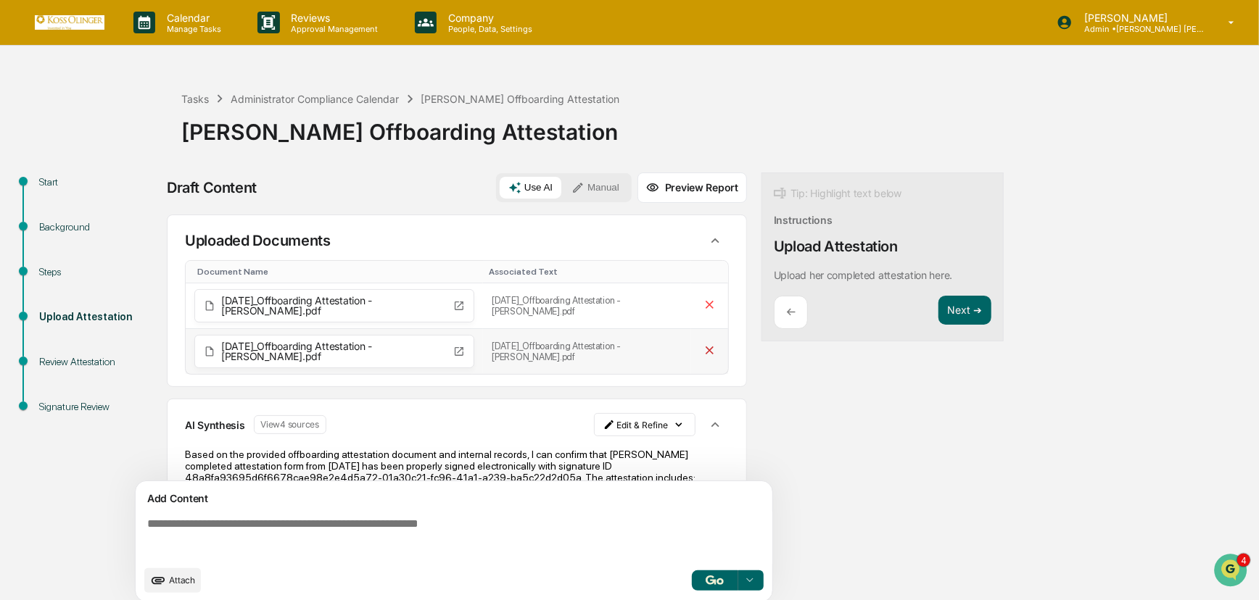
click at [703, 350] on icon at bounding box center [710, 351] width 14 height 14
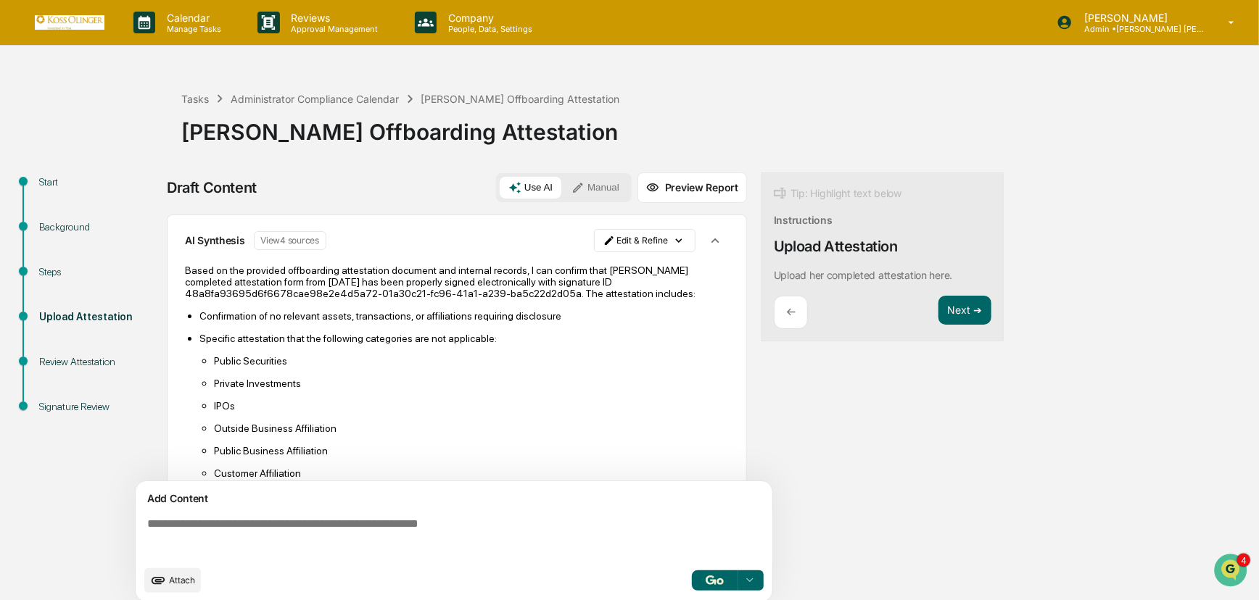
click at [608, 189] on button "Manual" at bounding box center [595, 188] width 65 height 22
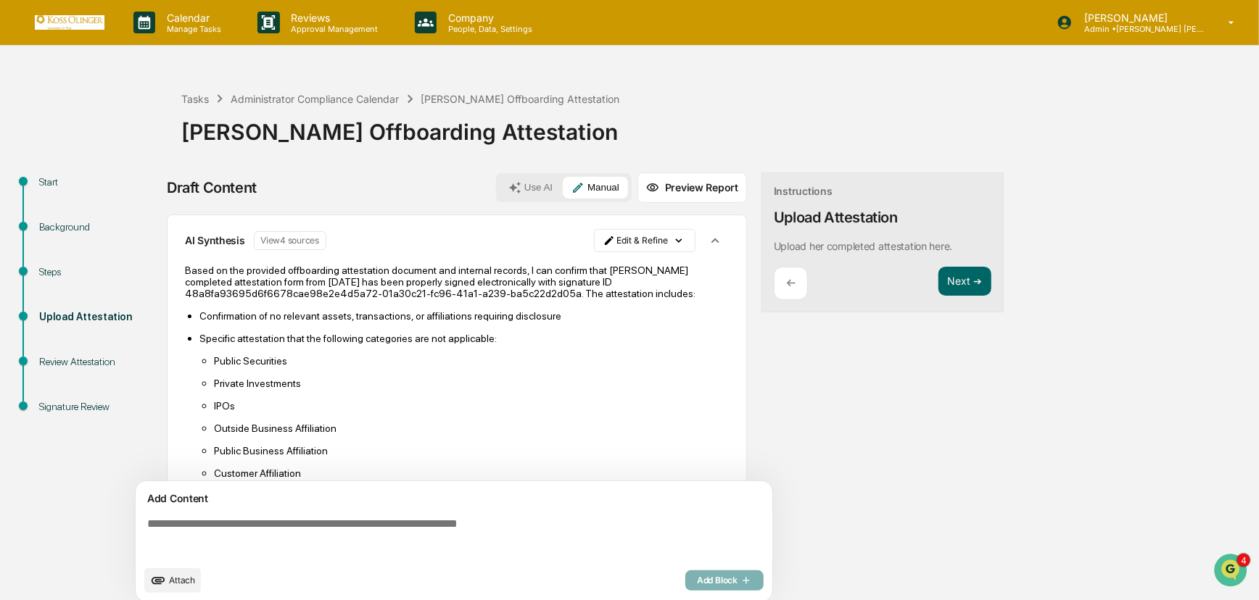
click at [694, 186] on button "Preview Report" at bounding box center [691, 188] width 109 height 30
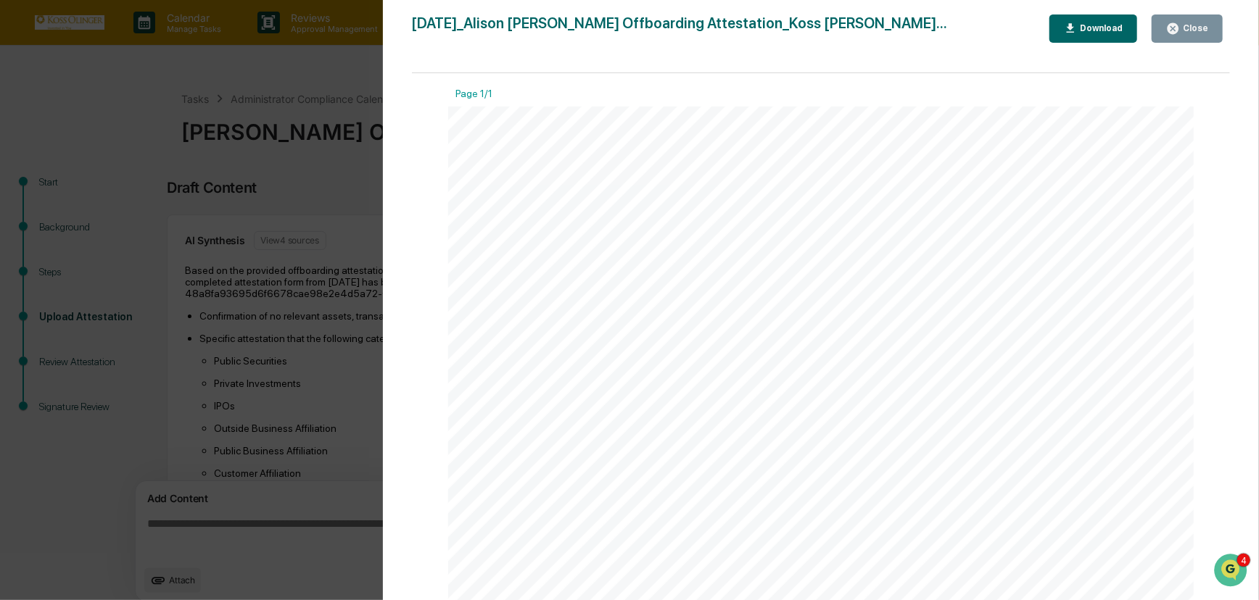
click at [1199, 28] on div "Close" at bounding box center [1194, 28] width 28 height 10
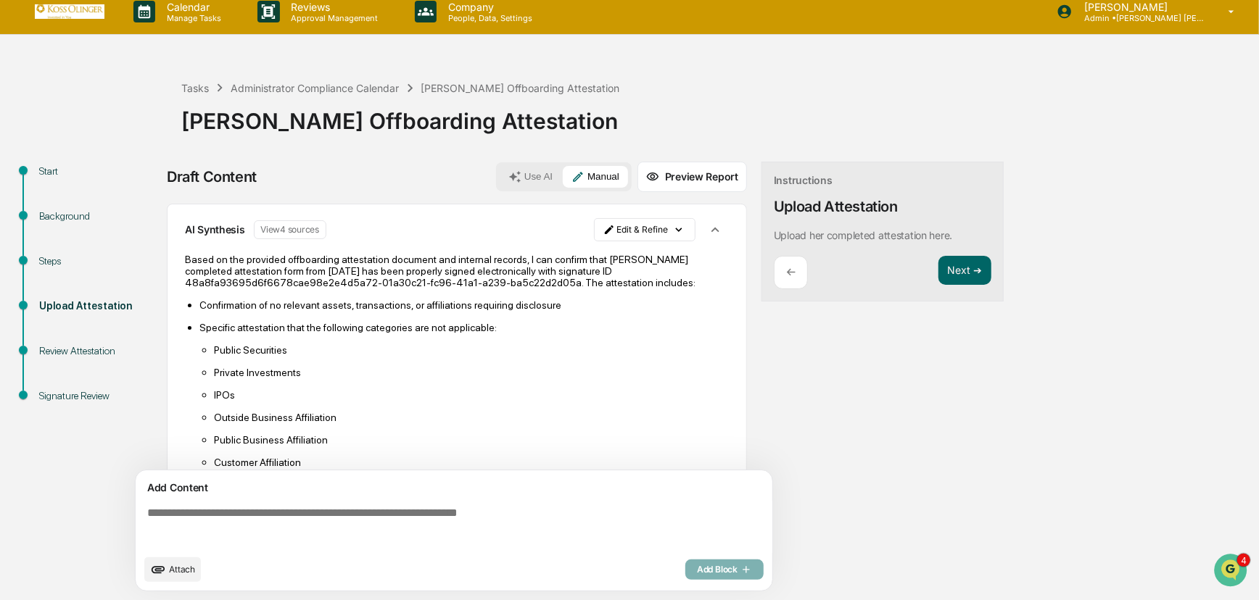
scroll to position [9, 0]
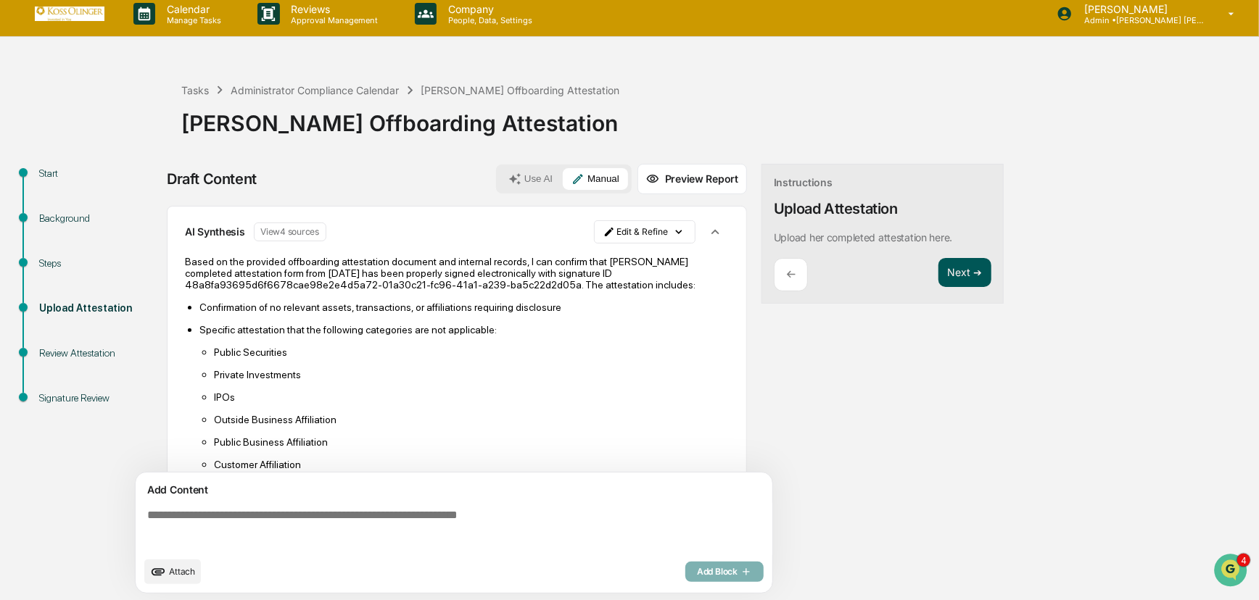
click at [969, 270] on button "Next ➔" at bounding box center [964, 273] width 53 height 30
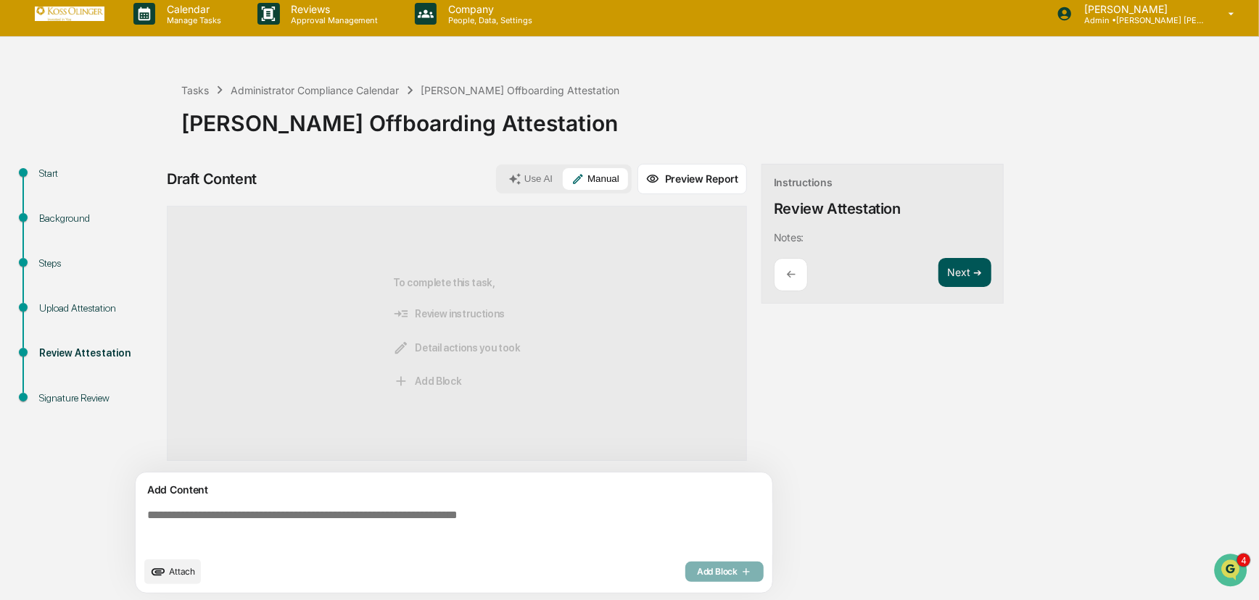
click at [977, 268] on button "Next ➔" at bounding box center [964, 273] width 53 height 30
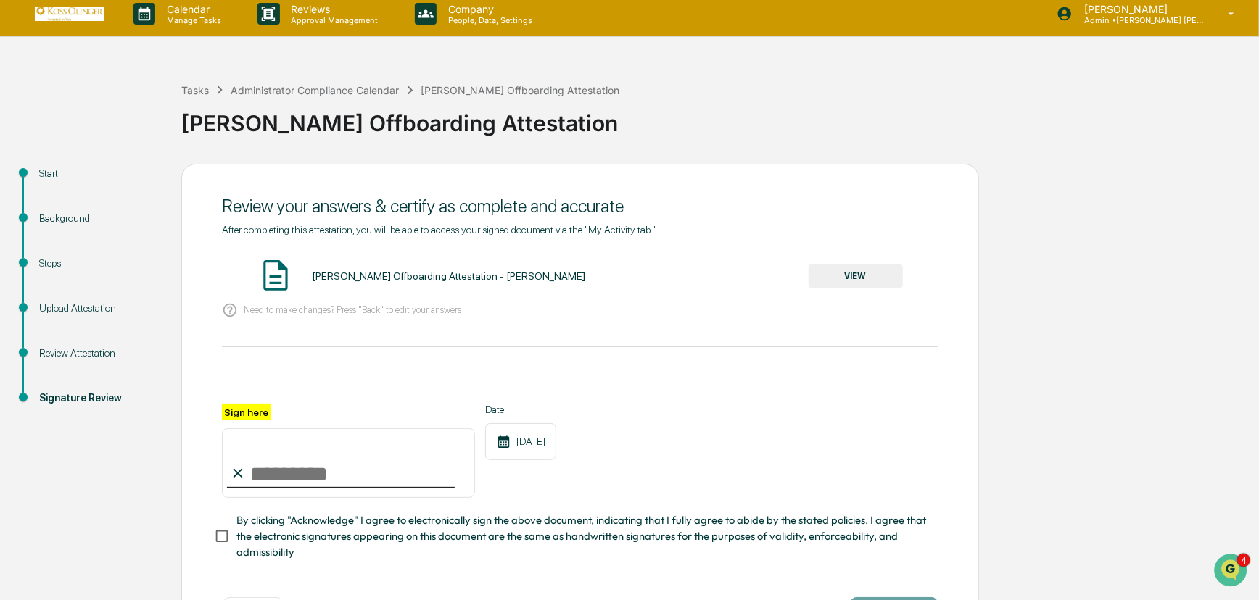
click at [858, 273] on button "VIEW" at bounding box center [855, 276] width 94 height 25
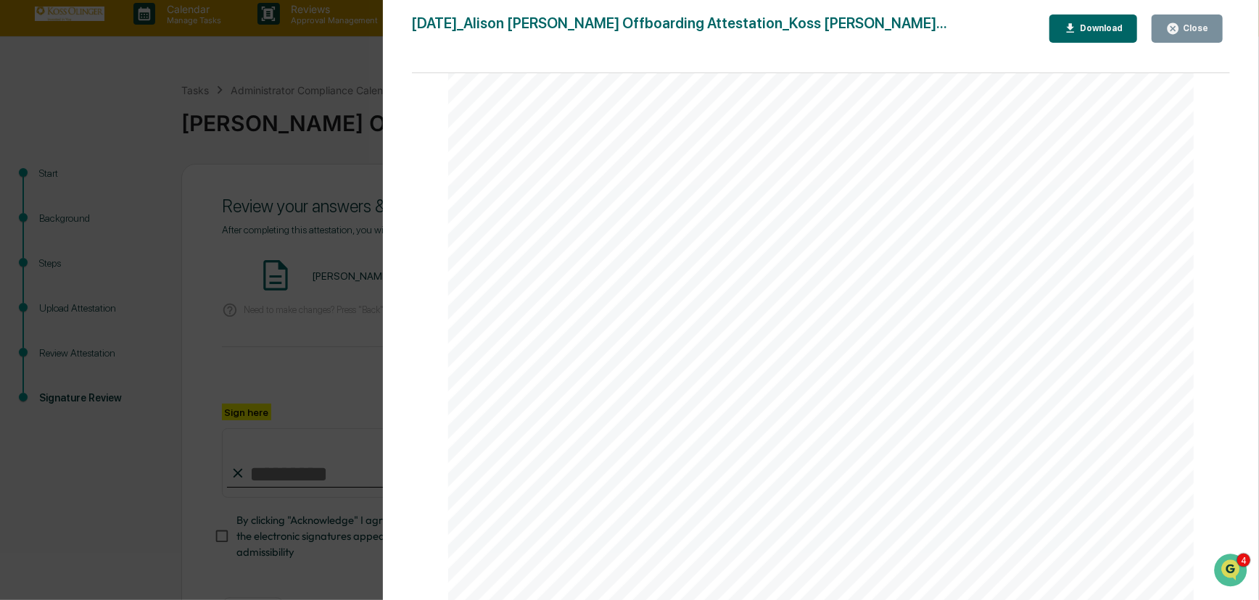
scroll to position [0, 0]
click at [1188, 22] on div "Close" at bounding box center [1187, 29] width 42 height 14
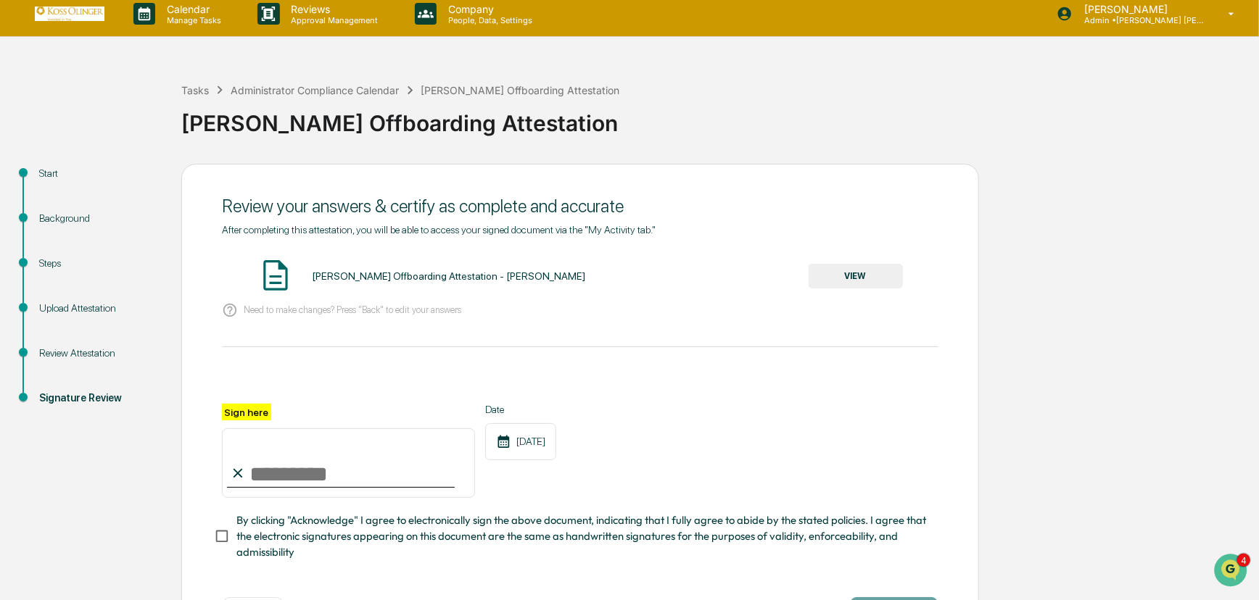
click at [370, 314] on p "Need to make changes? Press "Back" to edit your answers" at bounding box center [353, 310] width 218 height 11
click at [78, 310] on div "Upload Attestation" at bounding box center [98, 308] width 119 height 15
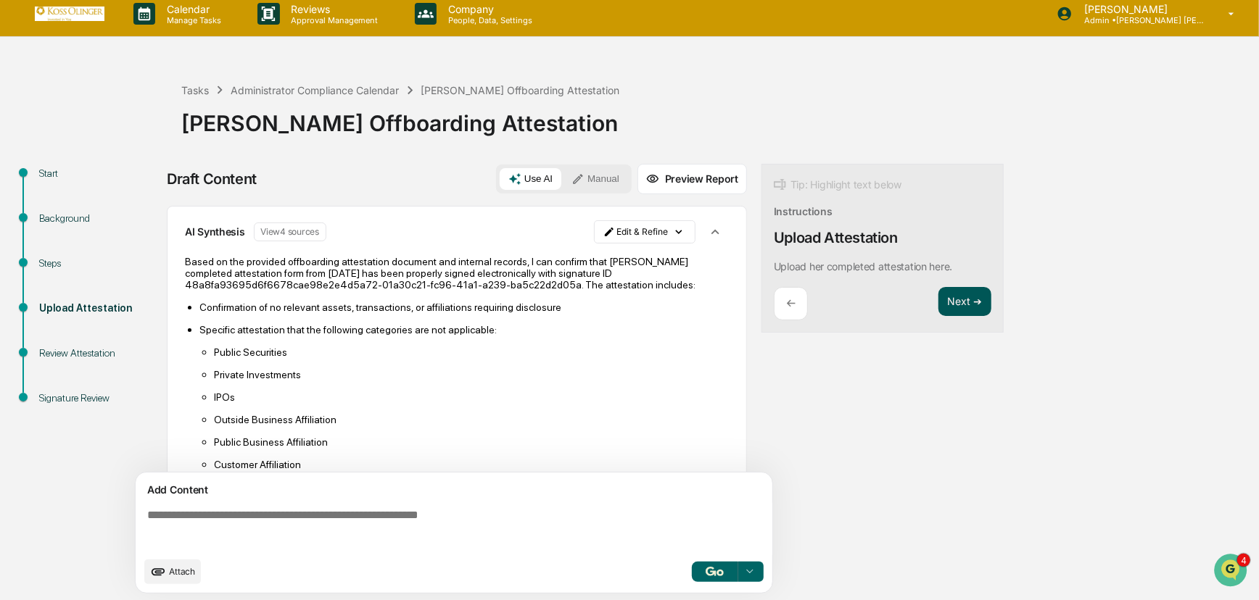
click at [967, 305] on button "Next ➔" at bounding box center [964, 302] width 53 height 30
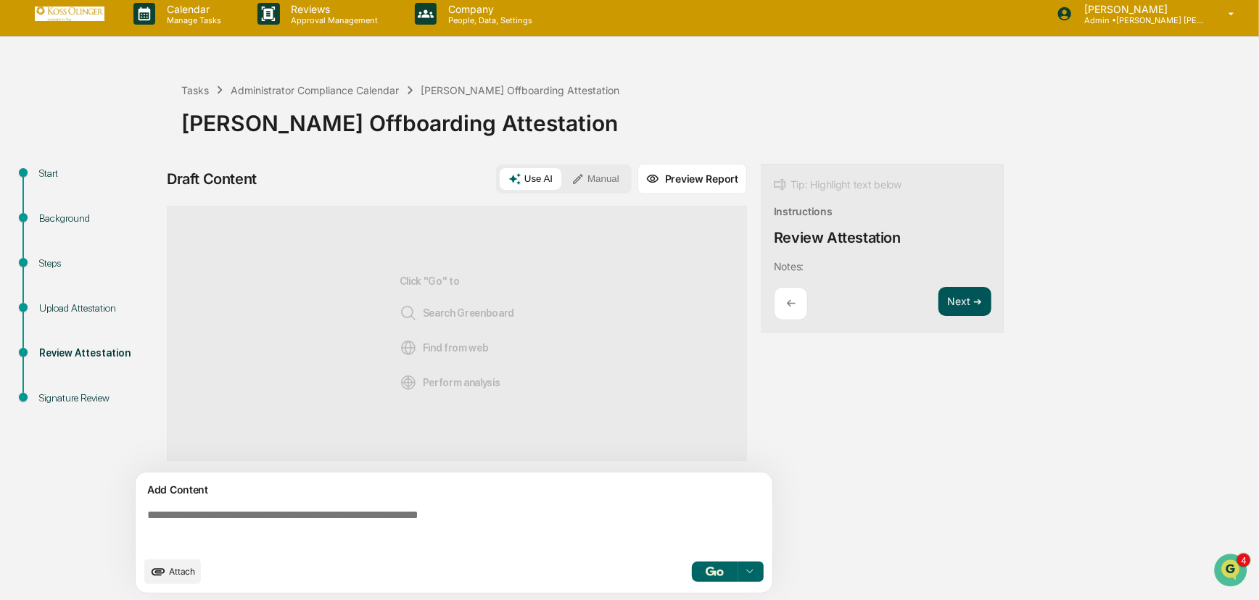
click at [967, 301] on button "Next ➔" at bounding box center [964, 302] width 53 height 30
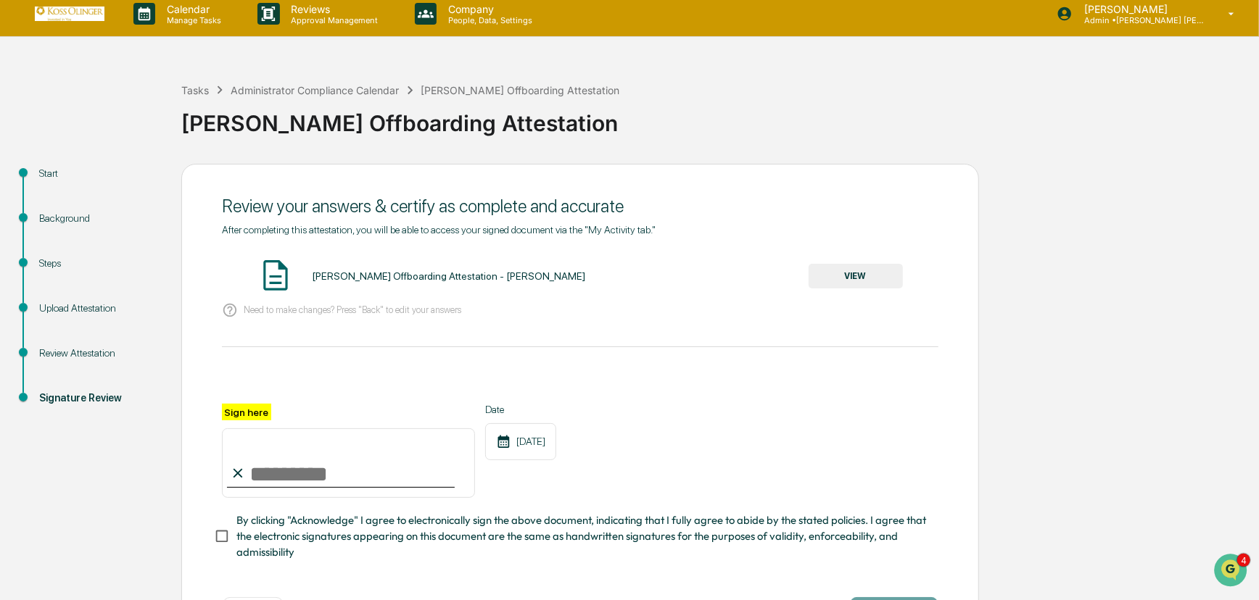
click at [54, 268] on div "Steps" at bounding box center [98, 263] width 119 height 15
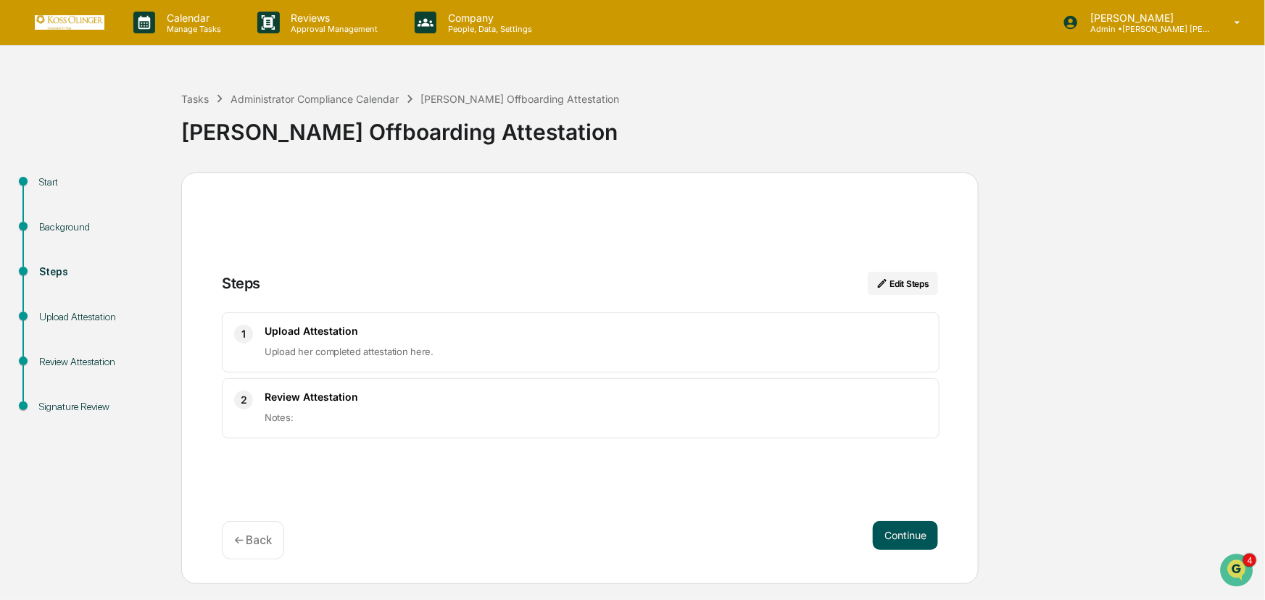
click at [906, 537] on button "Continue" at bounding box center [905, 535] width 65 height 29
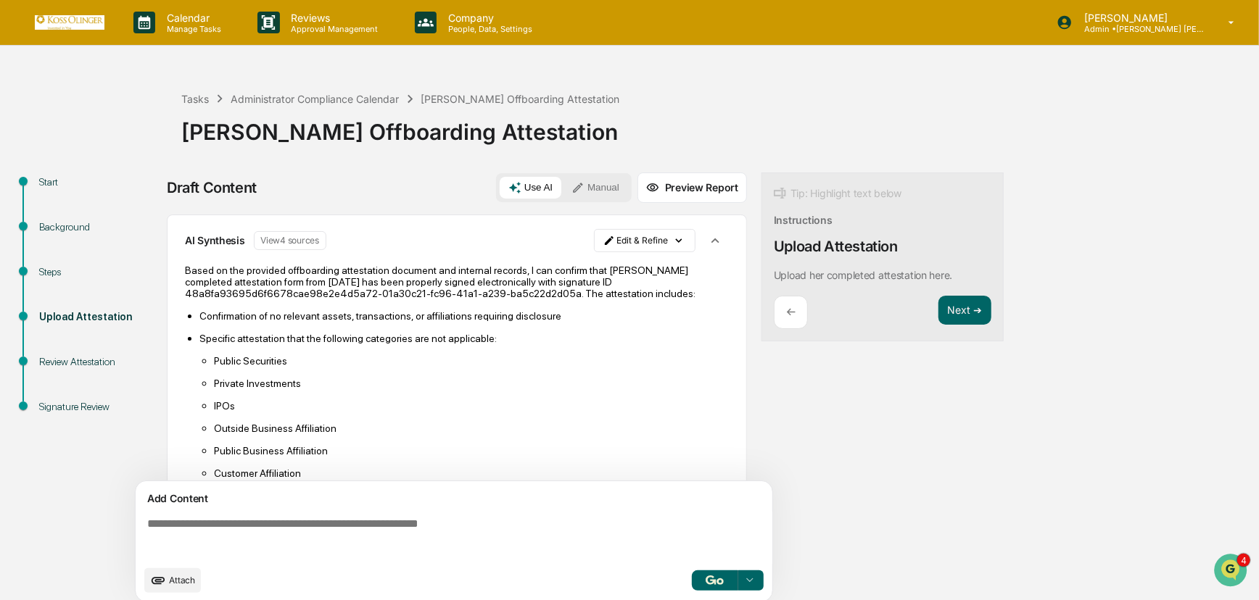
click at [289, 531] on textarea at bounding box center [456, 538] width 631 height 52
click at [155, 582] on icon "upload document" at bounding box center [159, 580] width 14 height 7
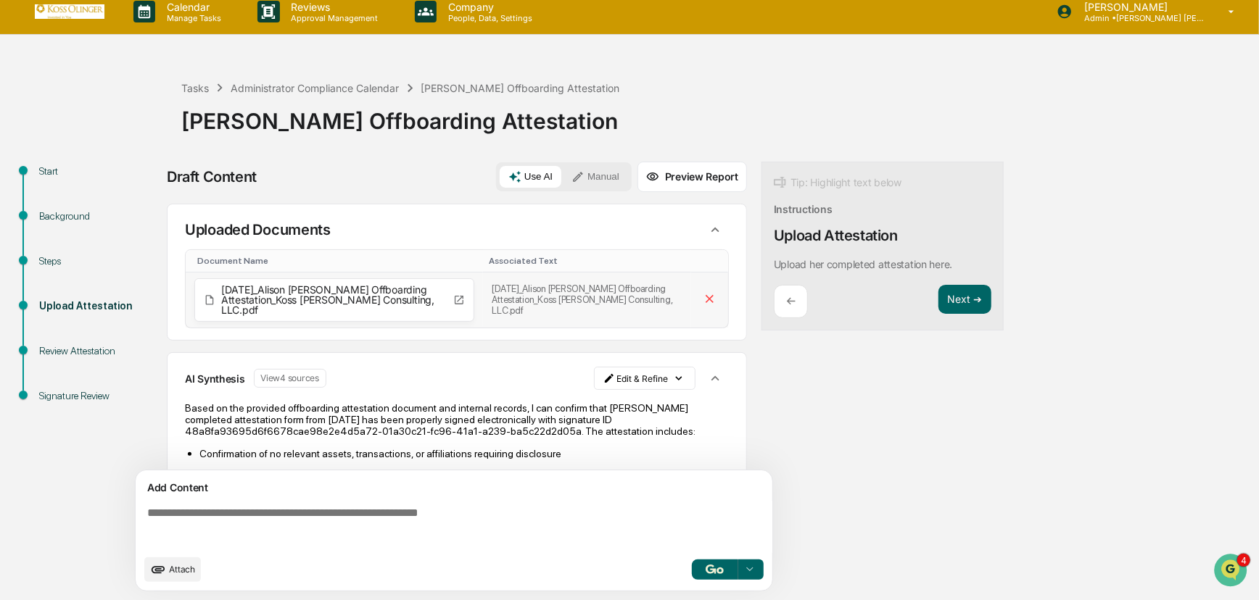
click at [341, 291] on span "[DATE]_Alison [PERSON_NAME] Offboarding Attestation_Koss [PERSON_NAME] Consulti…" at bounding box center [334, 300] width 226 height 30
click at [698, 170] on button "Preview Report" at bounding box center [691, 177] width 109 height 30
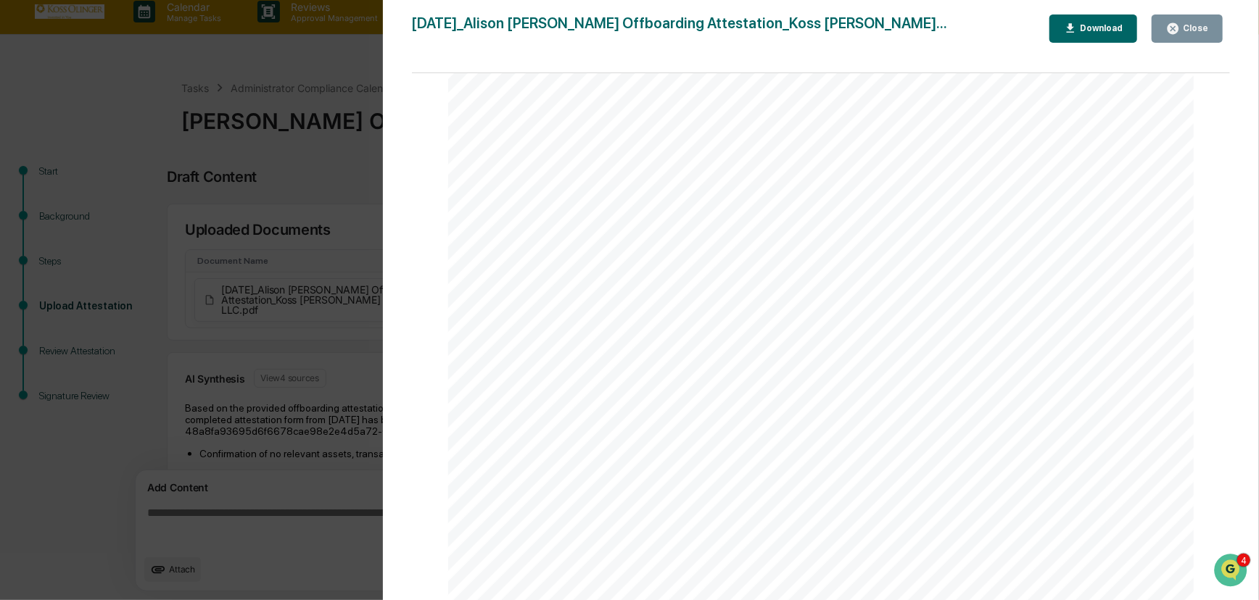
scroll to position [19, 0]
click at [1204, 24] on div "Close" at bounding box center [1194, 28] width 28 height 10
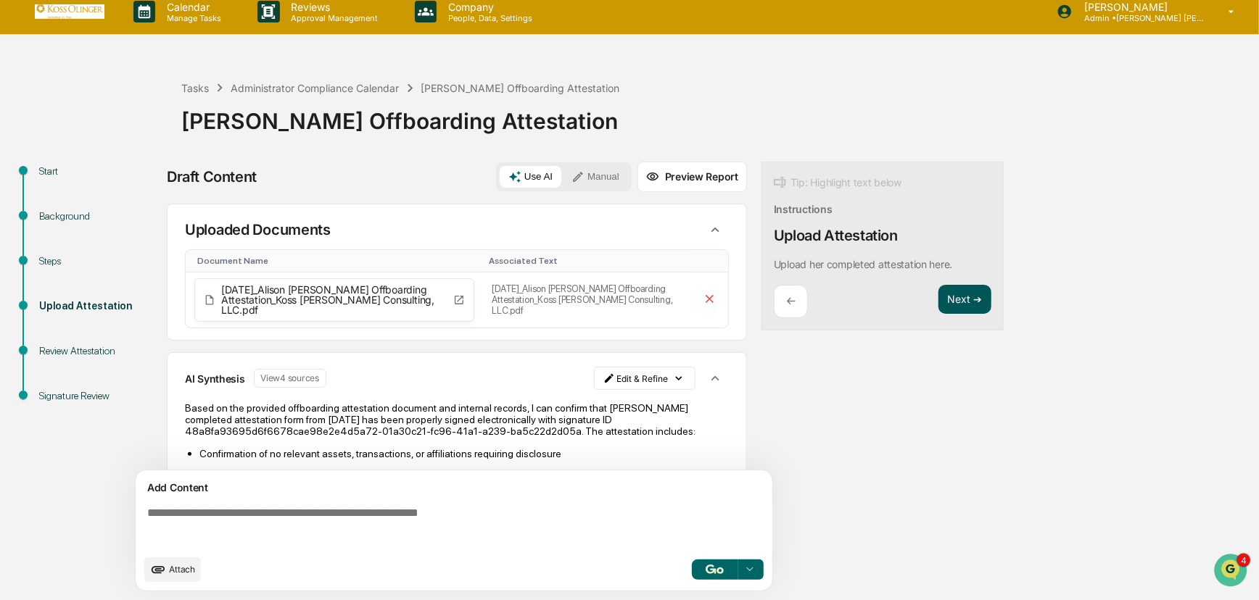
click at [967, 293] on button "Next ➔" at bounding box center [964, 300] width 53 height 30
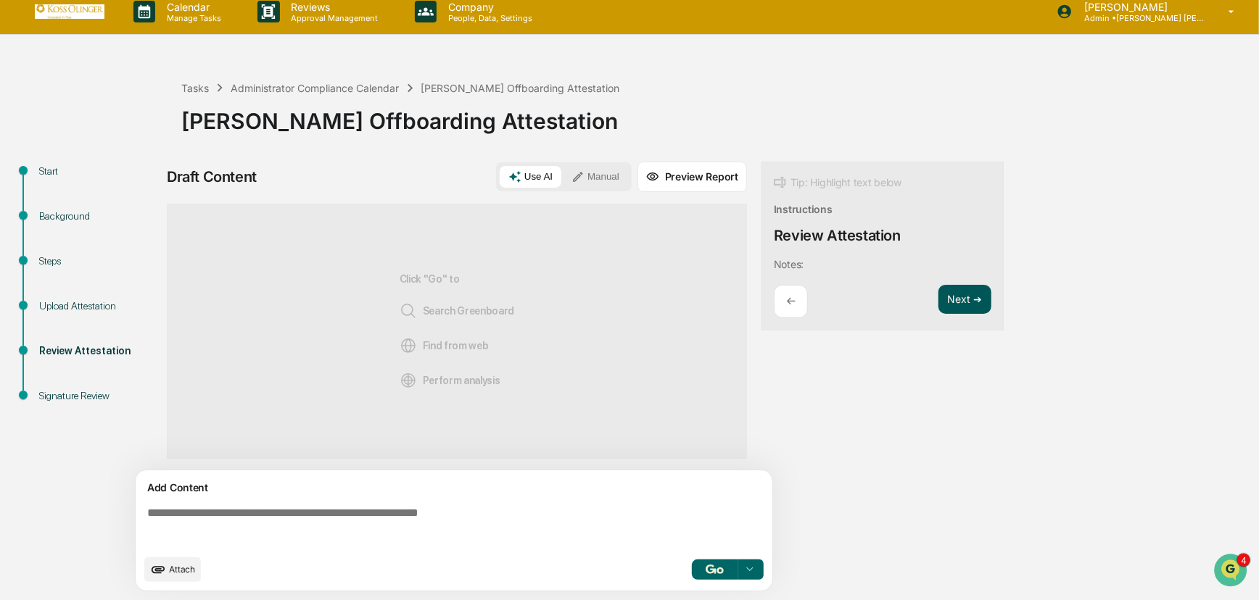
click at [967, 293] on button "Next ➔" at bounding box center [964, 300] width 53 height 30
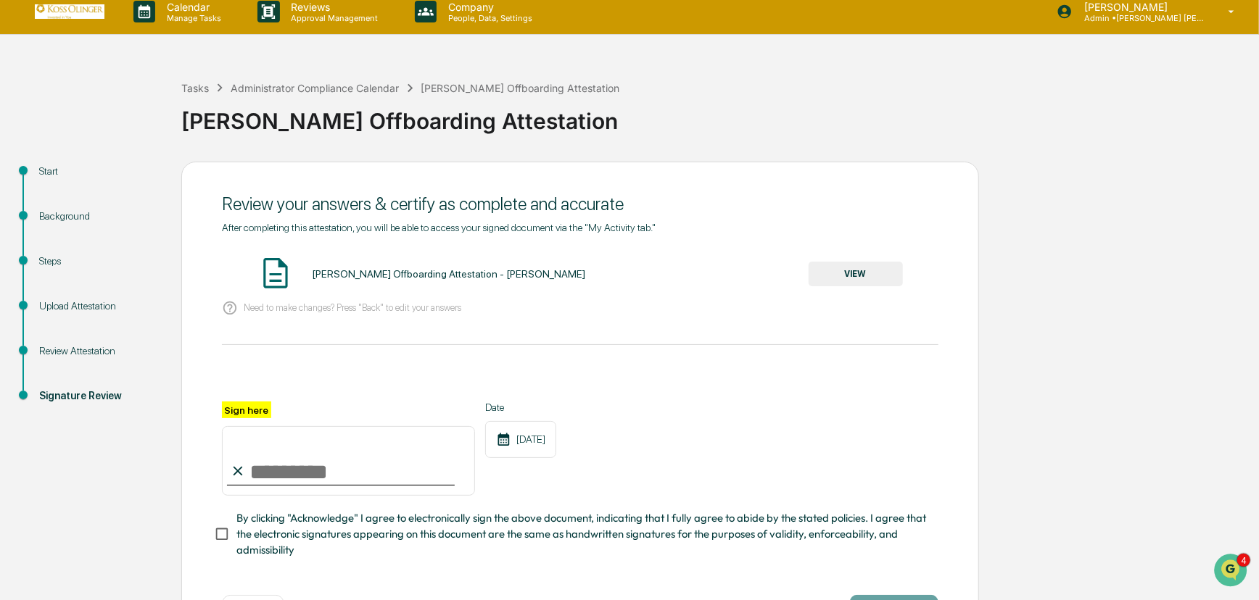
click at [855, 276] on button "VIEW" at bounding box center [855, 274] width 94 height 25
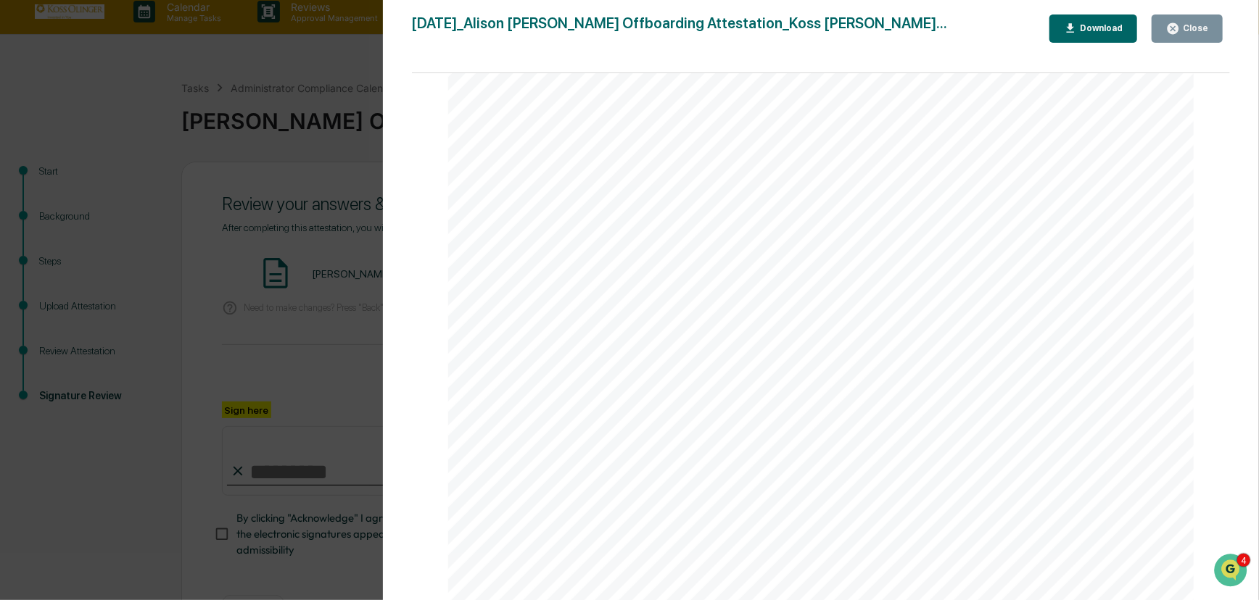
scroll to position [38, 0]
click at [294, 349] on div "Version History [DATE] 07:39 PM [PERSON_NAME] [DATE]_Alison [PERSON_NAME] Offbo…" at bounding box center [629, 300] width 1259 height 600
click at [1172, 25] on icon "button" at bounding box center [1172, 28] width 11 height 11
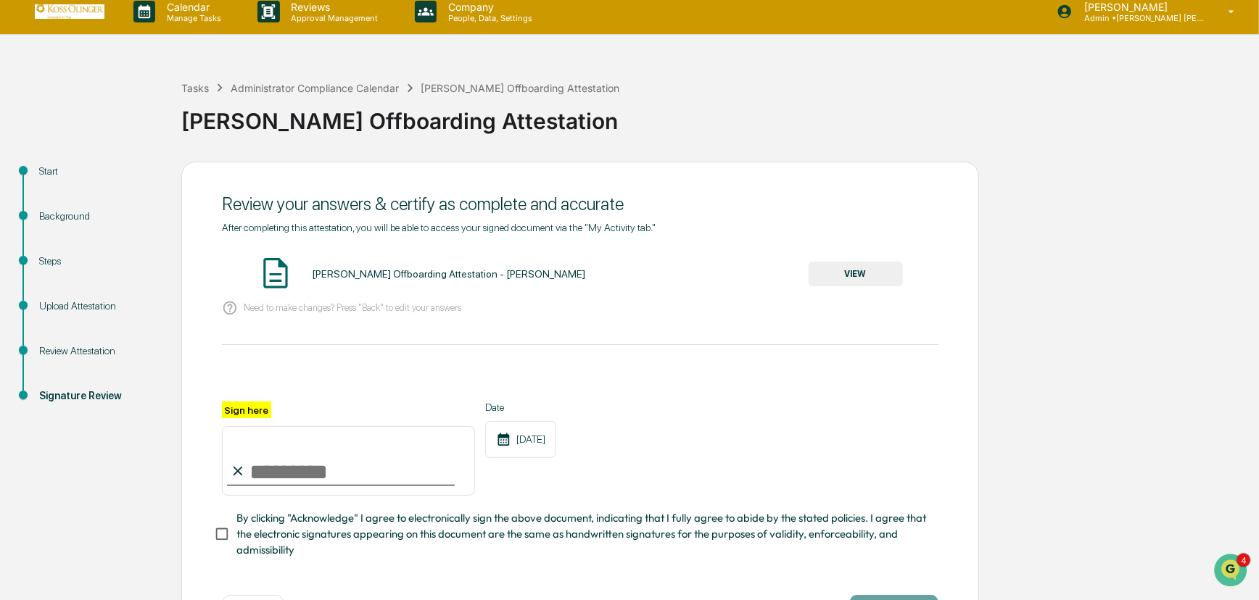
click at [367, 471] on input "Sign here" at bounding box center [348, 461] width 253 height 70
type input "**********"
click at [351, 307] on p "Need to make changes? Press "Back" to edit your answers" at bounding box center [353, 307] width 218 height 11
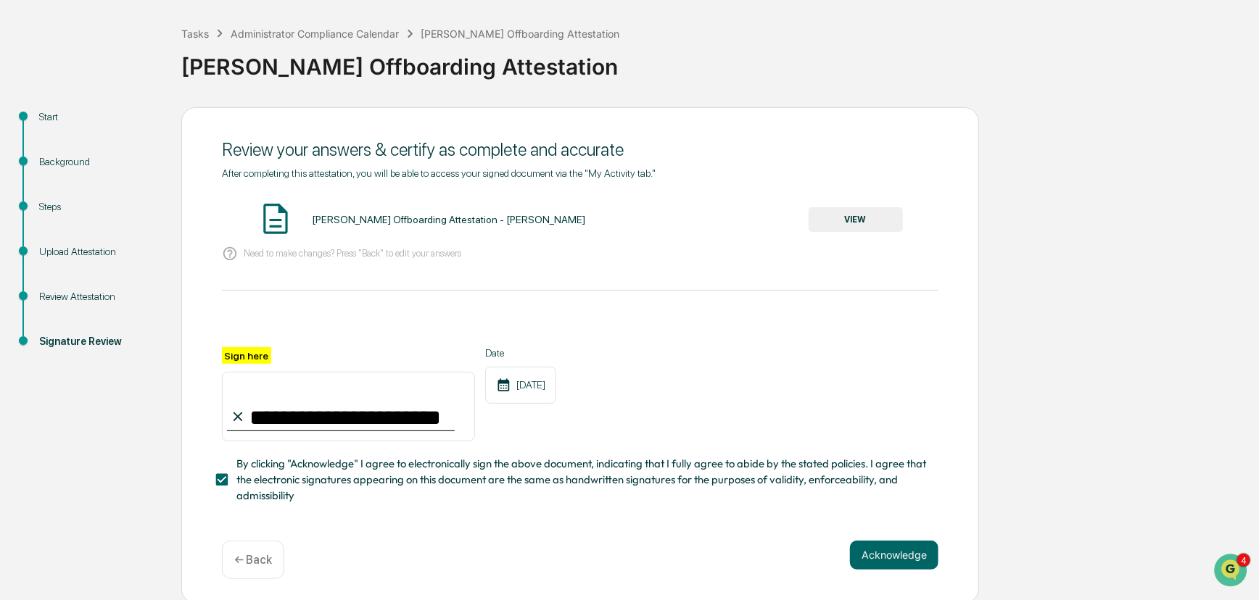
scroll to position [73, 0]
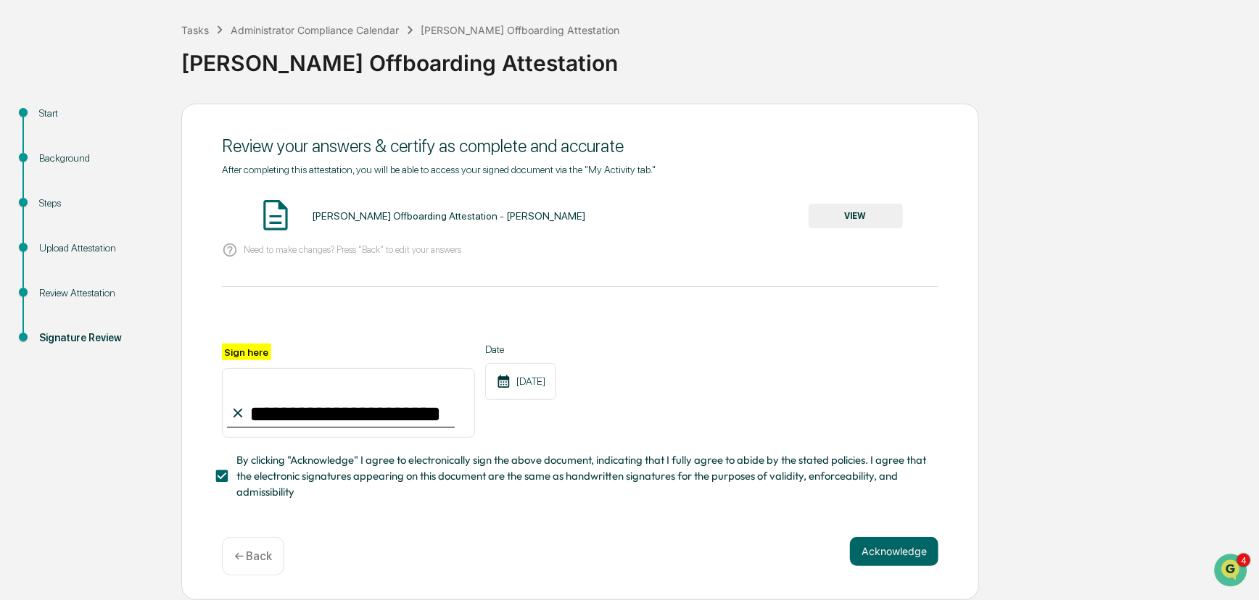
click at [81, 286] on div "Review Attestation" at bounding box center [98, 293] width 119 height 15
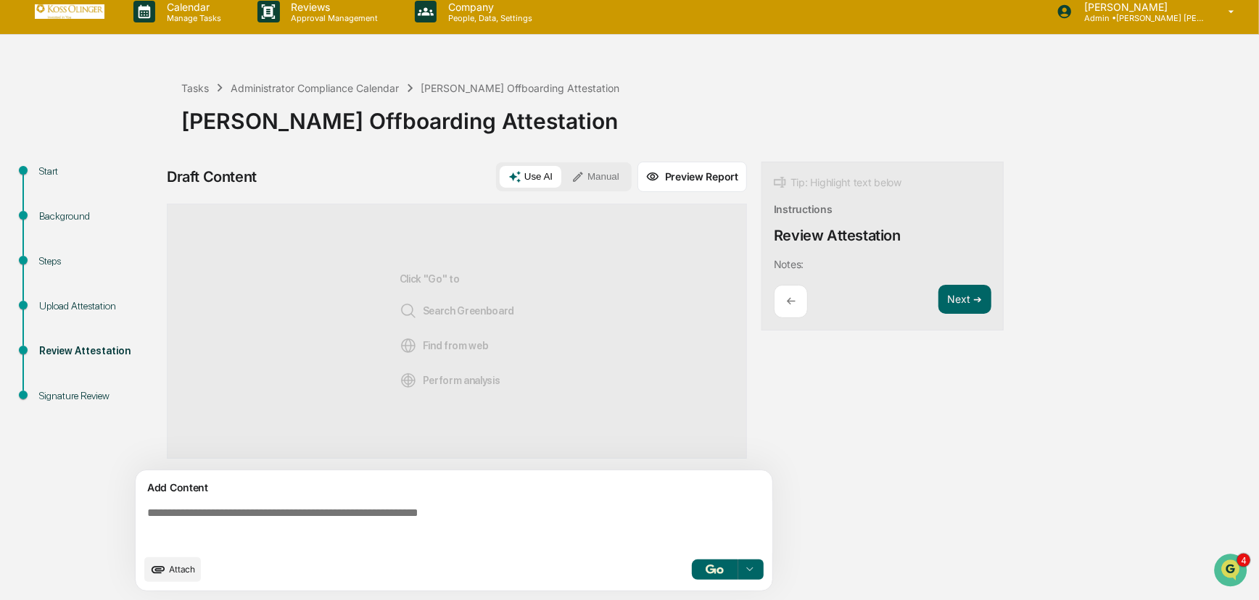
click at [238, 518] on textarea at bounding box center [456, 527] width 631 height 52
click at [175, 517] on textarea at bounding box center [456, 527] width 631 height 52
drag, startPoint x: 148, startPoint y: 514, endPoint x: 349, endPoint y: 531, distance: 201.5
click at [349, 531] on textarea at bounding box center [456, 527] width 631 height 52
click at [611, 170] on button "Manual" at bounding box center [595, 177] width 65 height 22
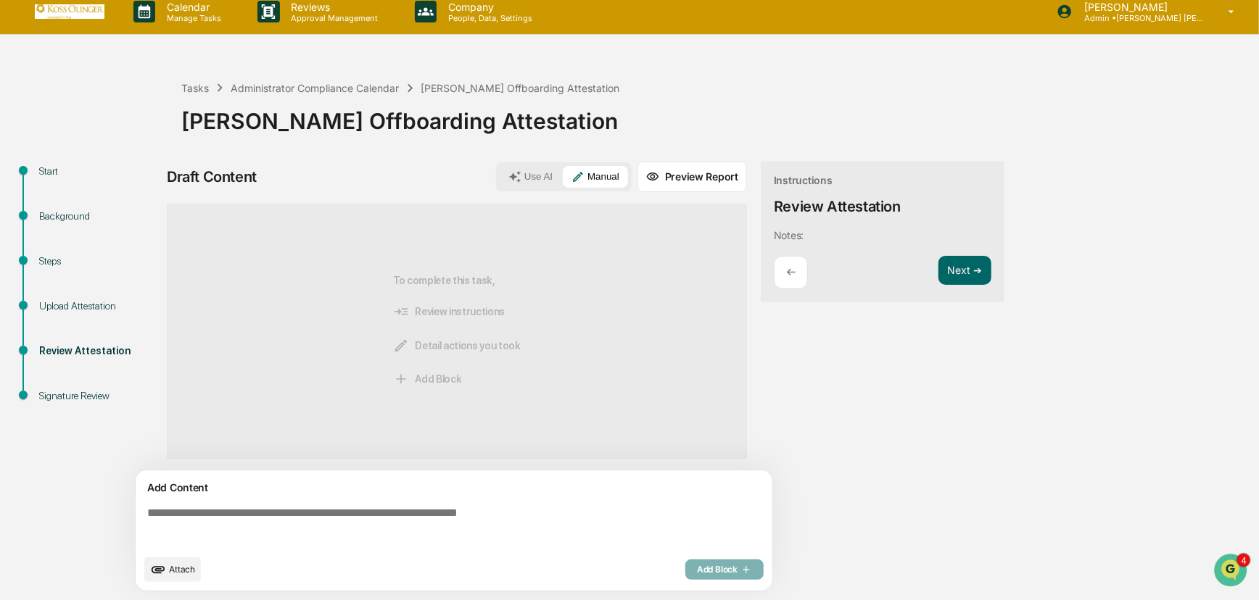
click at [284, 522] on textarea at bounding box center [456, 527] width 631 height 52
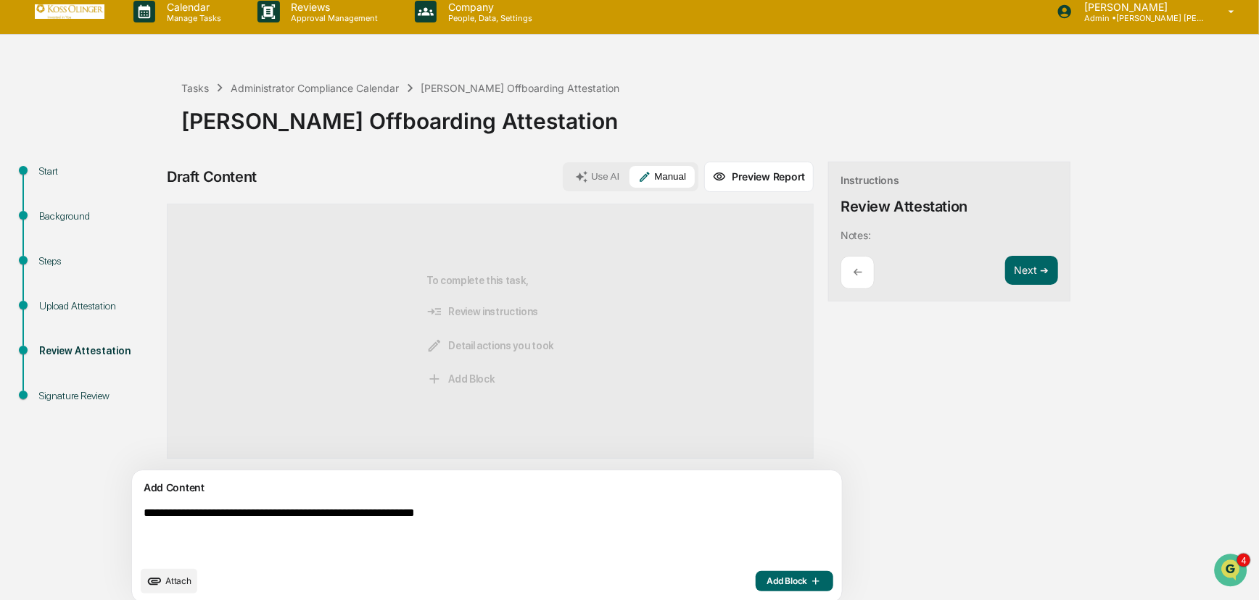
type textarea "**********"
click at [766, 583] on span "Add Block" at bounding box center [793, 582] width 55 height 12
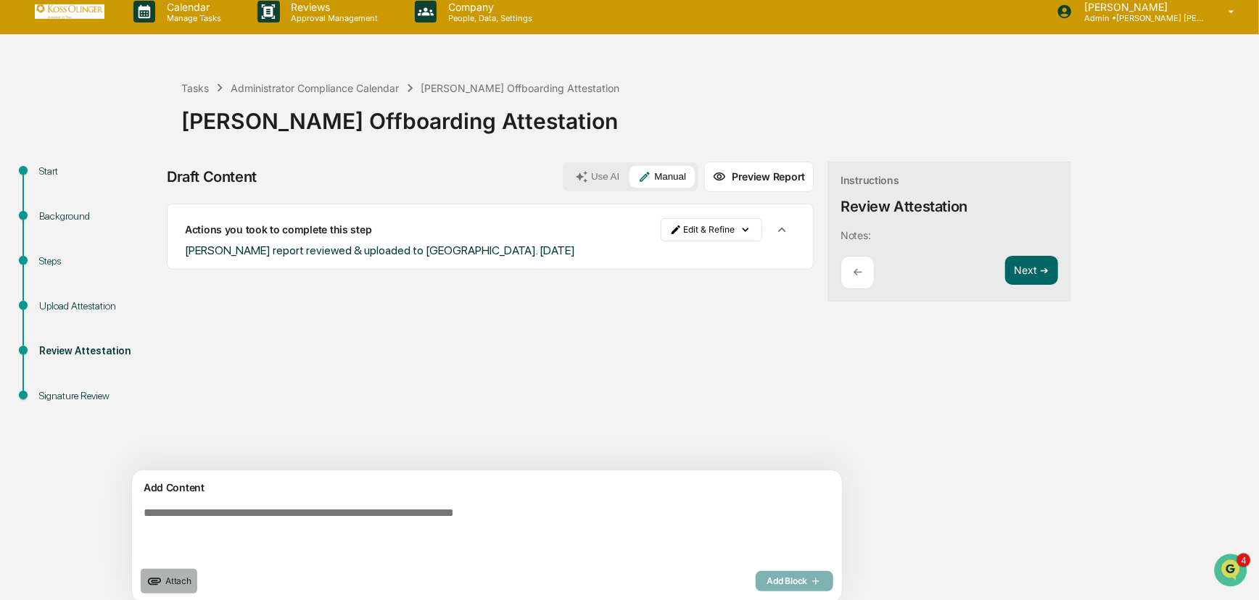
click at [173, 580] on span "Attach" at bounding box center [178, 581] width 26 height 11
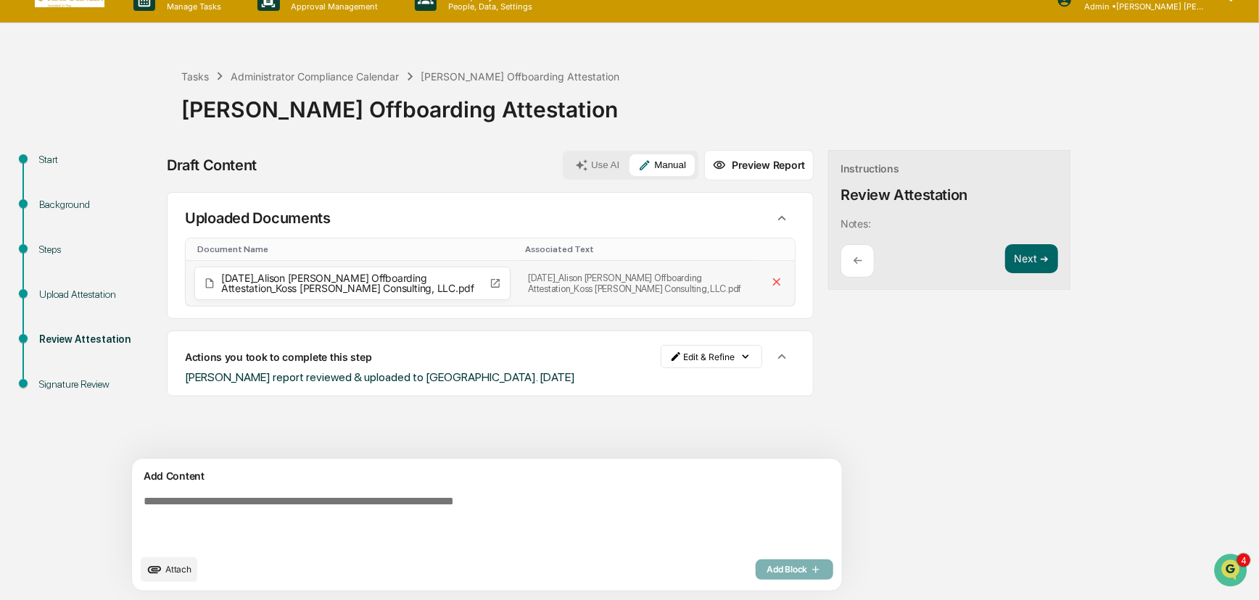
click at [611, 288] on td "[DATE]_Alison [PERSON_NAME] Offboarding Attestation_Koss [PERSON_NAME] Consulti…" at bounding box center [638, 283] width 239 height 45
click at [347, 278] on span "[DATE]_Alison [PERSON_NAME] Offboarding Attestation_Koss [PERSON_NAME] Consulti…" at bounding box center [352, 283] width 262 height 20
click at [1005, 255] on button "Next ➔" at bounding box center [1031, 259] width 53 height 30
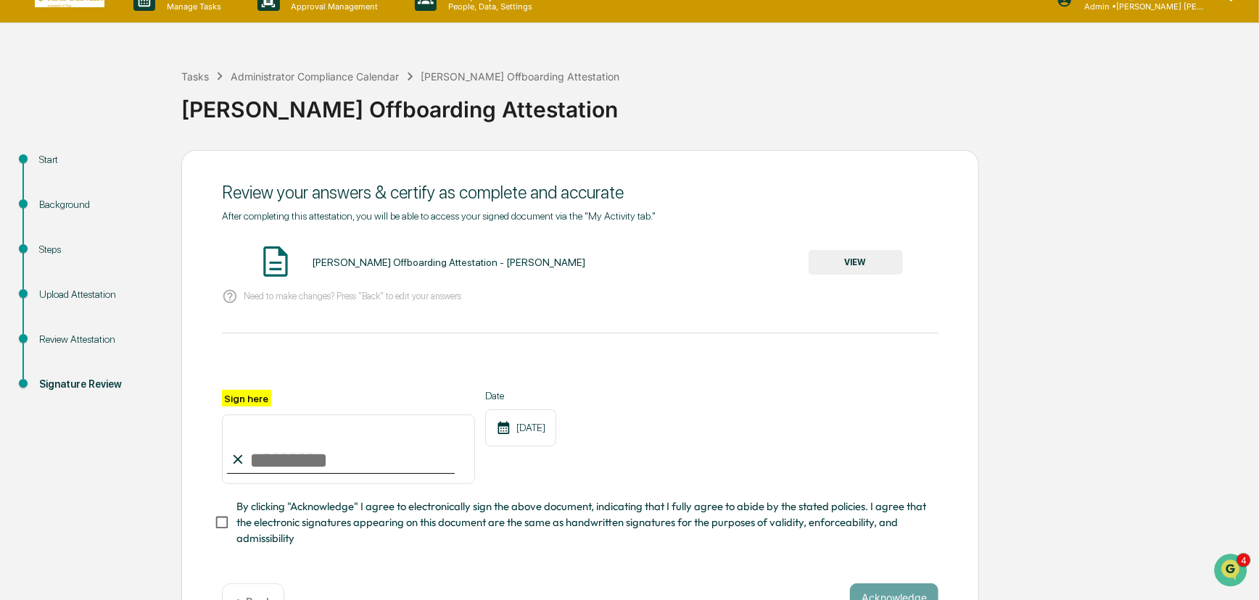
click at [354, 452] on input "Sign here" at bounding box center [348, 450] width 253 height 70
type input "**********"
click at [896, 593] on button "Acknowledge" at bounding box center [894, 598] width 88 height 29
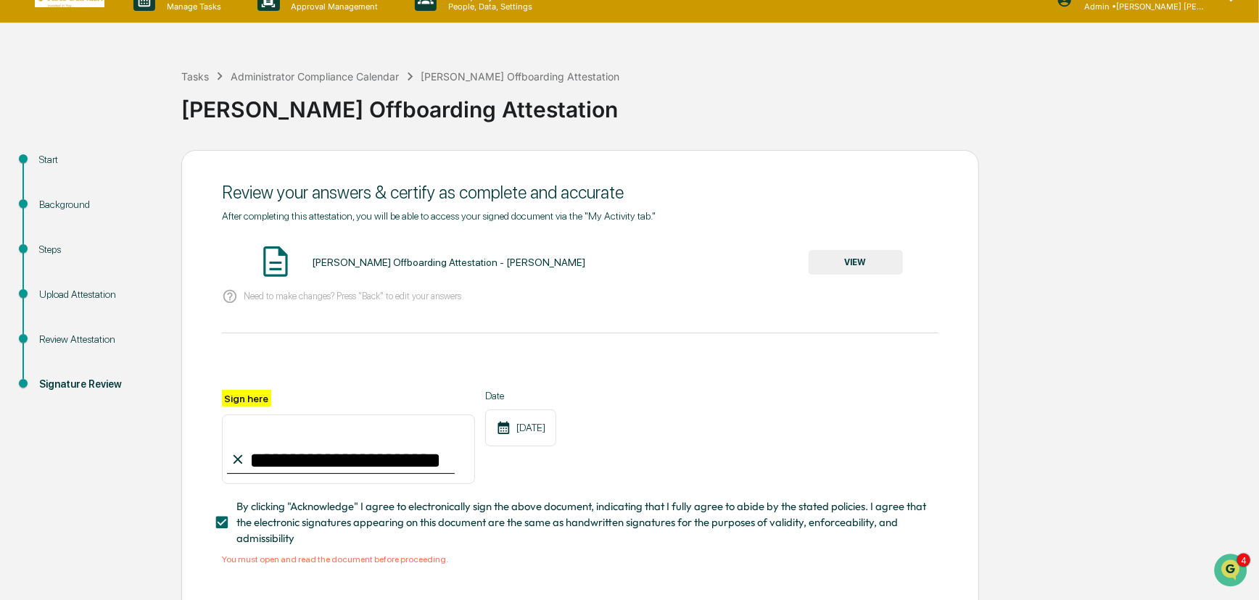
scroll to position [91, 0]
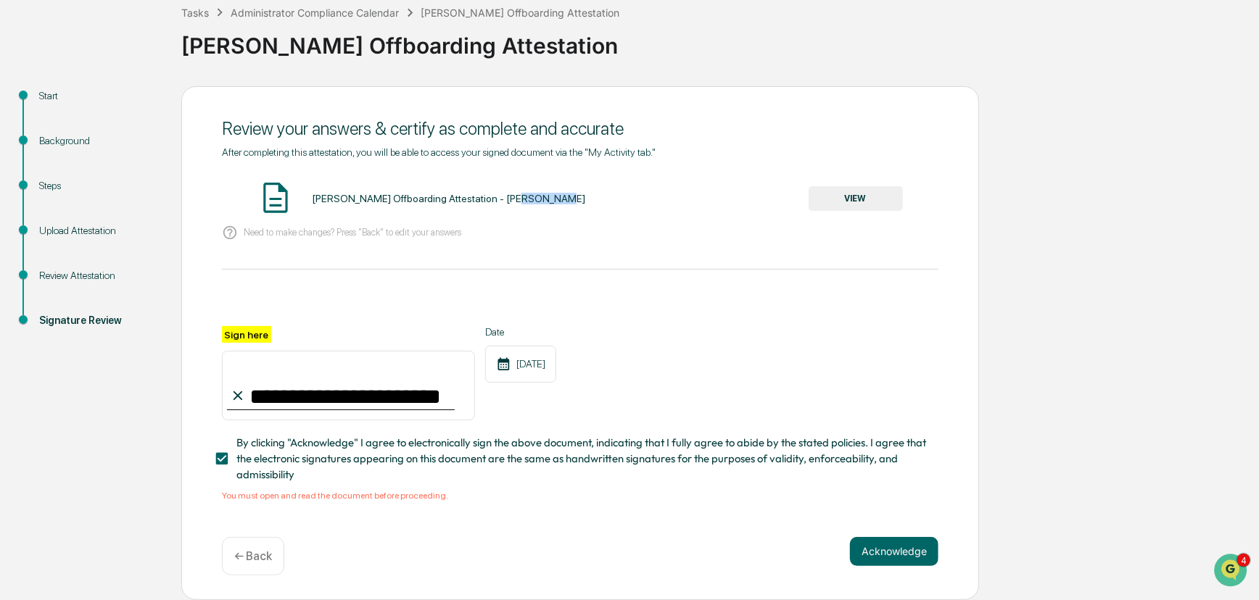
drag, startPoint x: 501, startPoint y: 192, endPoint x: 799, endPoint y: 125, distance: 305.4
click at [769, 124] on div "**********" at bounding box center [580, 343] width 798 height 514
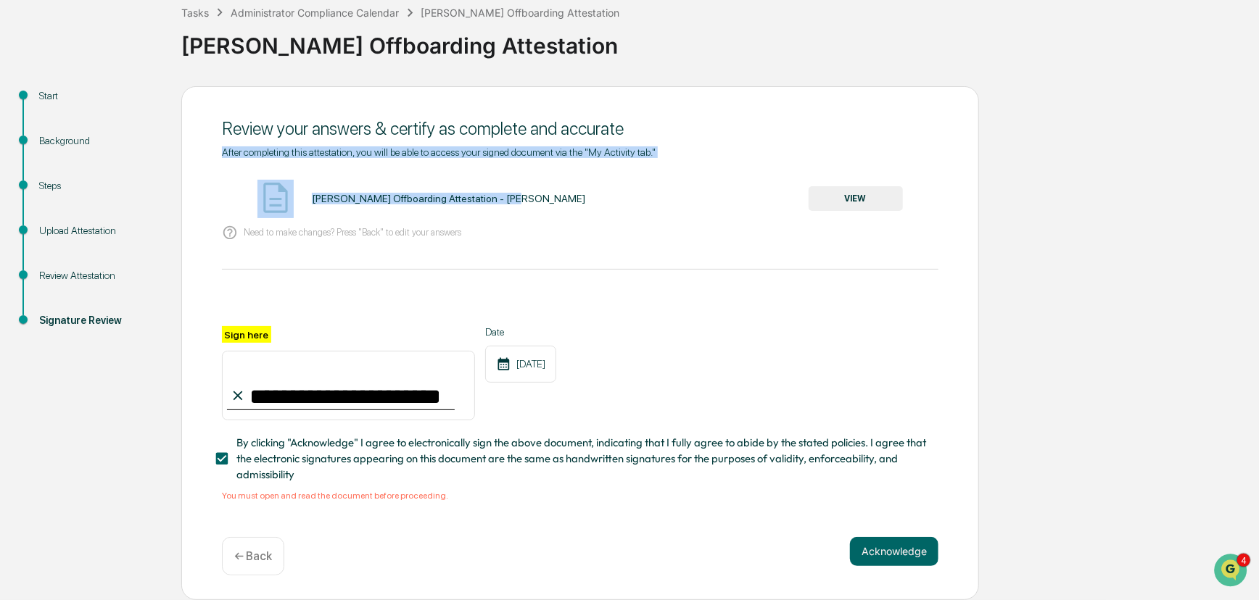
click at [856, 188] on button "VIEW" at bounding box center [855, 198] width 94 height 25
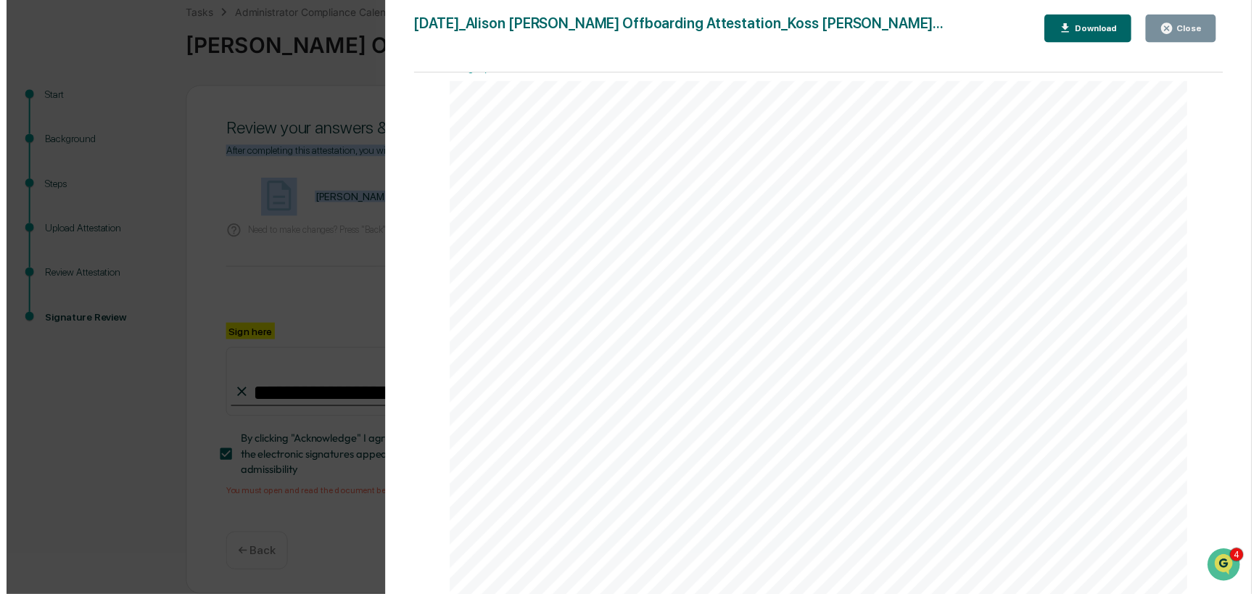
scroll to position [0, 0]
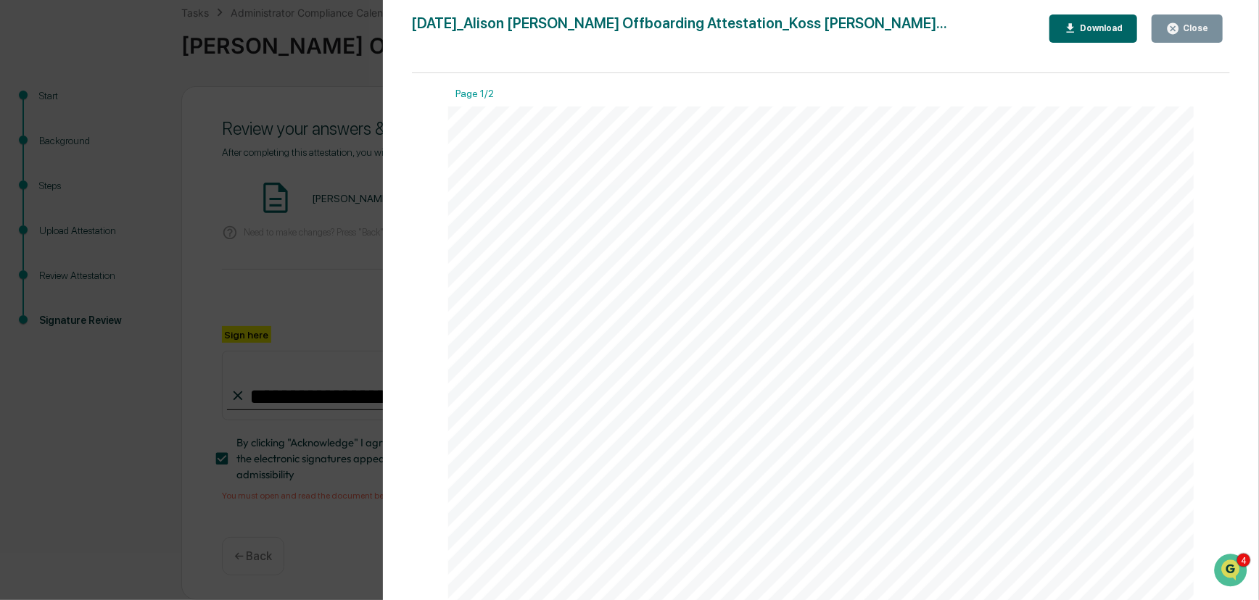
click at [693, 384] on span "Offboarding" at bounding box center [683, 383] width 83 height 15
click at [1195, 22] on div "Close" at bounding box center [1187, 29] width 42 height 14
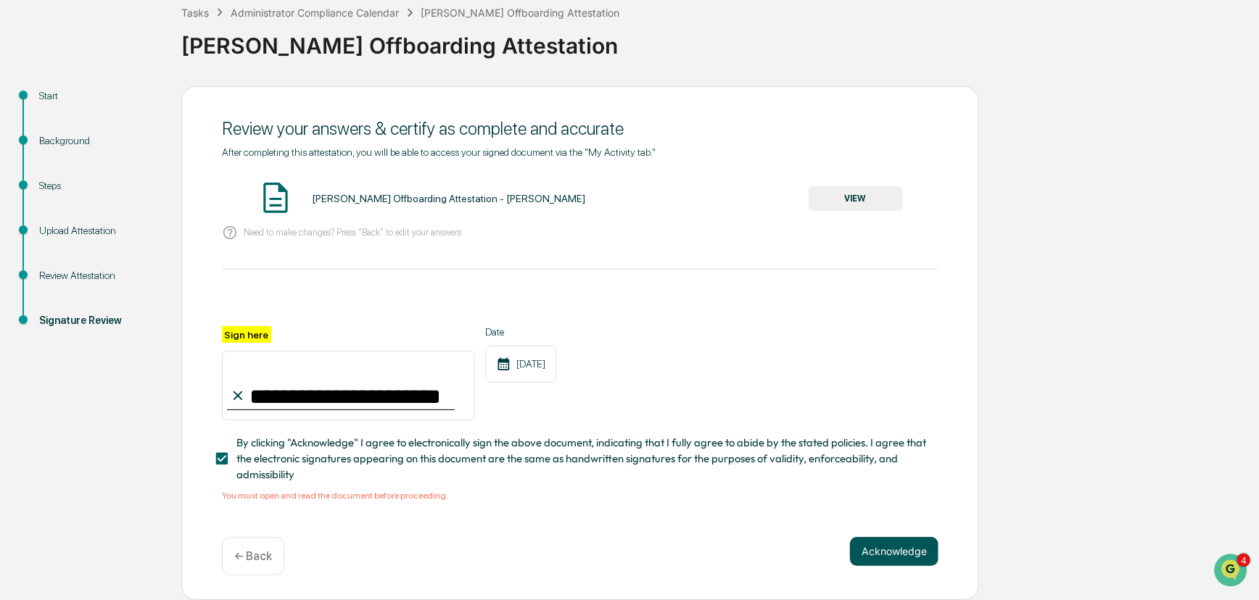
click at [885, 550] on button "Acknowledge" at bounding box center [894, 551] width 88 height 29
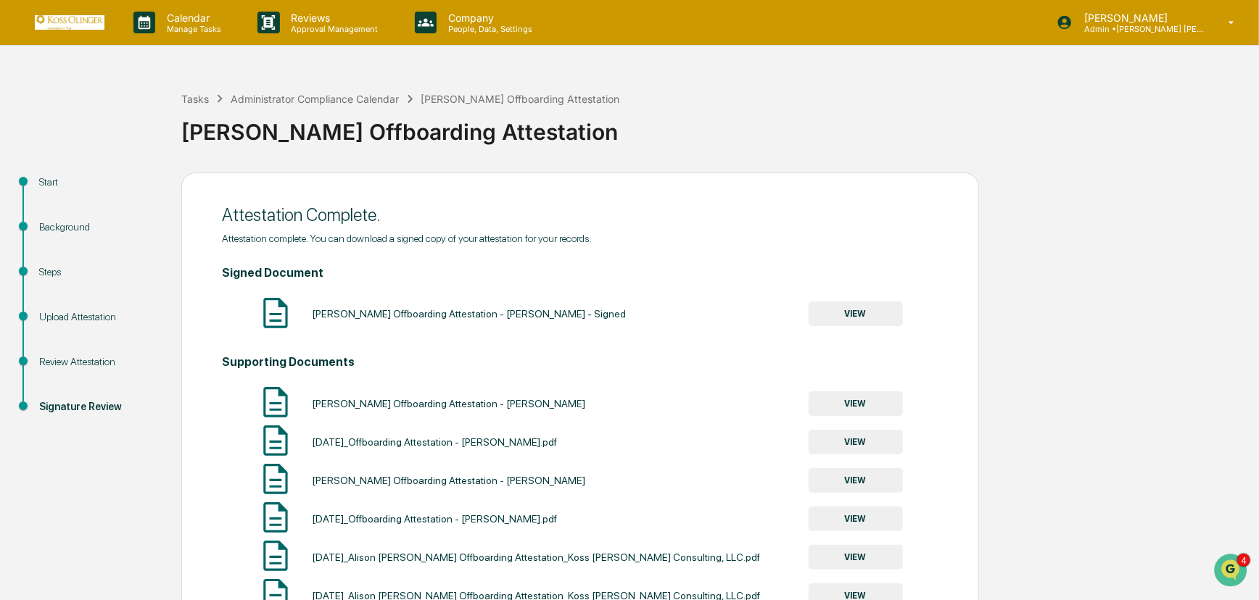
click at [855, 313] on button "VIEW" at bounding box center [855, 314] width 94 height 25
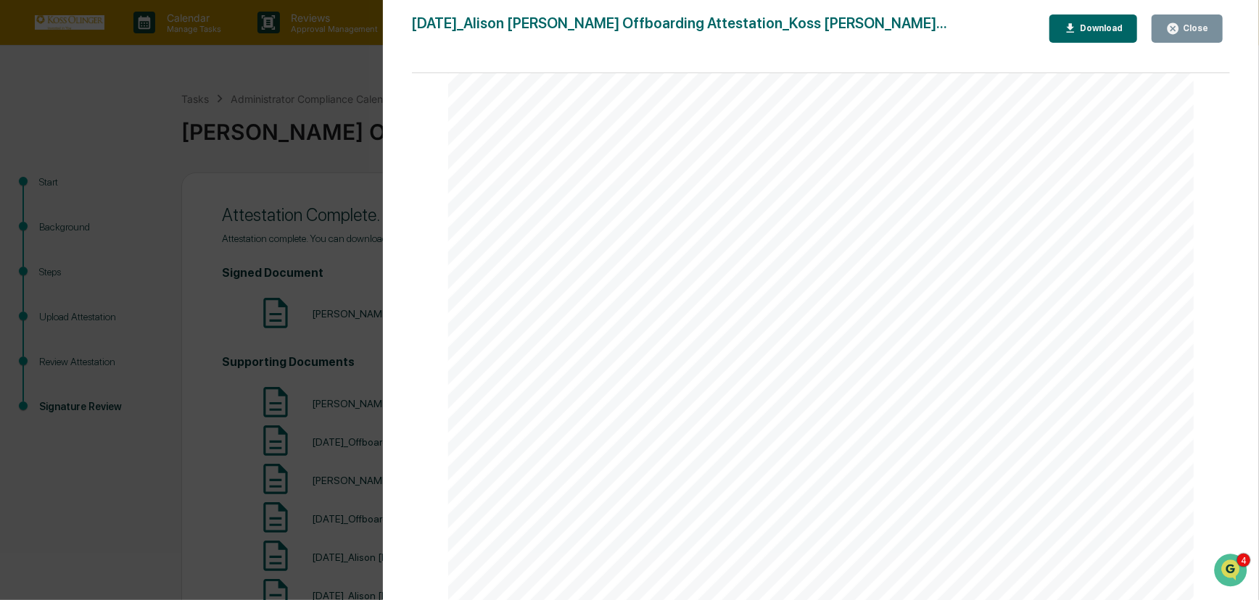
scroll to position [2678, 0]
click at [1190, 23] on div "Close" at bounding box center [1194, 28] width 28 height 10
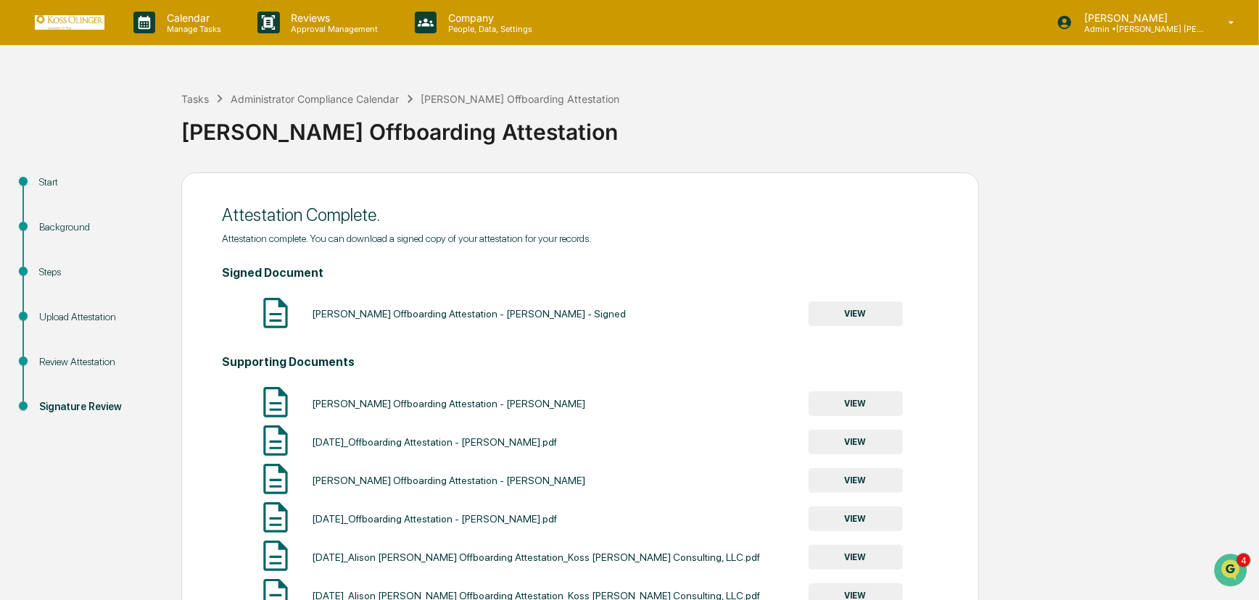
click at [842, 447] on button "VIEW" at bounding box center [855, 442] width 94 height 25
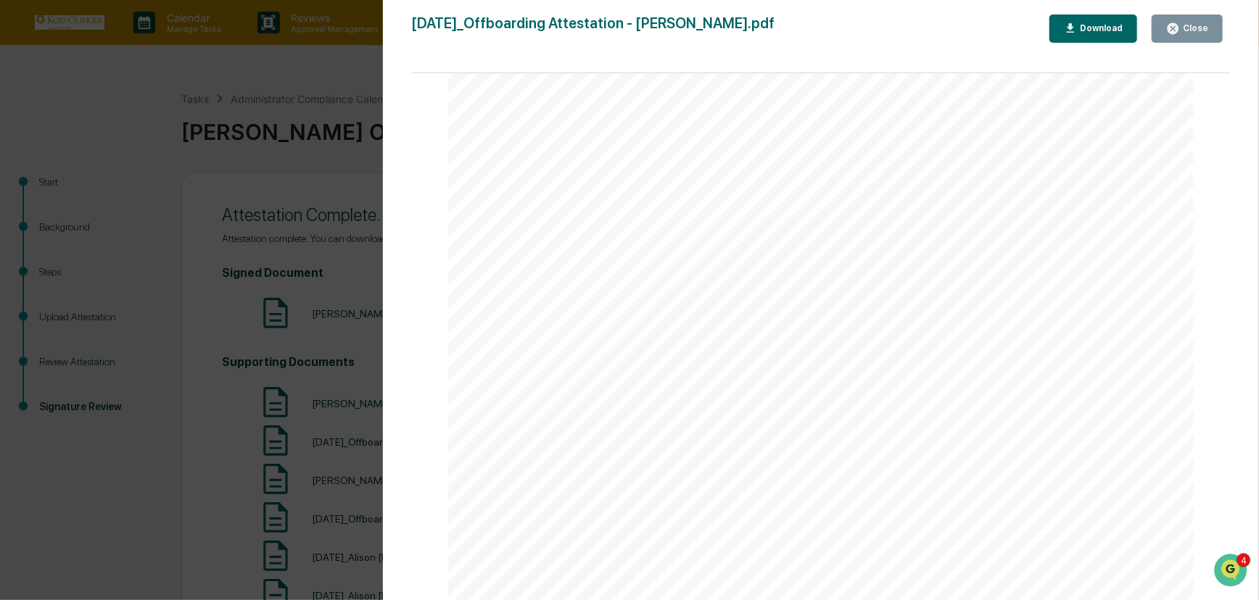
scroll to position [65, 0]
click at [1180, 23] on icon "button" at bounding box center [1173, 29] width 14 height 14
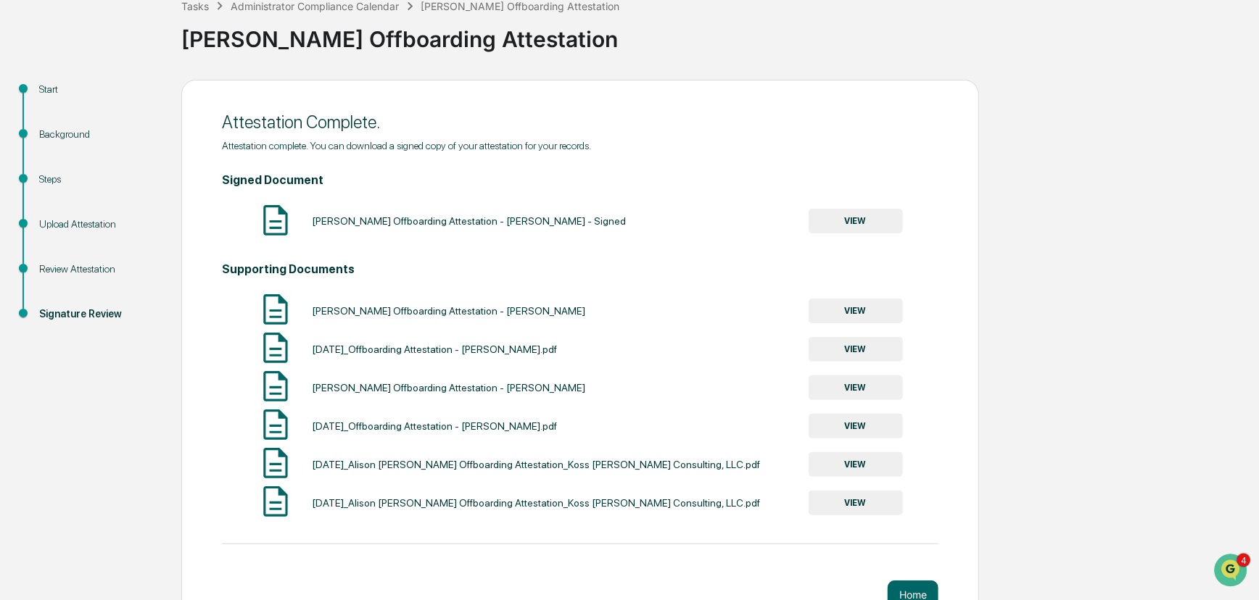
scroll to position [131, 0]
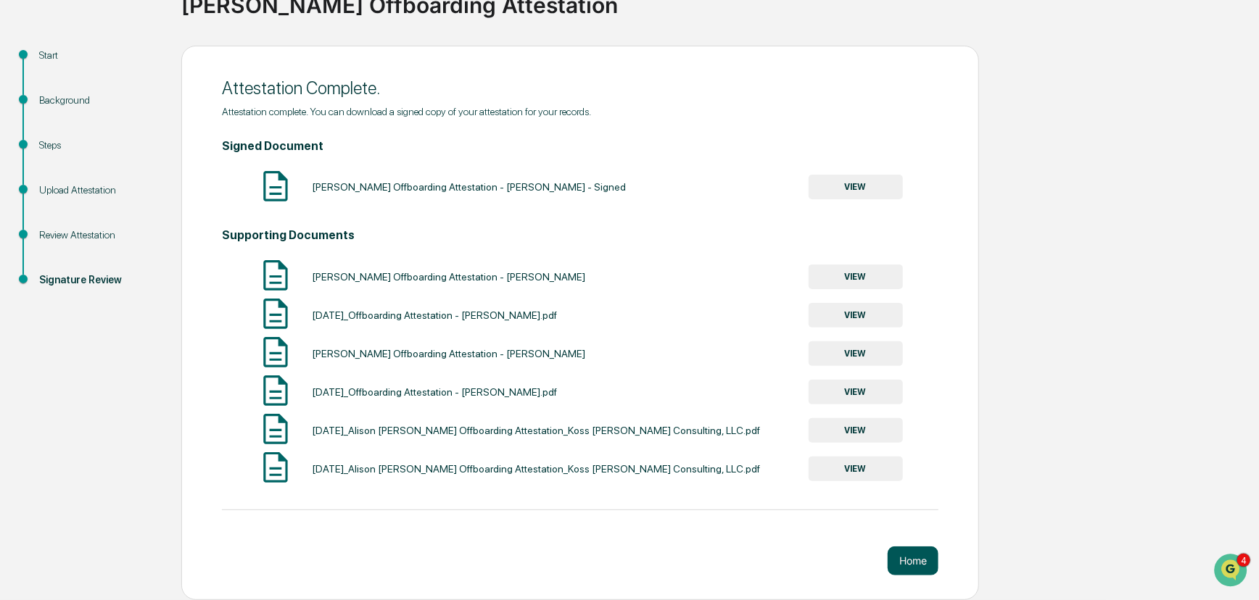
click at [907, 551] on button "Home" at bounding box center [913, 561] width 51 height 29
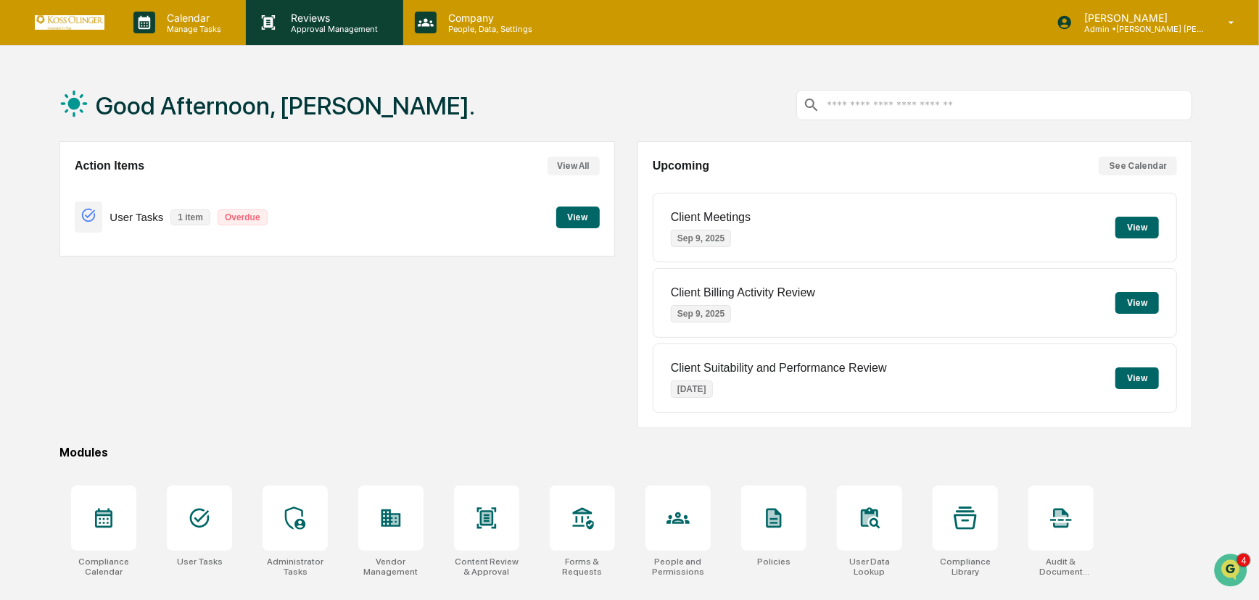
click at [295, 24] on p "Approval Management" at bounding box center [333, 29] width 106 height 10
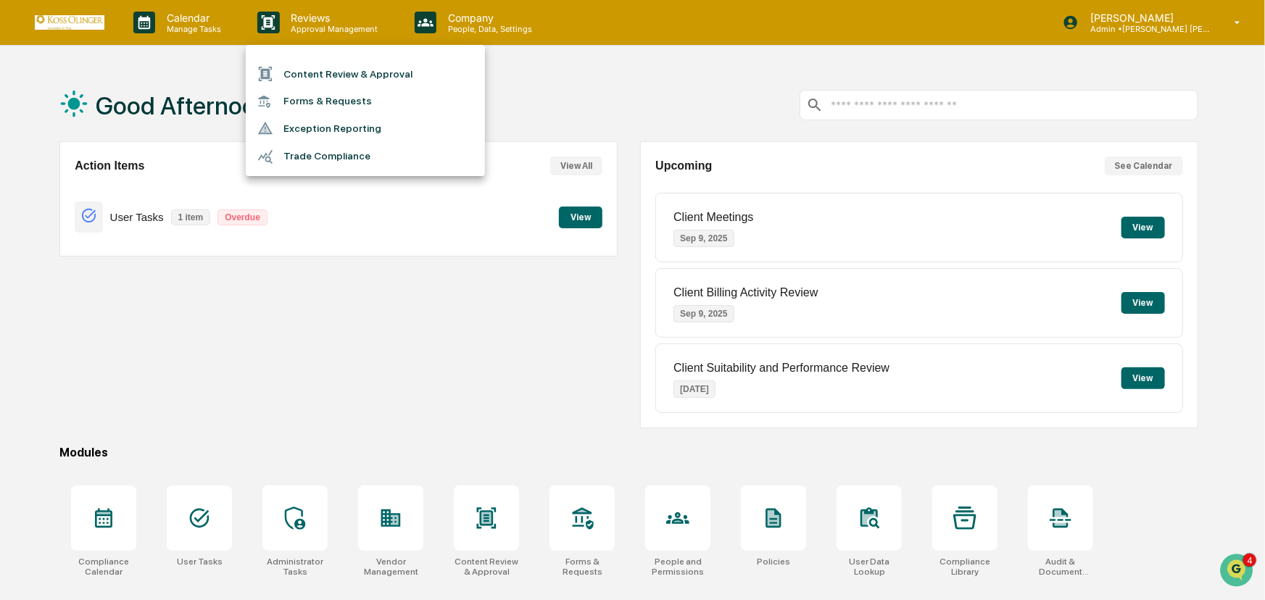
click at [185, 24] on div at bounding box center [632, 300] width 1265 height 600
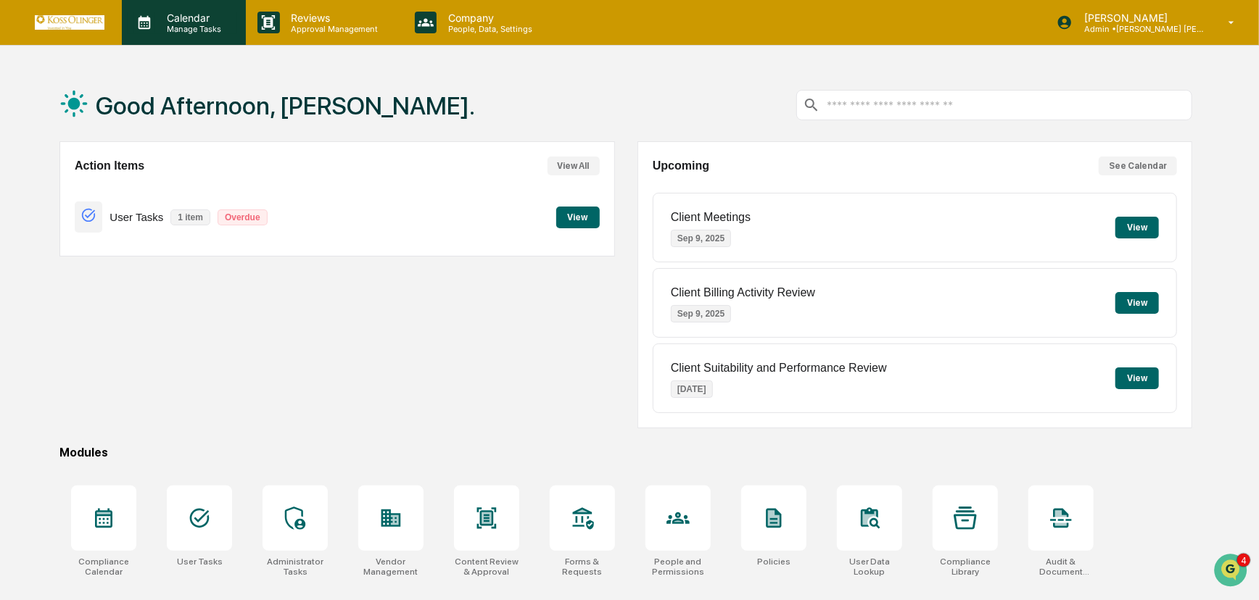
click at [185, 24] on p "Manage Tasks" at bounding box center [191, 29] width 73 height 10
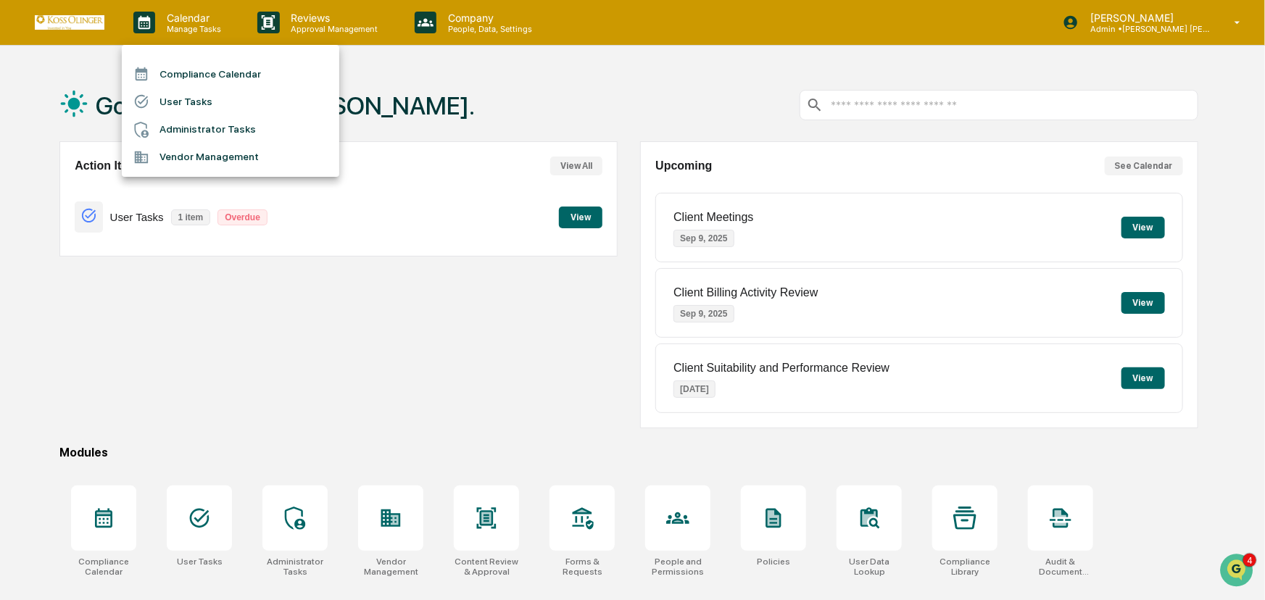
click at [206, 126] on li "Administrator Tasks" at bounding box center [231, 130] width 218 height 28
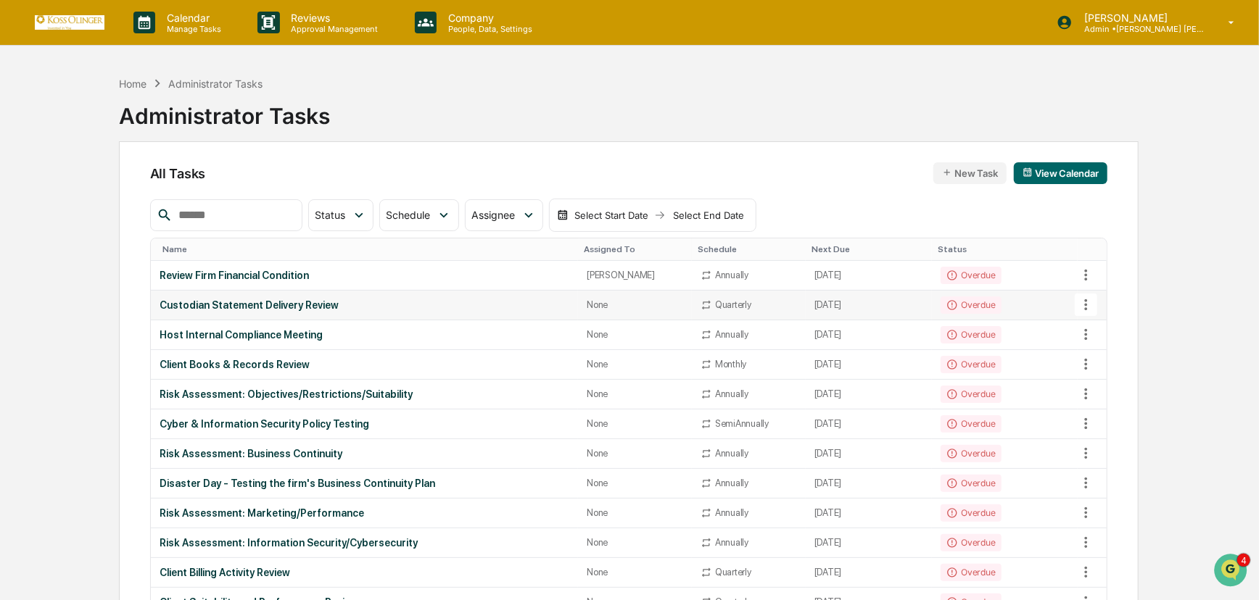
click at [252, 302] on div "Custodian Statement Delivery Review" at bounding box center [365, 305] width 410 height 12
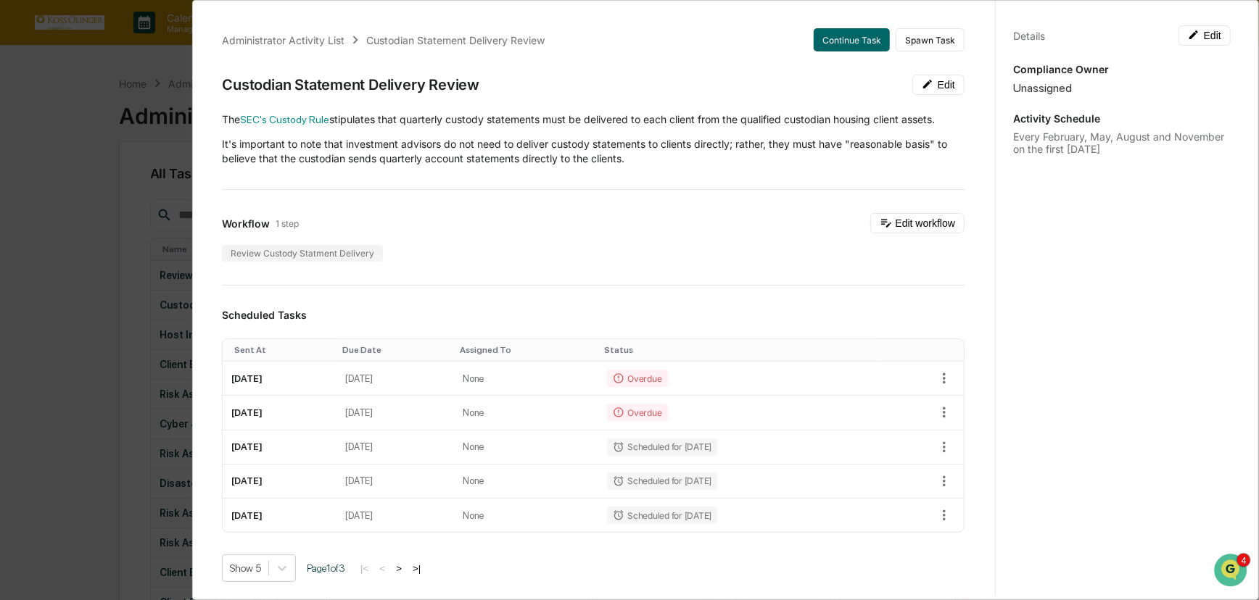
click at [1112, 278] on div "Details Edit Compliance Owner Unassigned Activity Schedule Every February, May,…" at bounding box center [1121, 313] width 253 height 635
click at [125, 267] on div "Administrator Activity List Custodian Statement Delivery Review Continue Task S…" at bounding box center [629, 300] width 1259 height 600
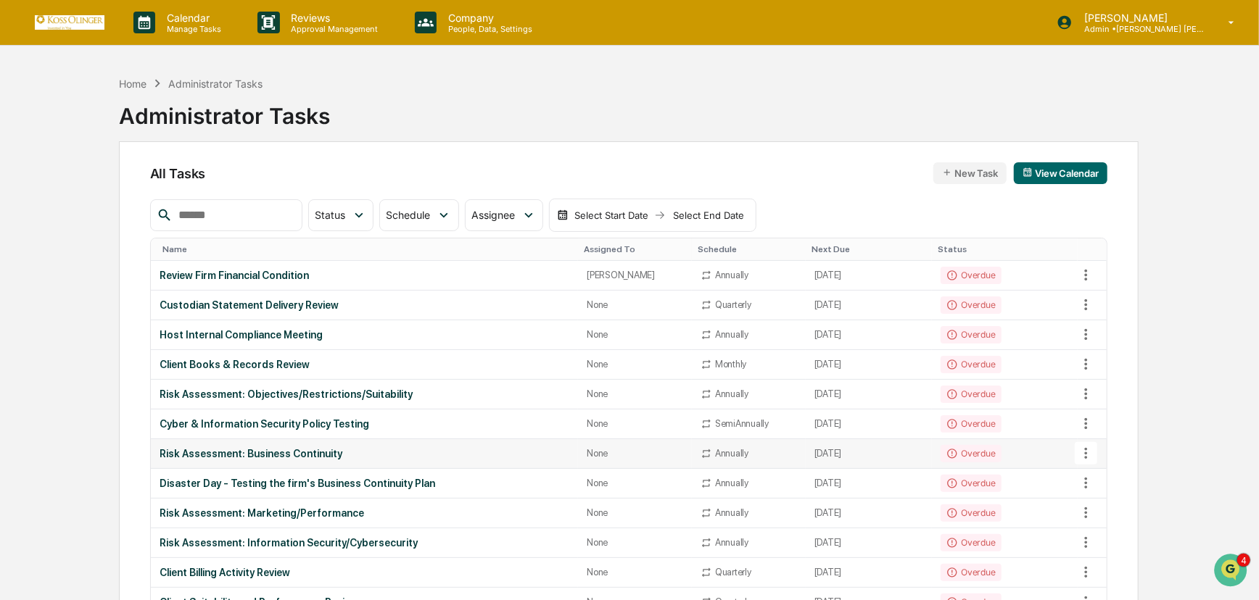
click at [1083, 450] on icon at bounding box center [1085, 453] width 16 height 16
click at [439, 452] on div at bounding box center [632, 300] width 1265 height 600
click at [294, 455] on div "Risk Assessment: Business Continuity" at bounding box center [365, 454] width 410 height 12
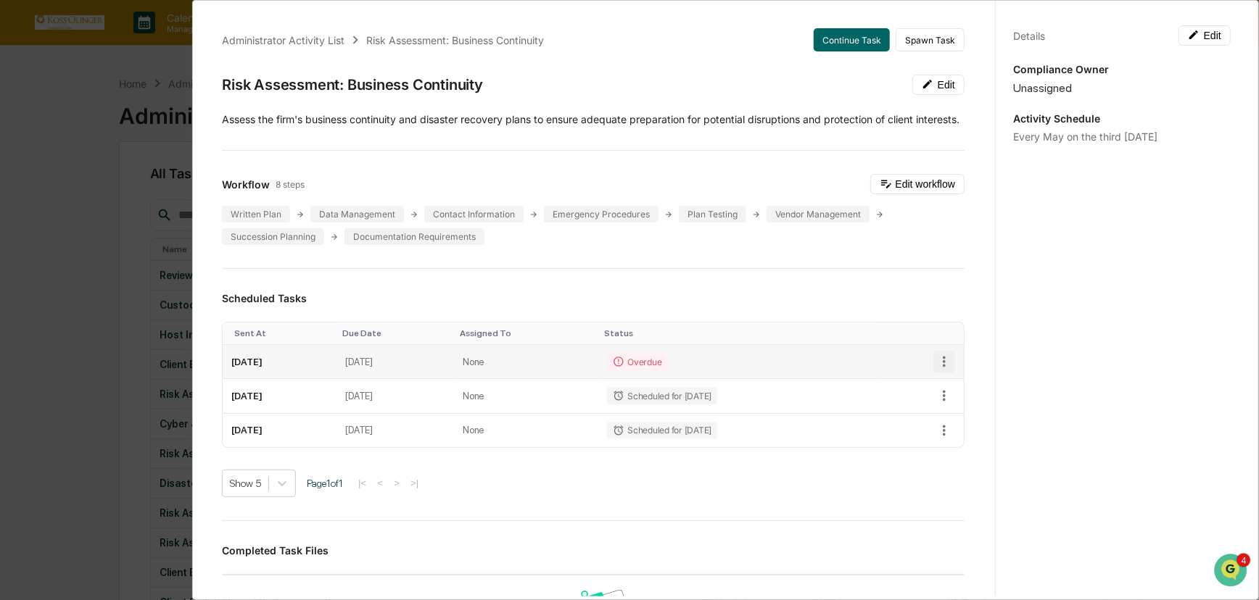
click at [936, 370] on icon "button" at bounding box center [944, 362] width 16 height 16
drag, startPoint x: 992, startPoint y: 174, endPoint x: 986, endPoint y: 149, distance: 26.0
click at [986, 149] on div at bounding box center [632, 300] width 1265 height 600
click at [102, 250] on div "Administrator Activity List Risk Assessment: Business Continuity Continue Task …" at bounding box center [629, 300] width 1259 height 600
